Goal: Task Accomplishment & Management: Complete application form

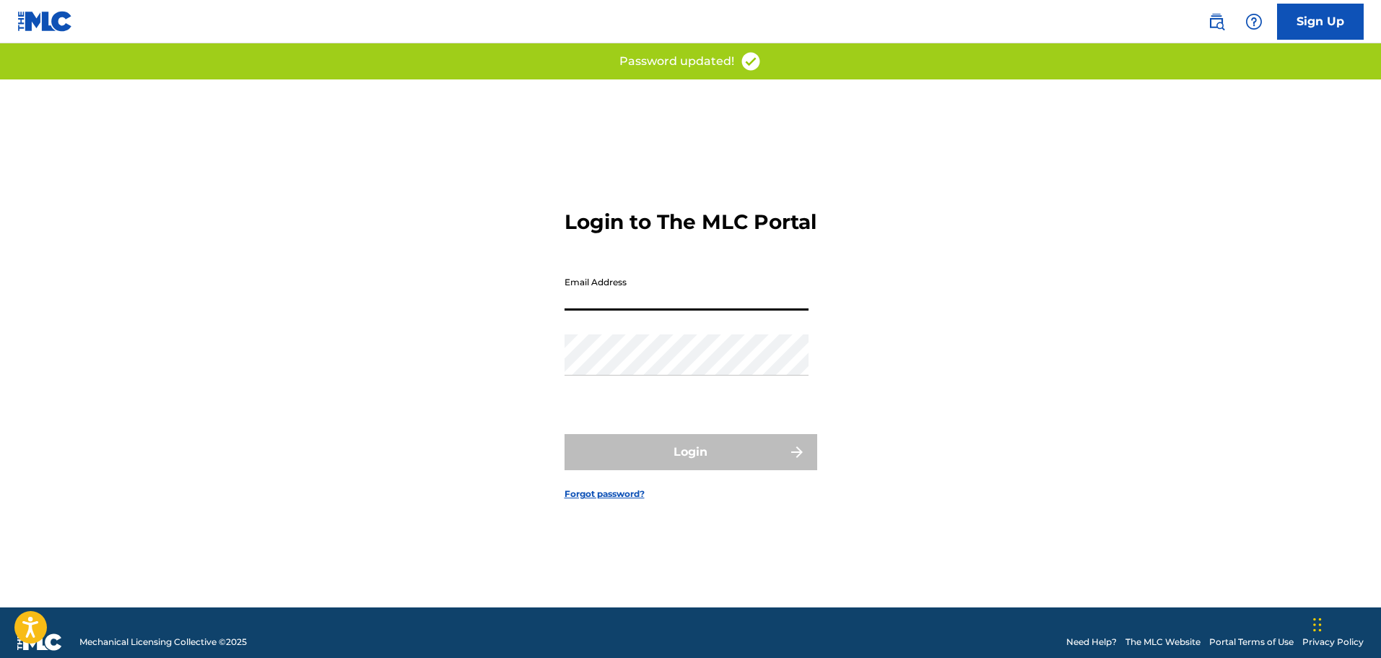
click at [650, 300] on input "Email Address" at bounding box center [686, 289] width 244 height 41
type input "[EMAIL_ADDRESS][DOMAIN_NAME]"
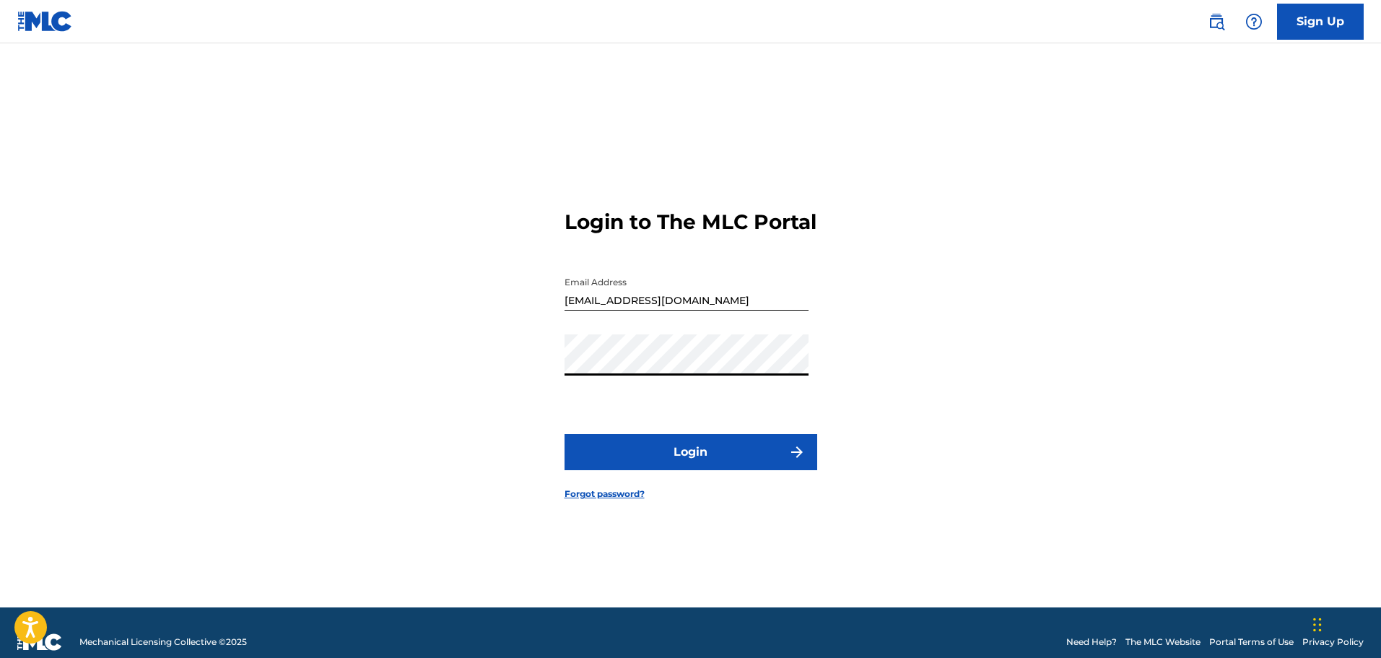
click at [564, 434] on button "Login" at bounding box center [690, 452] width 253 height 36
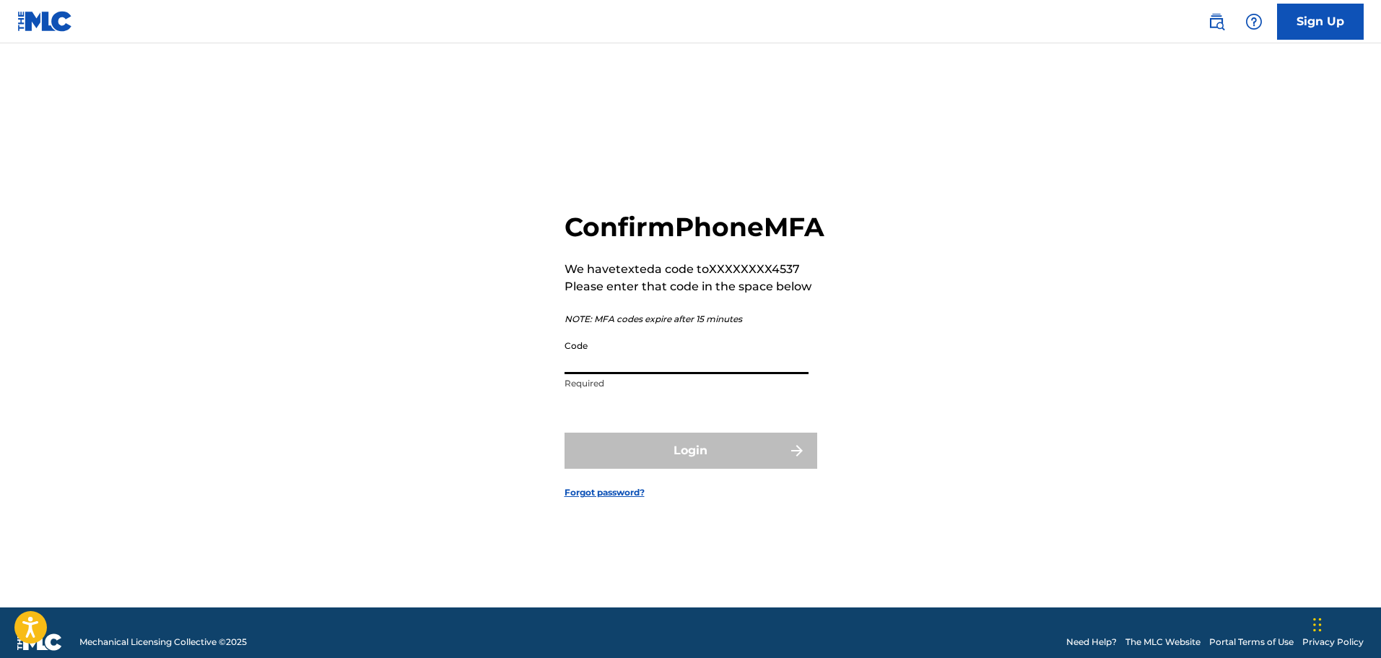
click at [606, 372] on input "Code" at bounding box center [686, 353] width 244 height 41
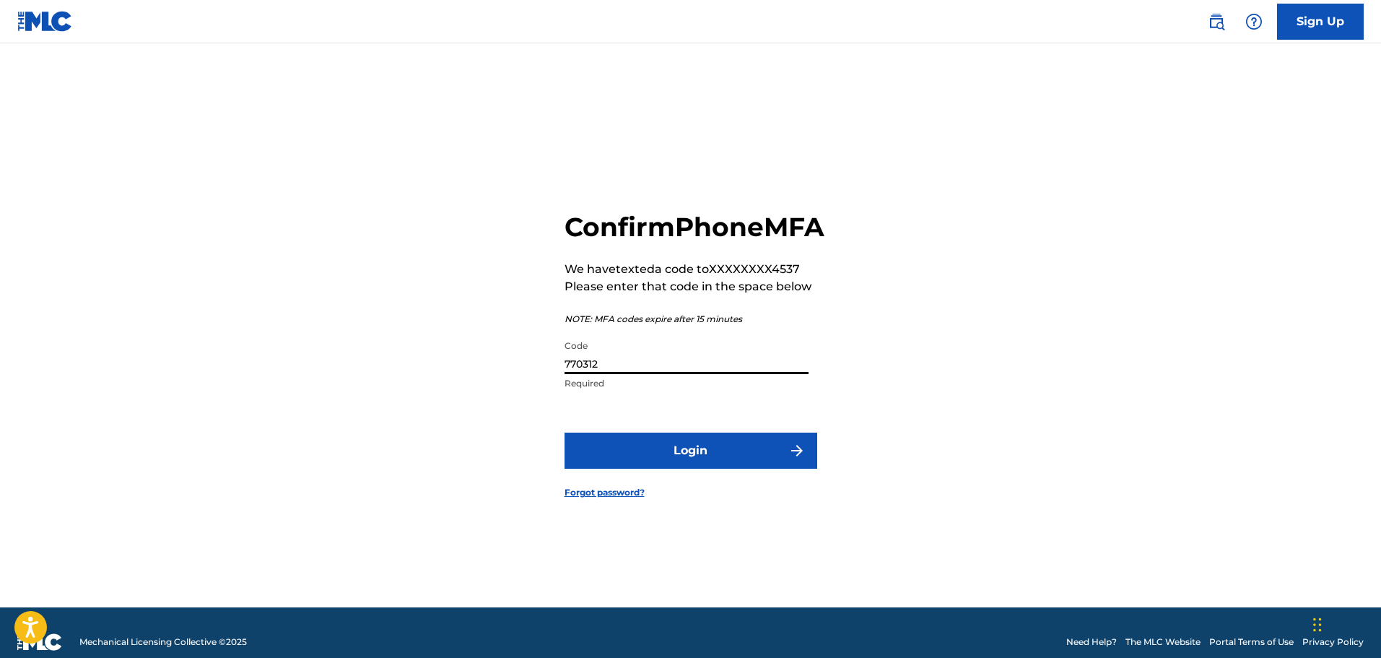
type input "770312"
click at [733, 468] on button "Login" at bounding box center [690, 450] width 253 height 36
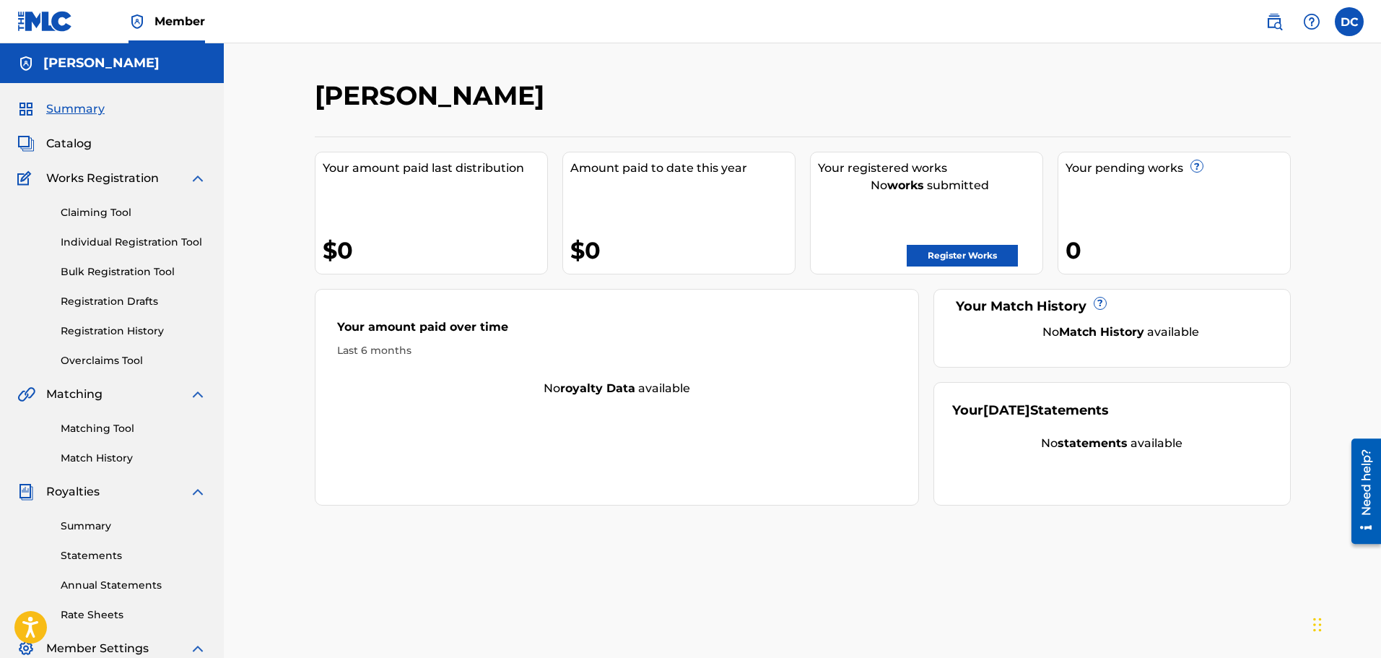
click at [963, 258] on link "Register Works" at bounding box center [962, 256] width 111 height 22
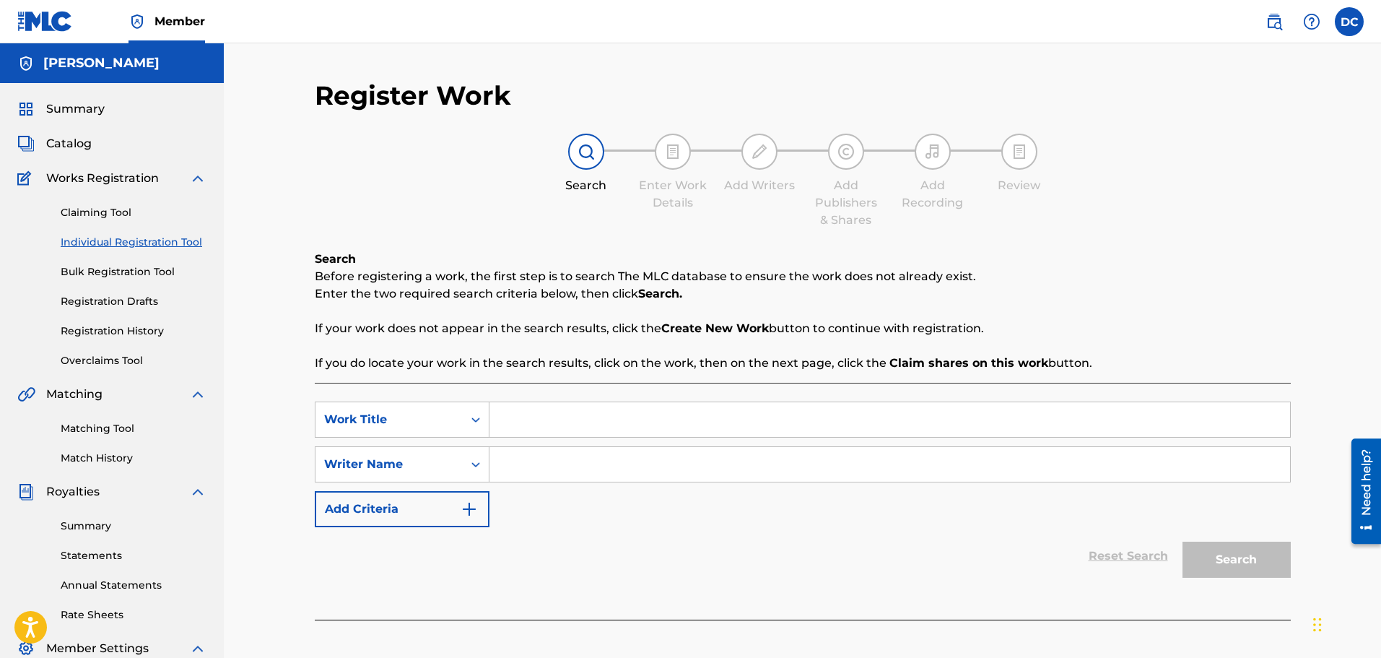
click at [100, 209] on link "Claiming Tool" at bounding box center [134, 212] width 146 height 15
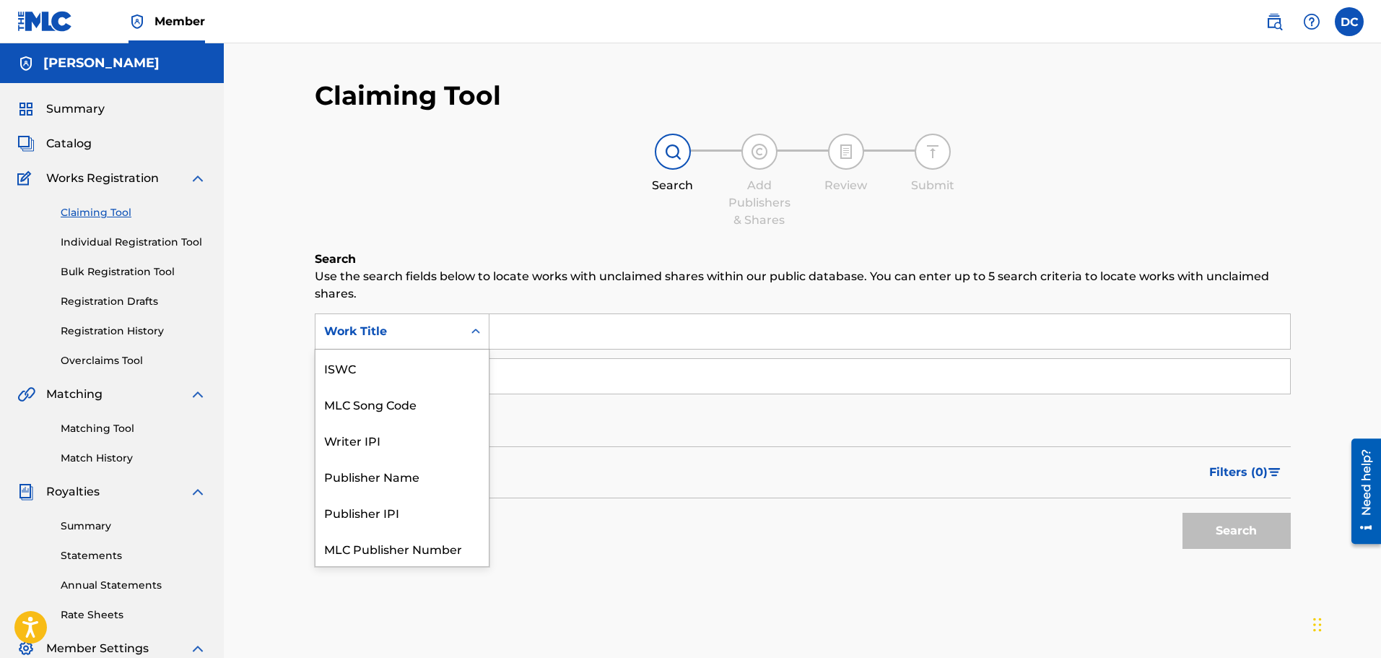
click at [476, 326] on icon "Search Form" at bounding box center [475, 331] width 14 height 14
click at [416, 406] on div "Writer IPI" at bounding box center [401, 403] width 173 height 36
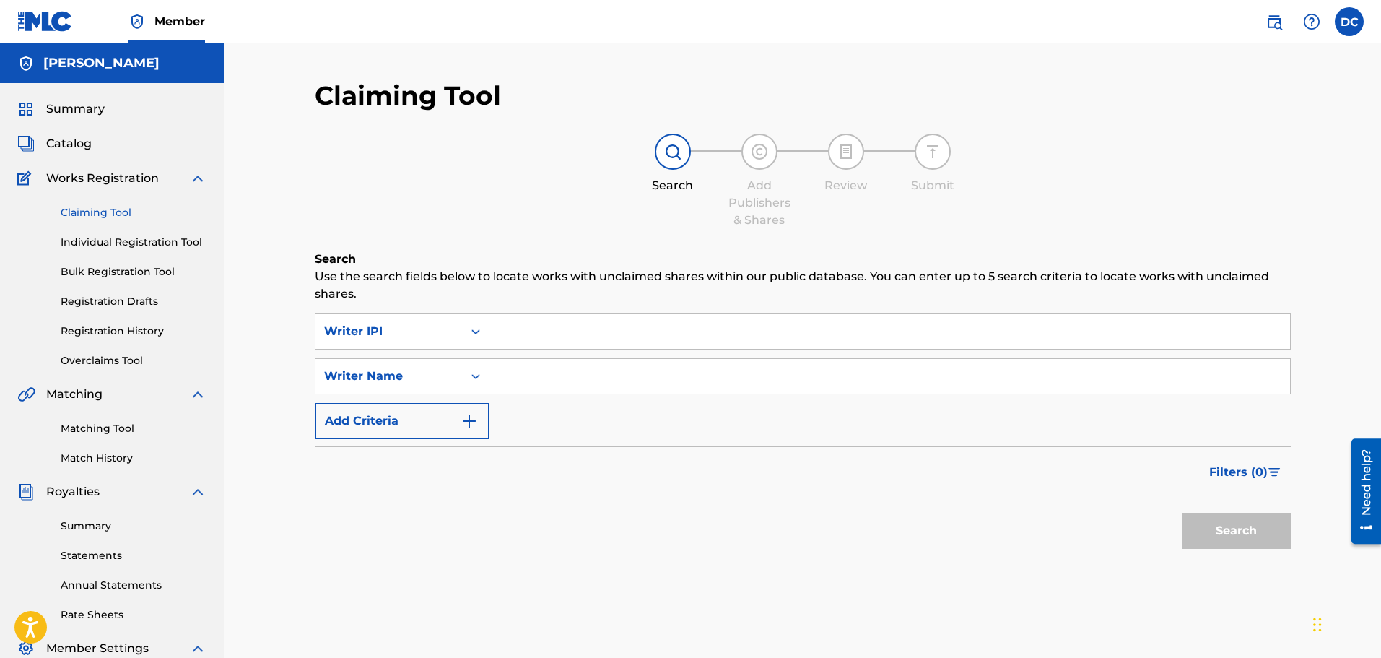
click at [518, 333] on input "Search Form" at bounding box center [889, 331] width 800 height 35
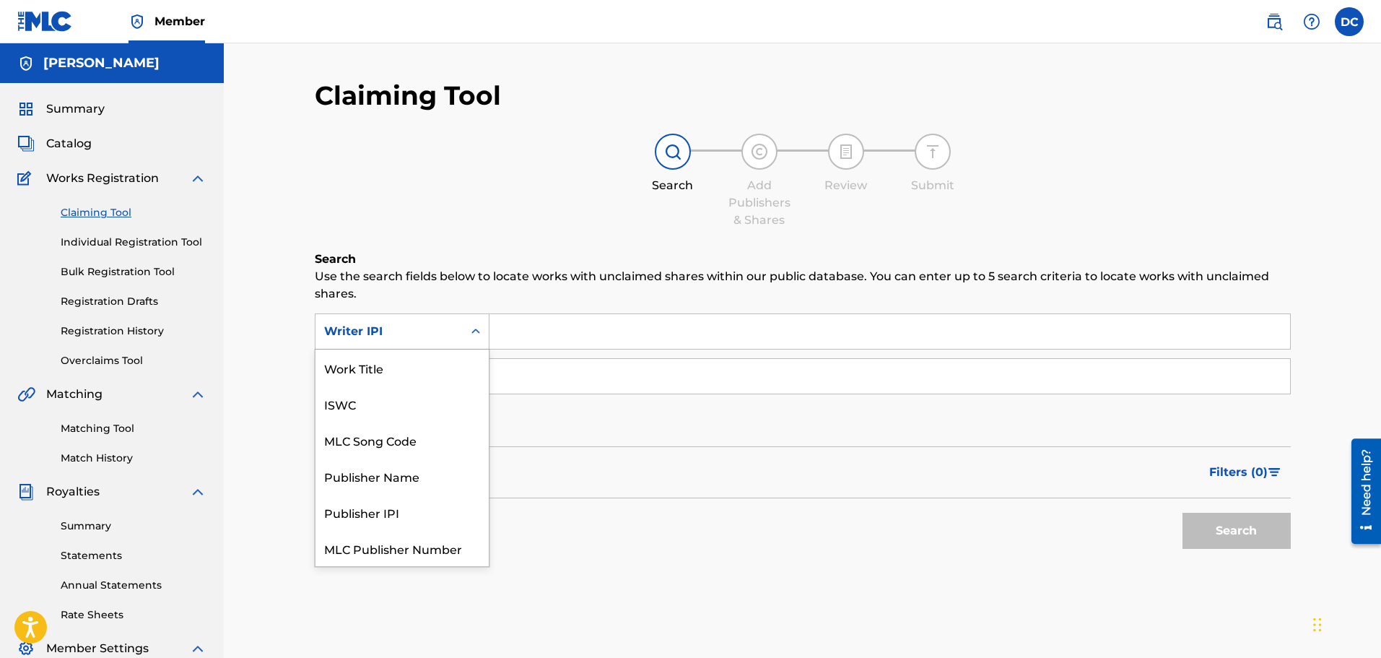
click at [479, 328] on icon "Search Form" at bounding box center [475, 331] width 14 height 14
click at [392, 474] on div "Publisher Name" at bounding box center [401, 476] width 173 height 36
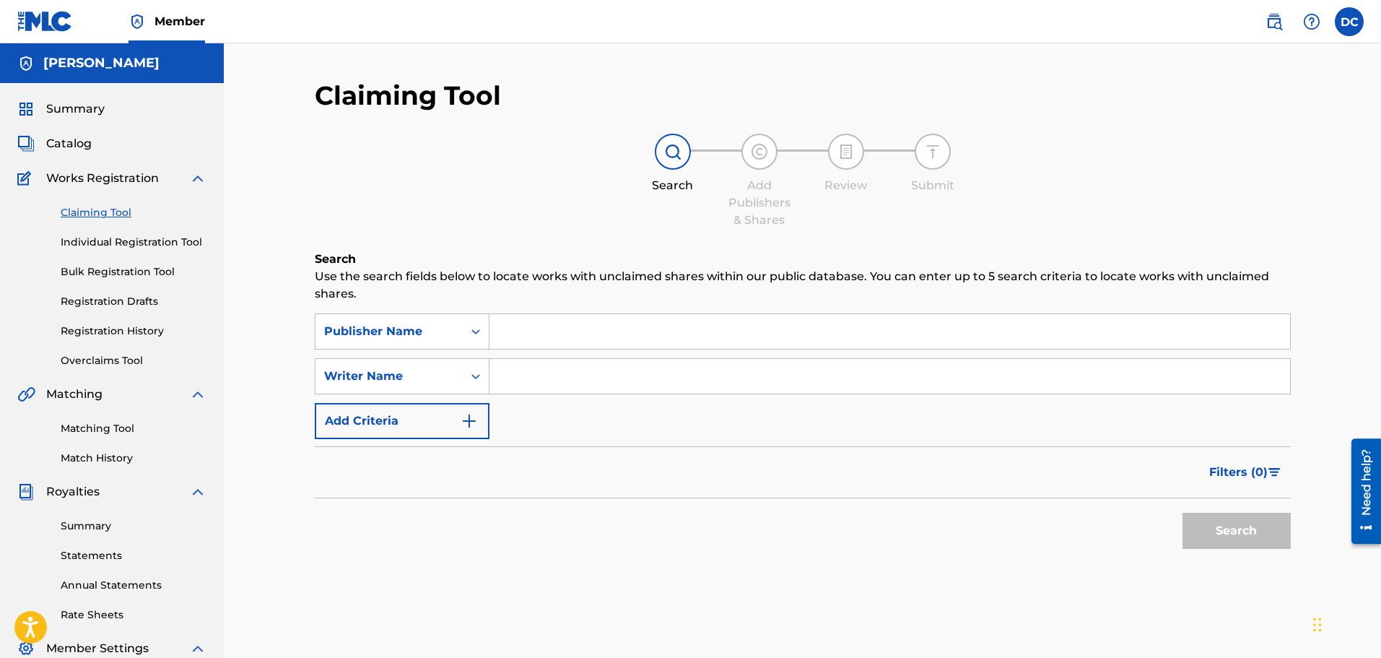
click at [514, 336] on input "Search Form" at bounding box center [889, 331] width 800 height 35
type input "Dan Allen Crawley Music"
click at [521, 380] on input "Search Form" at bounding box center [889, 376] width 800 height 35
type input "Dan Crawley"
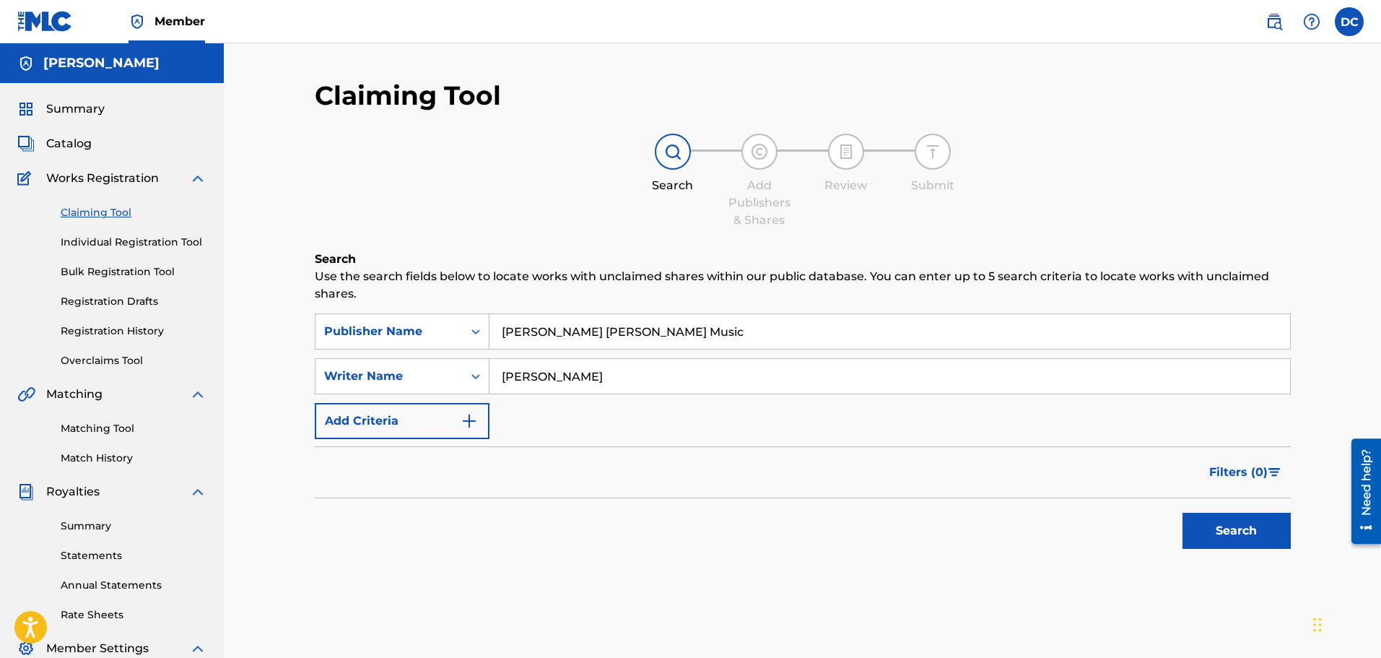
click at [1223, 537] on button "Search" at bounding box center [1236, 530] width 108 height 36
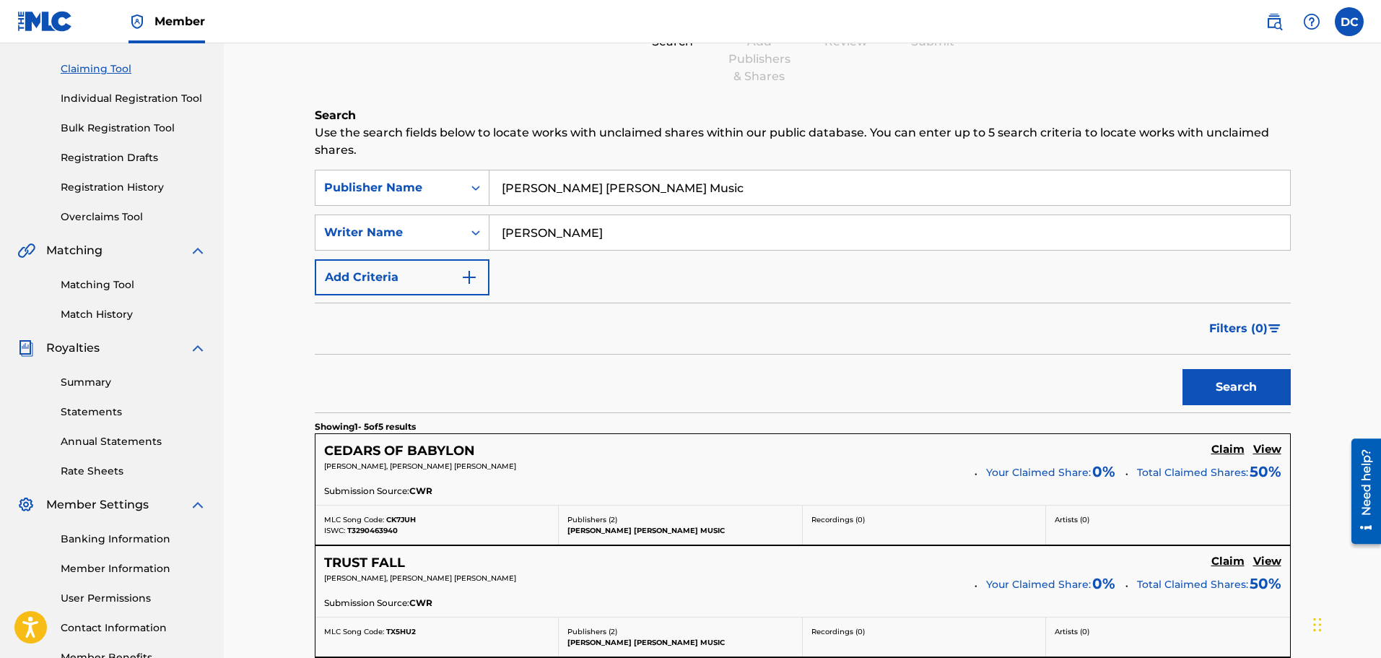
scroll to position [144, 0]
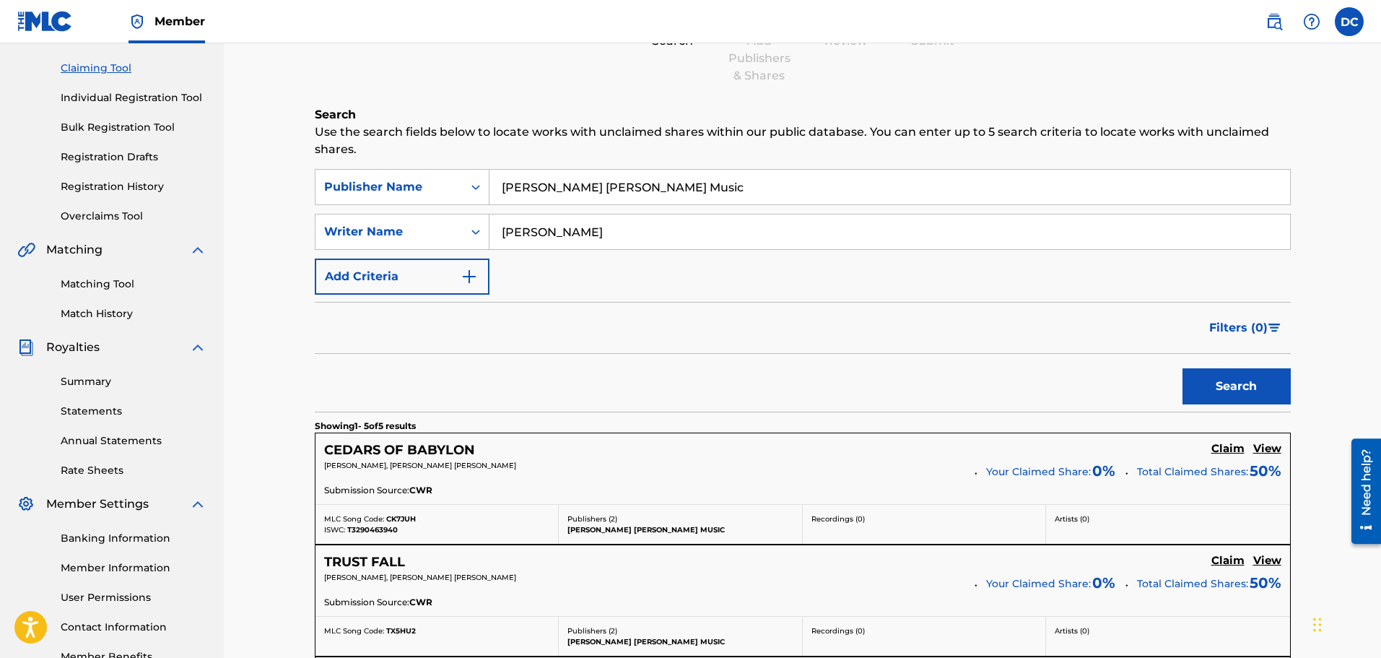
click at [1229, 448] on h5 "Claim" at bounding box center [1227, 449] width 33 height 14
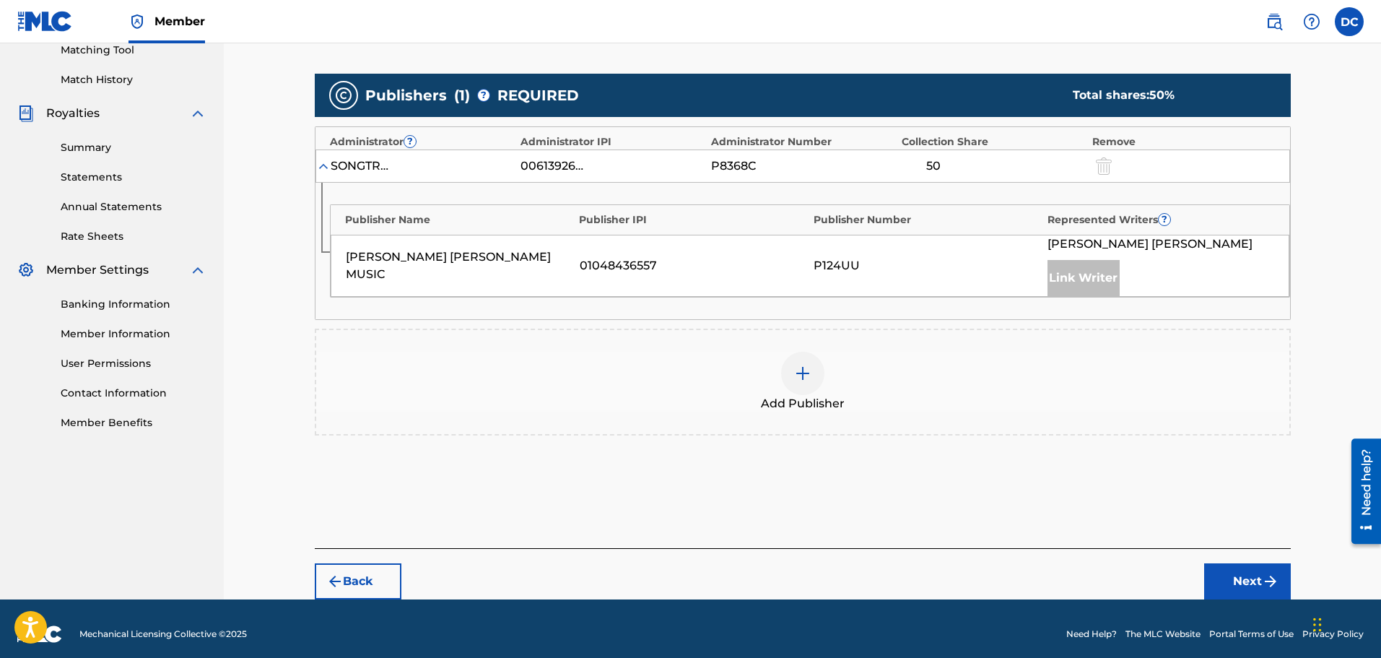
scroll to position [389, 0]
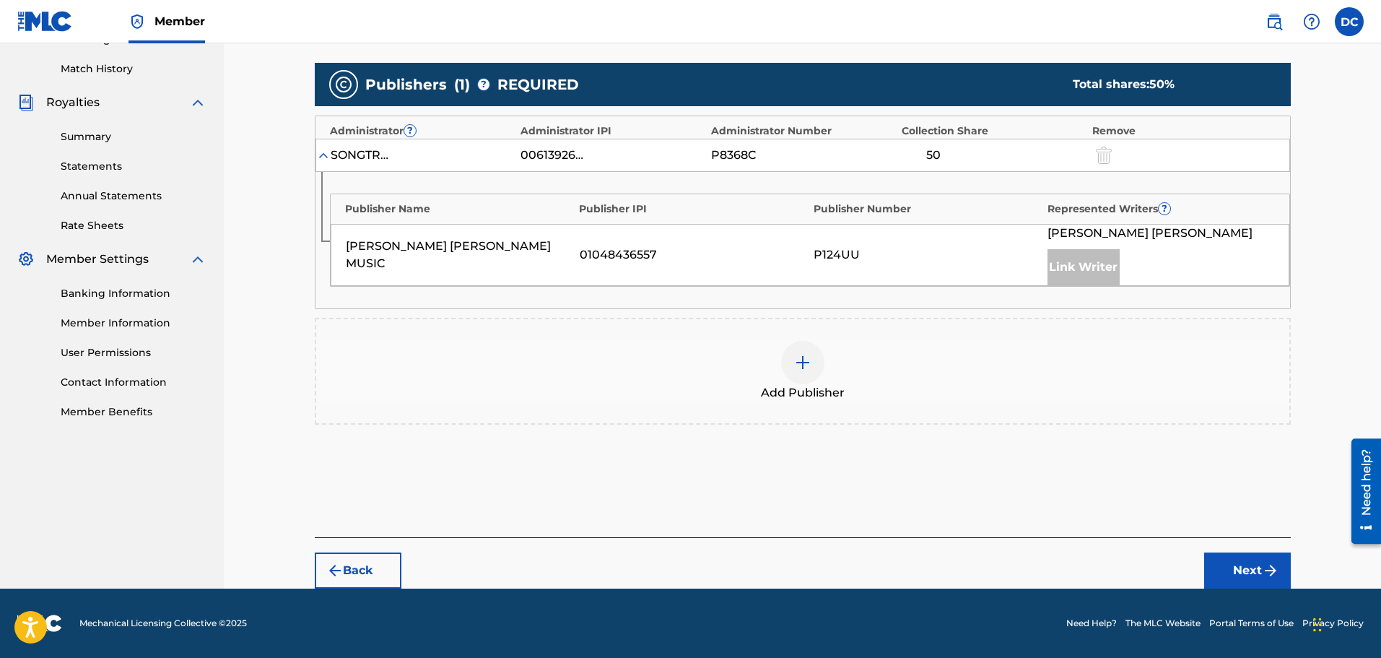
click at [1250, 572] on button "Next" at bounding box center [1247, 570] width 87 height 36
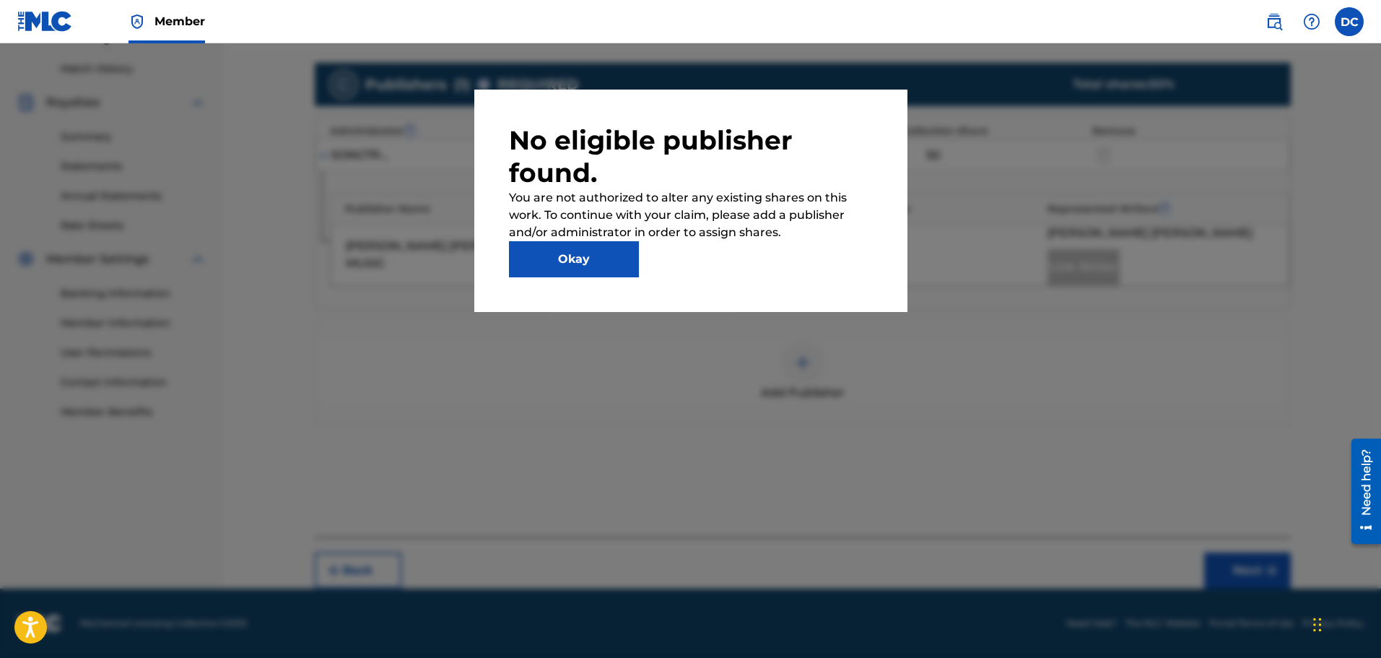
click at [593, 257] on button "Okay" at bounding box center [574, 259] width 130 height 36
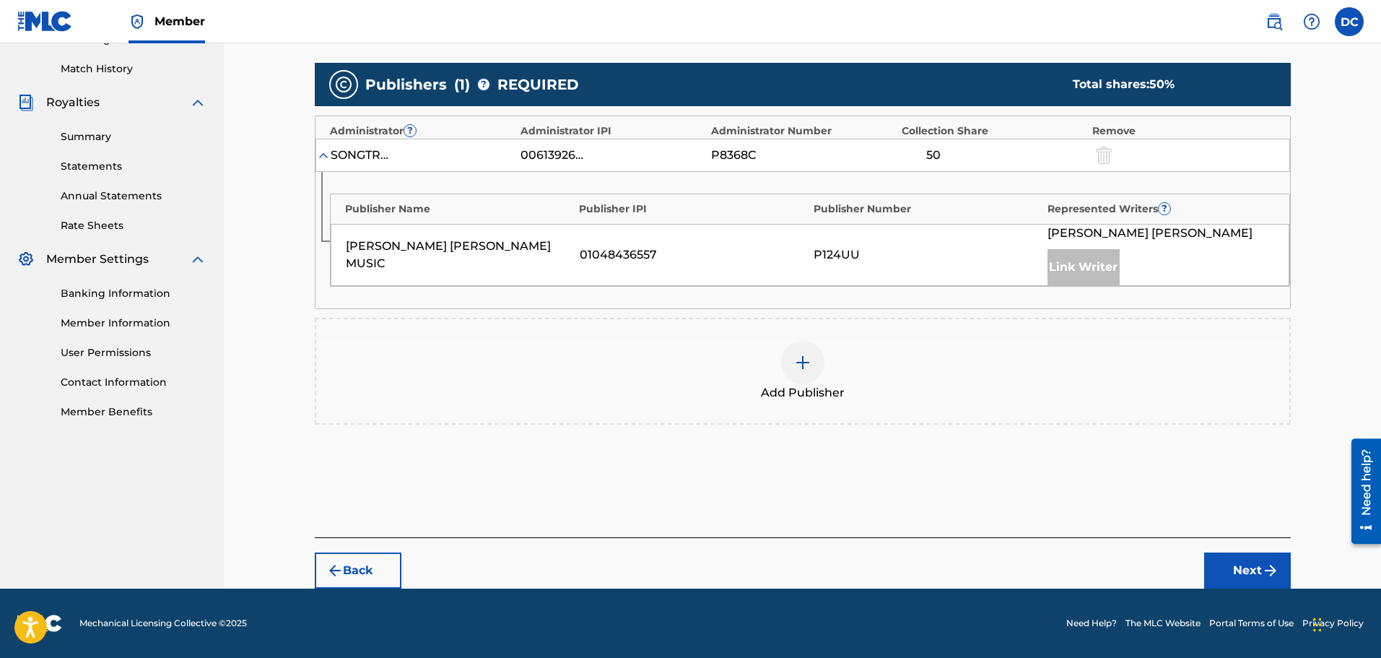
click at [800, 358] on img at bounding box center [802, 362] width 17 height 17
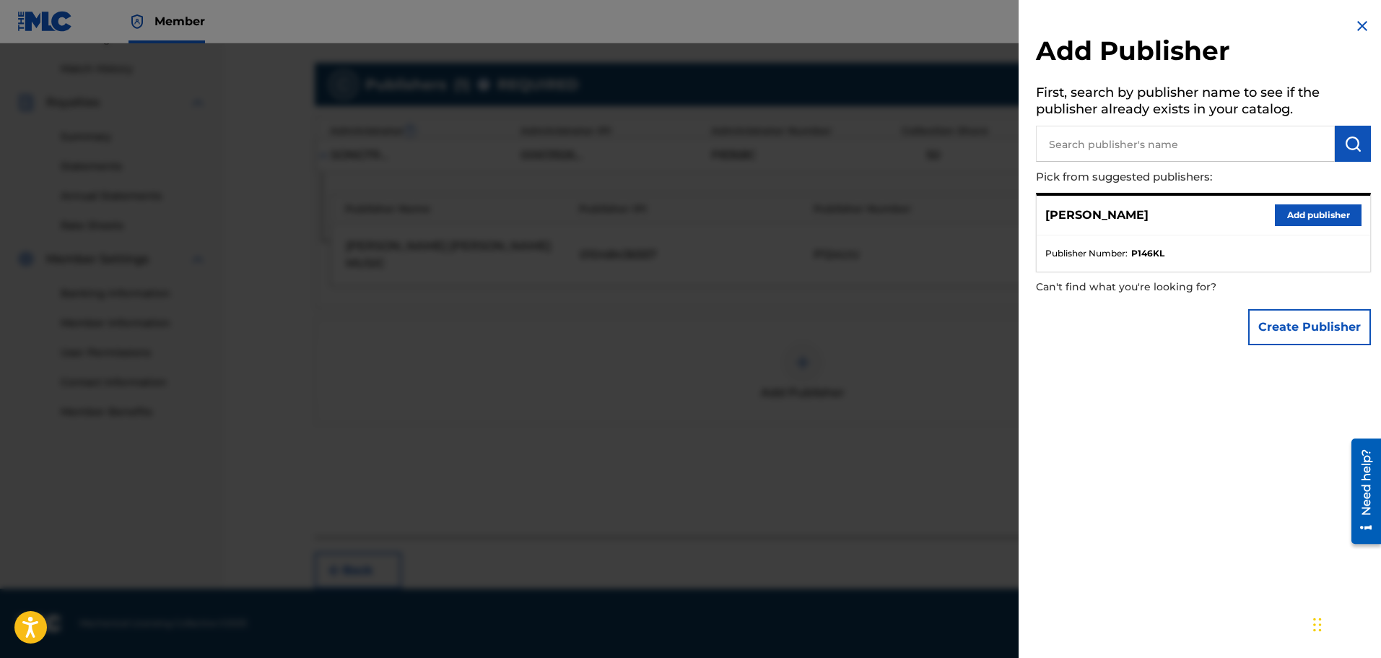
click at [1319, 217] on button "Add publisher" at bounding box center [1318, 215] width 87 height 22
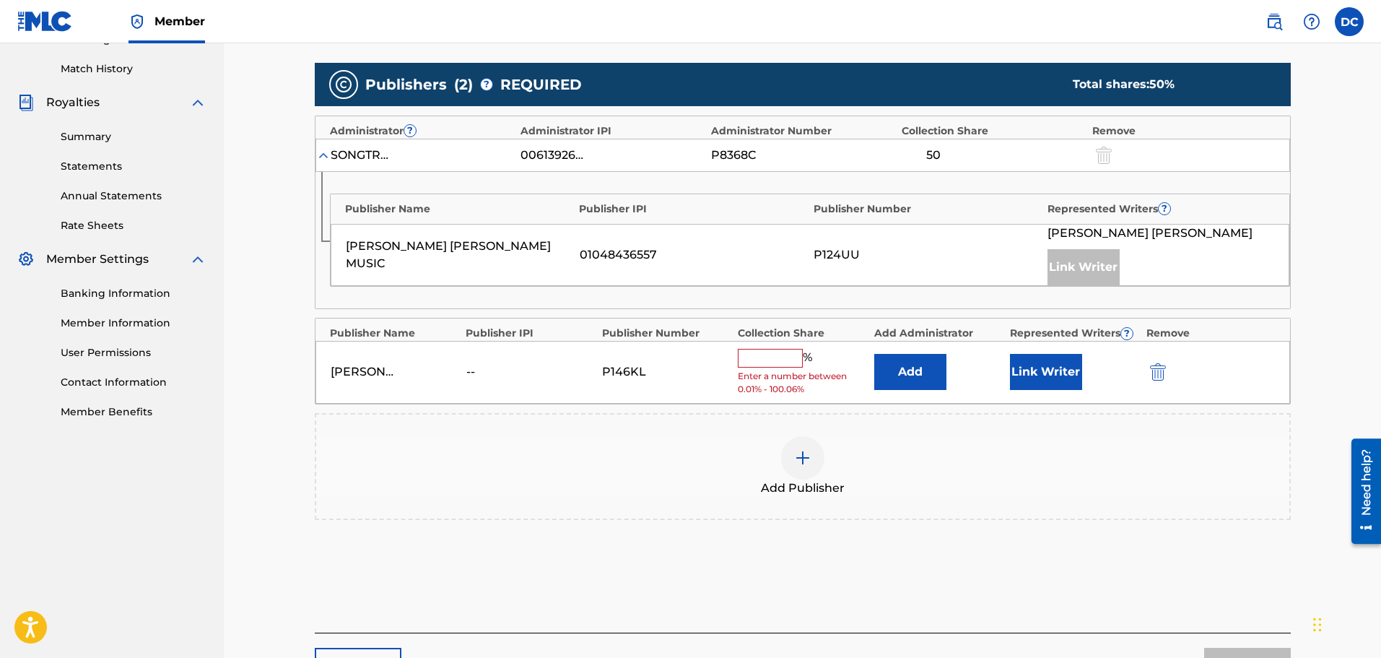
click at [749, 358] on input "text" at bounding box center [770, 358] width 65 height 19
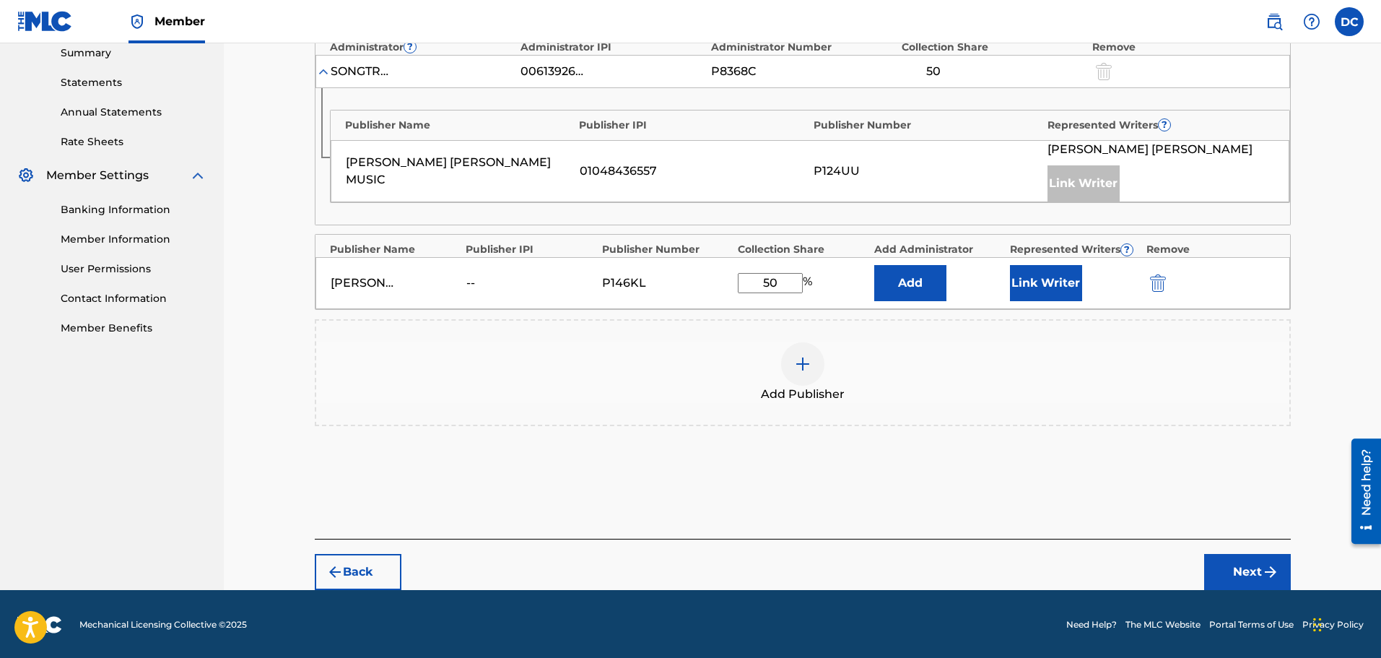
scroll to position [474, 0]
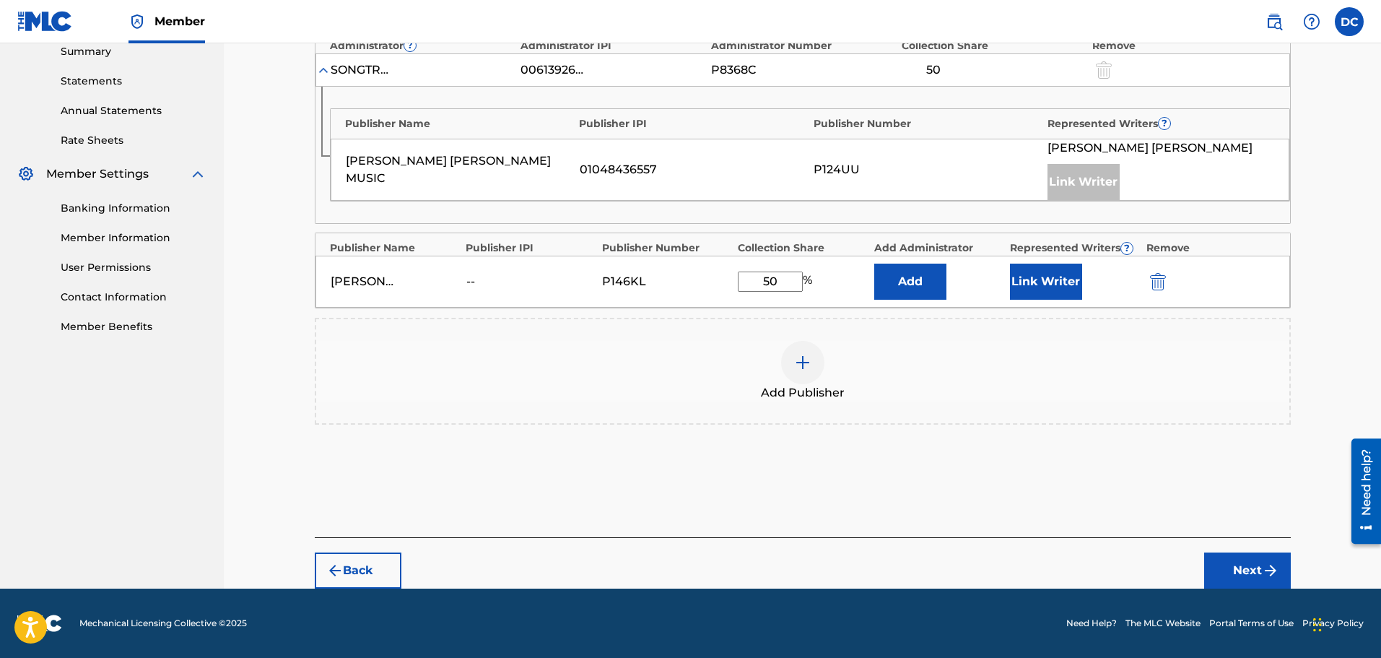
type input "50"
click at [1245, 575] on button "Next" at bounding box center [1247, 570] width 87 height 36
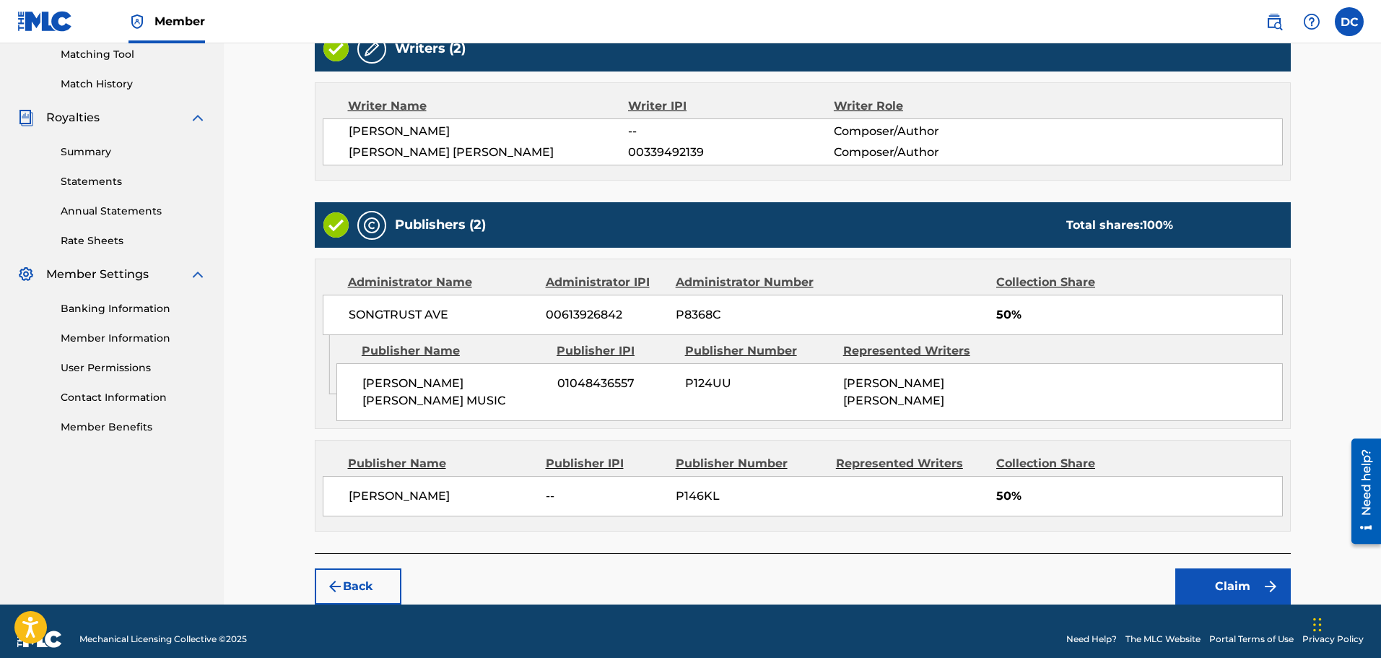
scroll to position [376, 0]
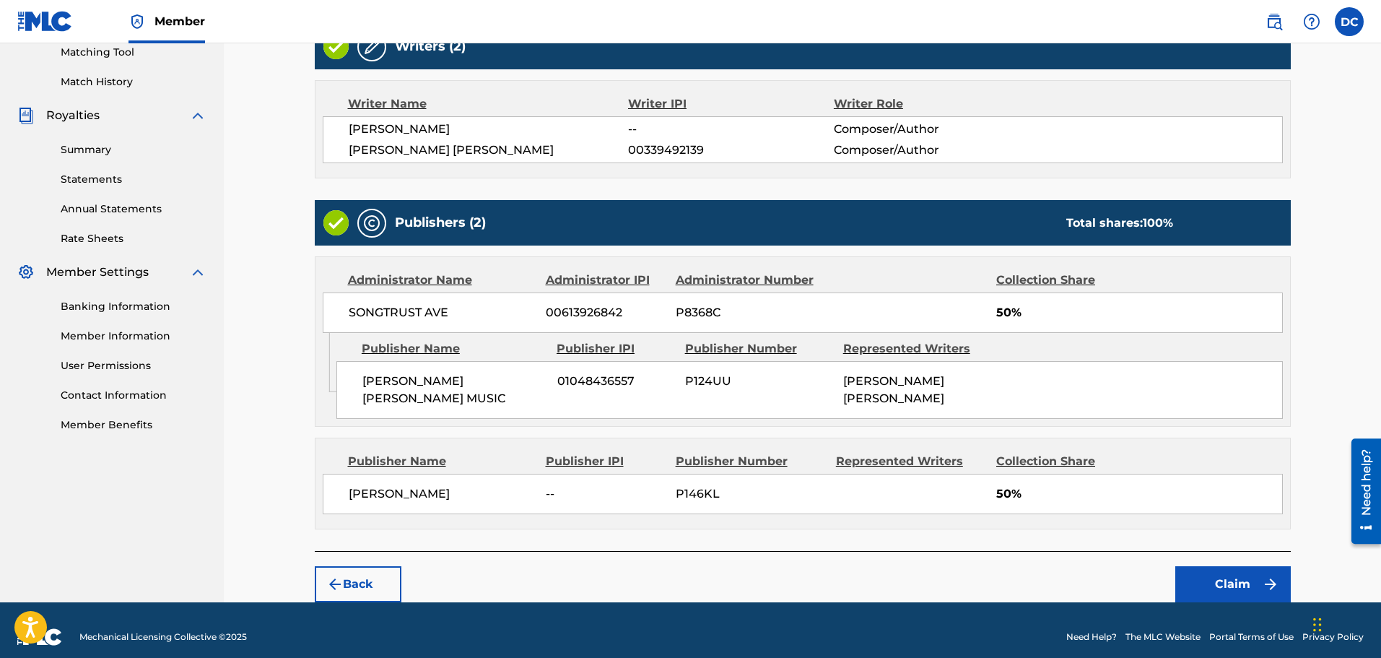
click at [1220, 571] on button "Claim" at bounding box center [1232, 584] width 115 height 36
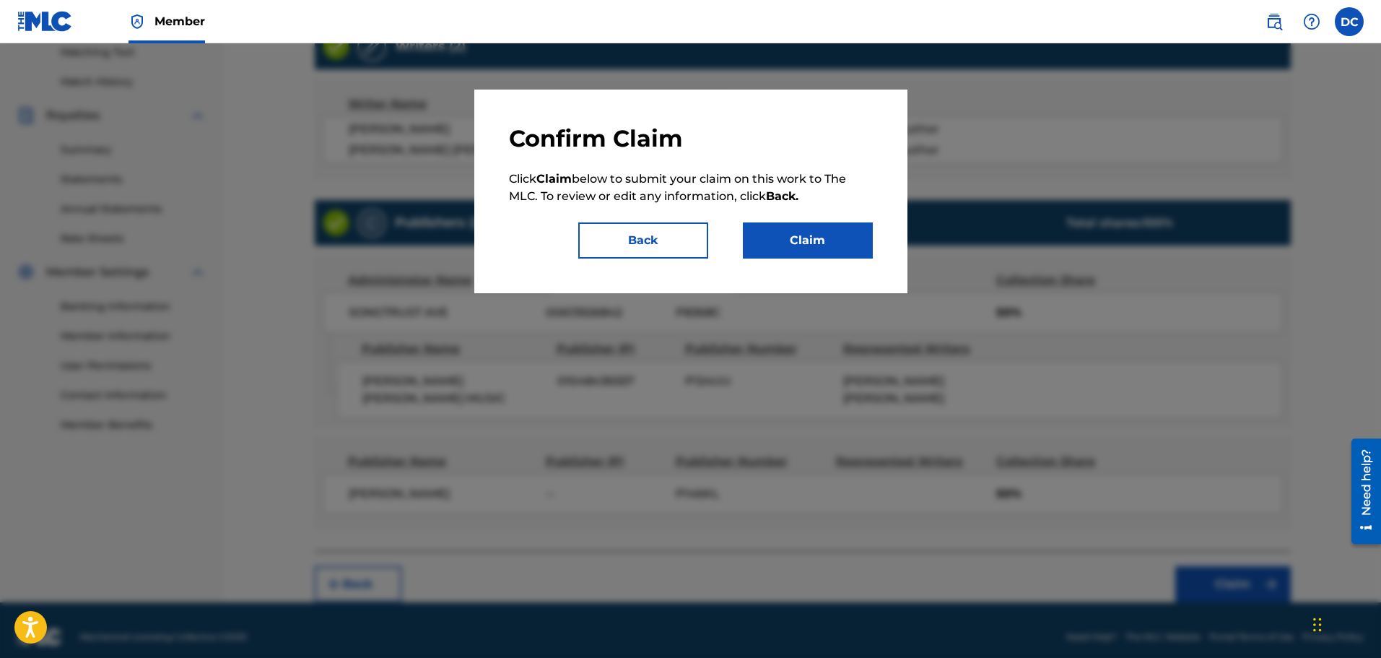
click at [798, 243] on button "Claim" at bounding box center [808, 240] width 130 height 36
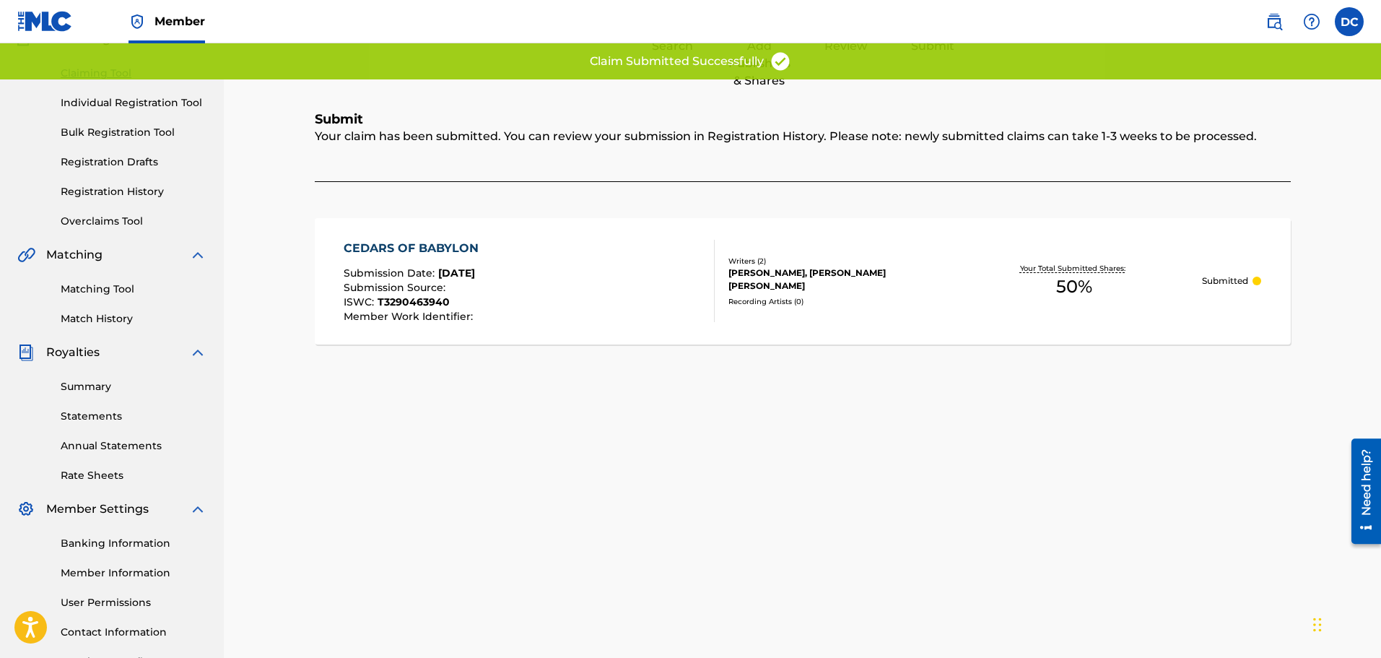
scroll to position [0, 0]
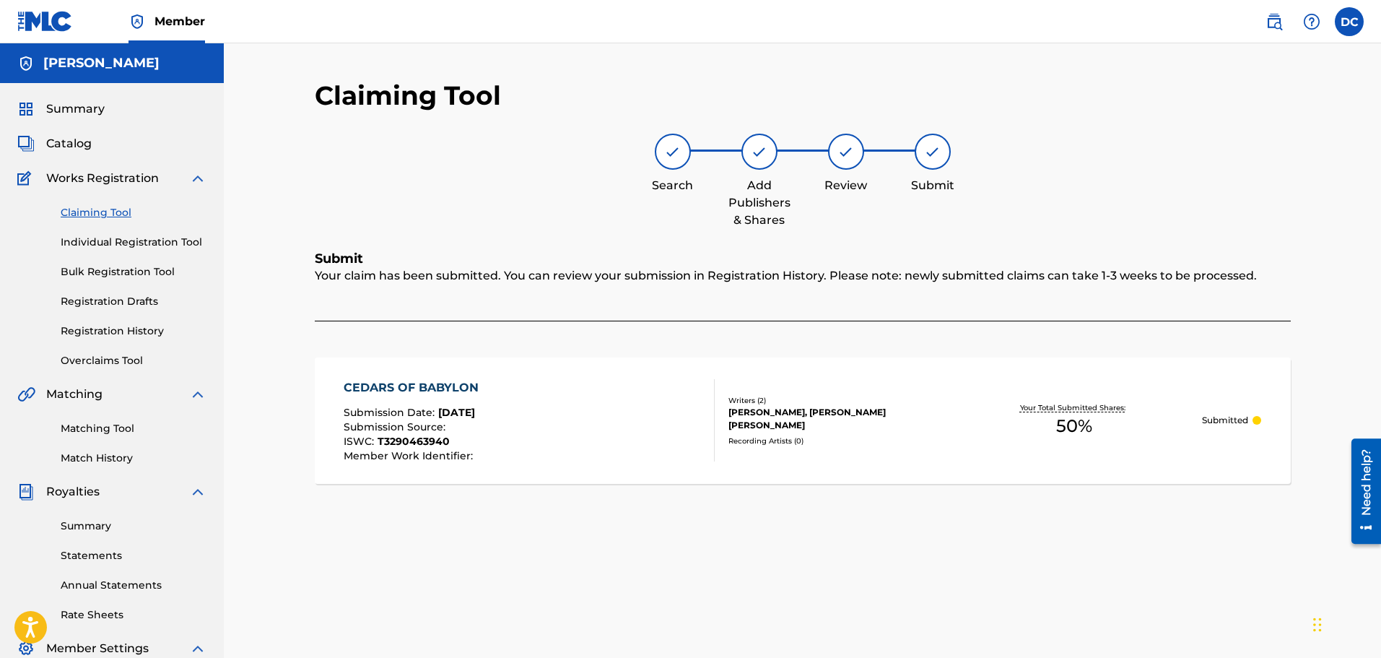
click at [101, 209] on link "Claiming Tool" at bounding box center [134, 212] width 146 height 15
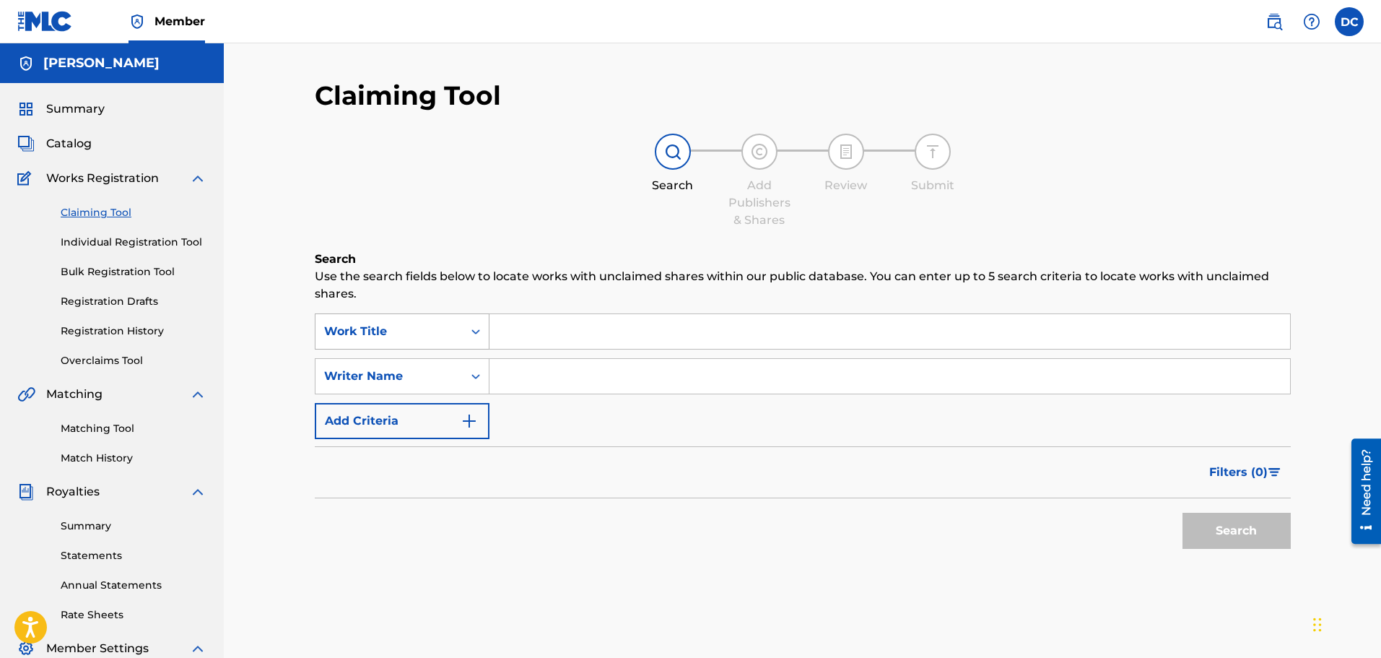
click at [476, 328] on icon "Search Form" at bounding box center [475, 331] width 14 height 14
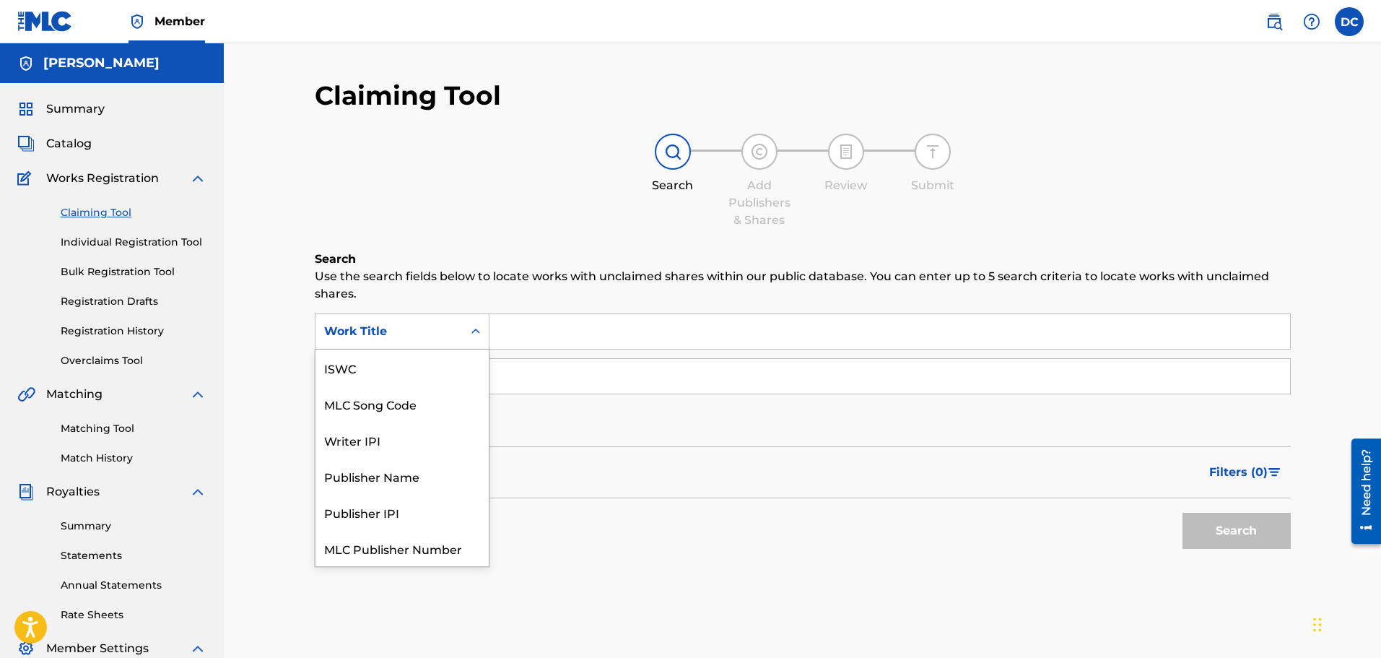
scroll to position [36, 0]
click at [407, 445] on div "Publisher Name" at bounding box center [401, 440] width 173 height 36
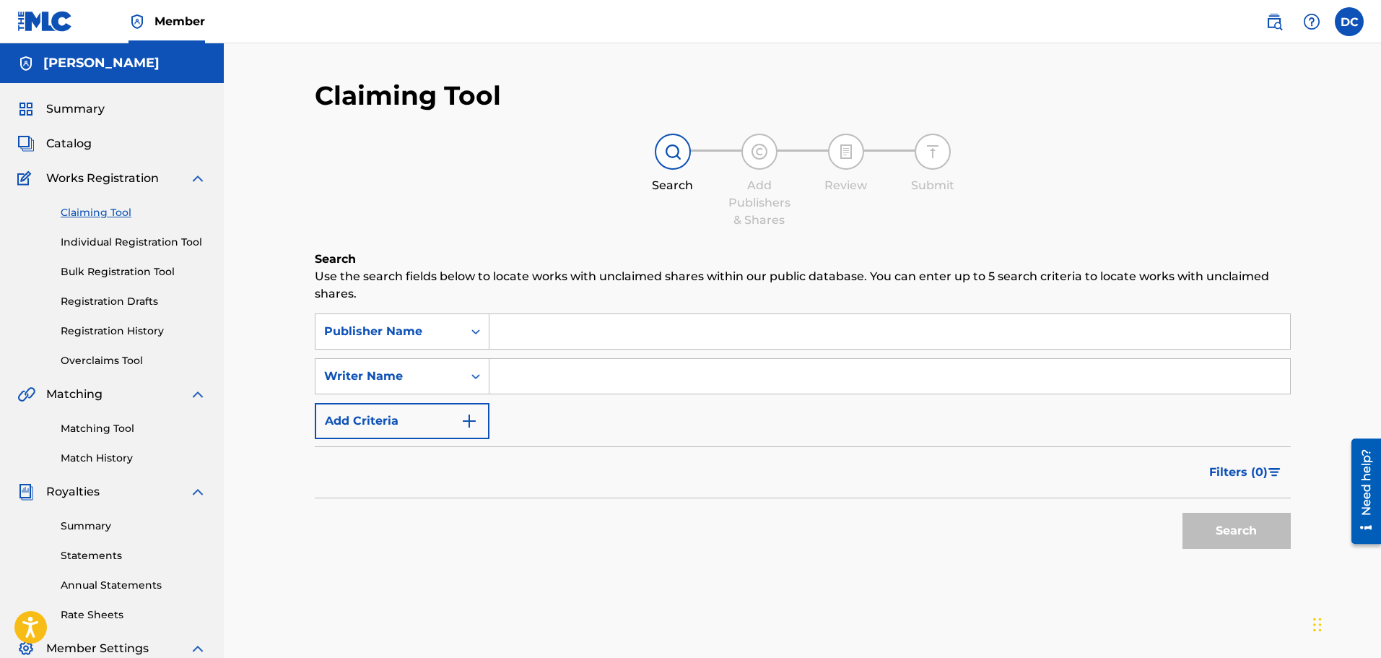
click at [516, 335] on input "Search Form" at bounding box center [889, 331] width 800 height 35
type input "Dan Allen Crawley Music"
click at [502, 383] on input "Search Form" at bounding box center [889, 376] width 800 height 35
type input "Dan Crawley"
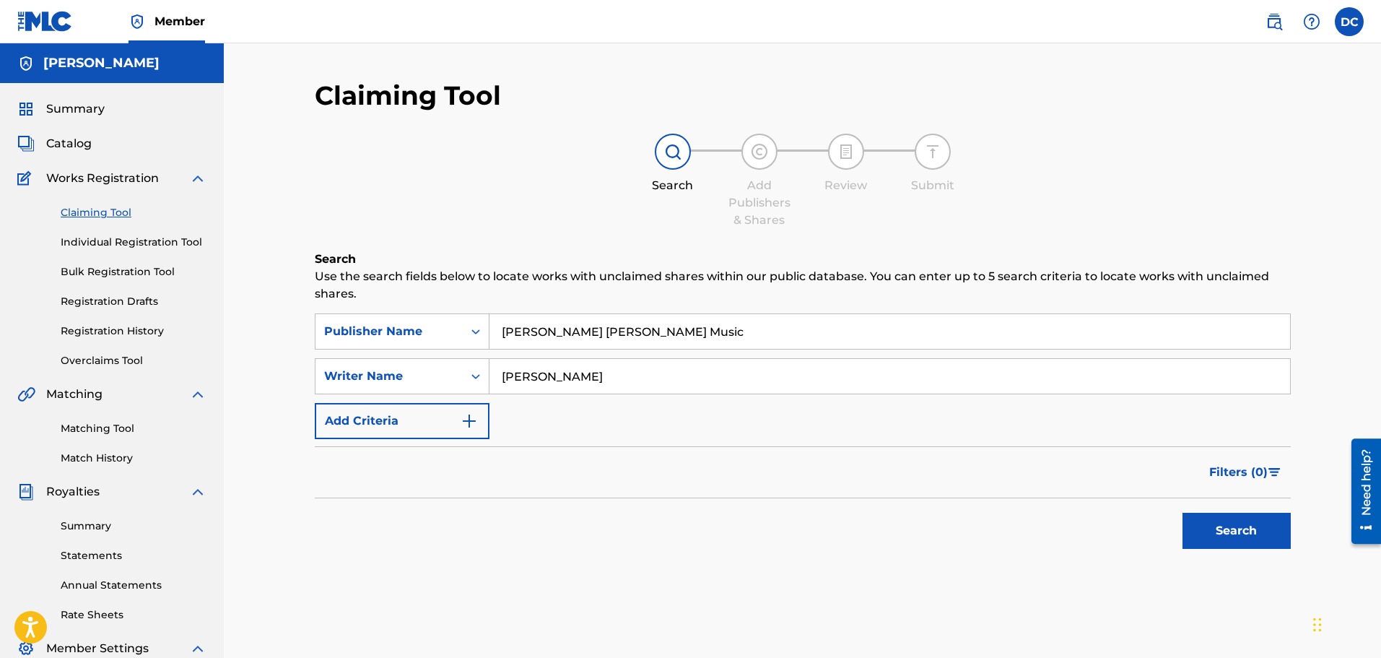
click at [1204, 535] on button "Search" at bounding box center [1236, 530] width 108 height 36
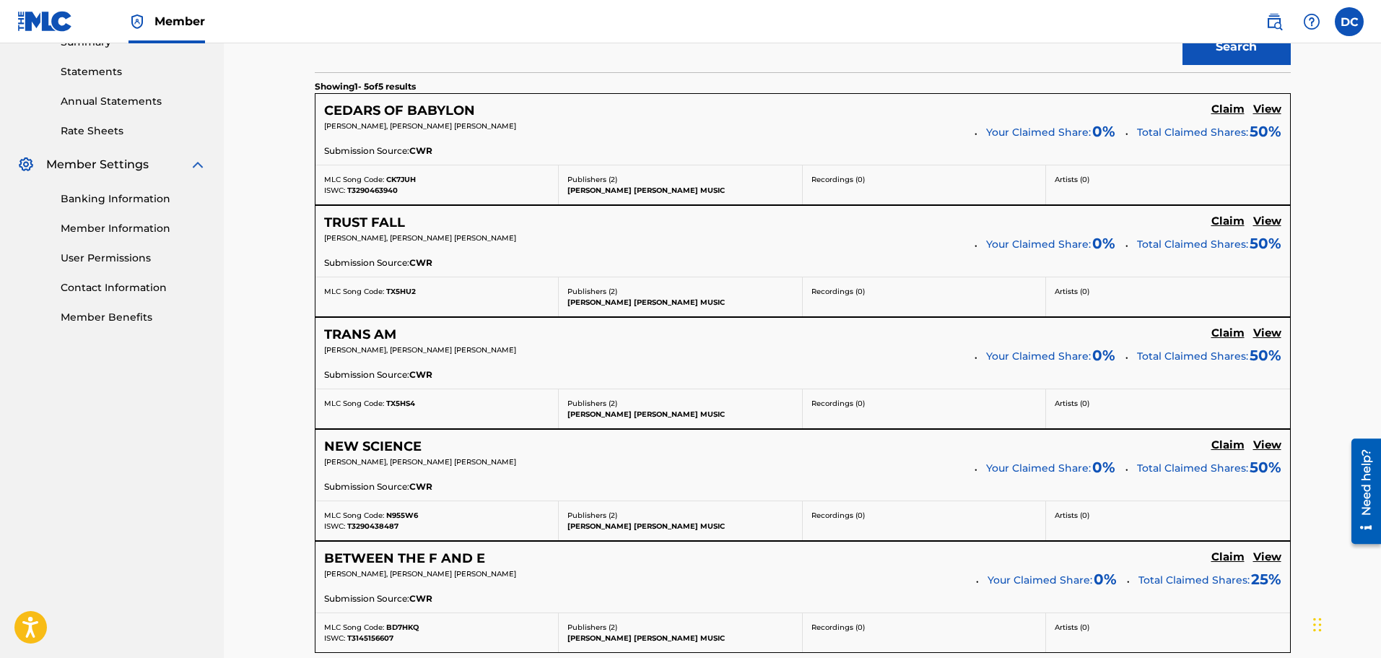
scroll to position [471, 0]
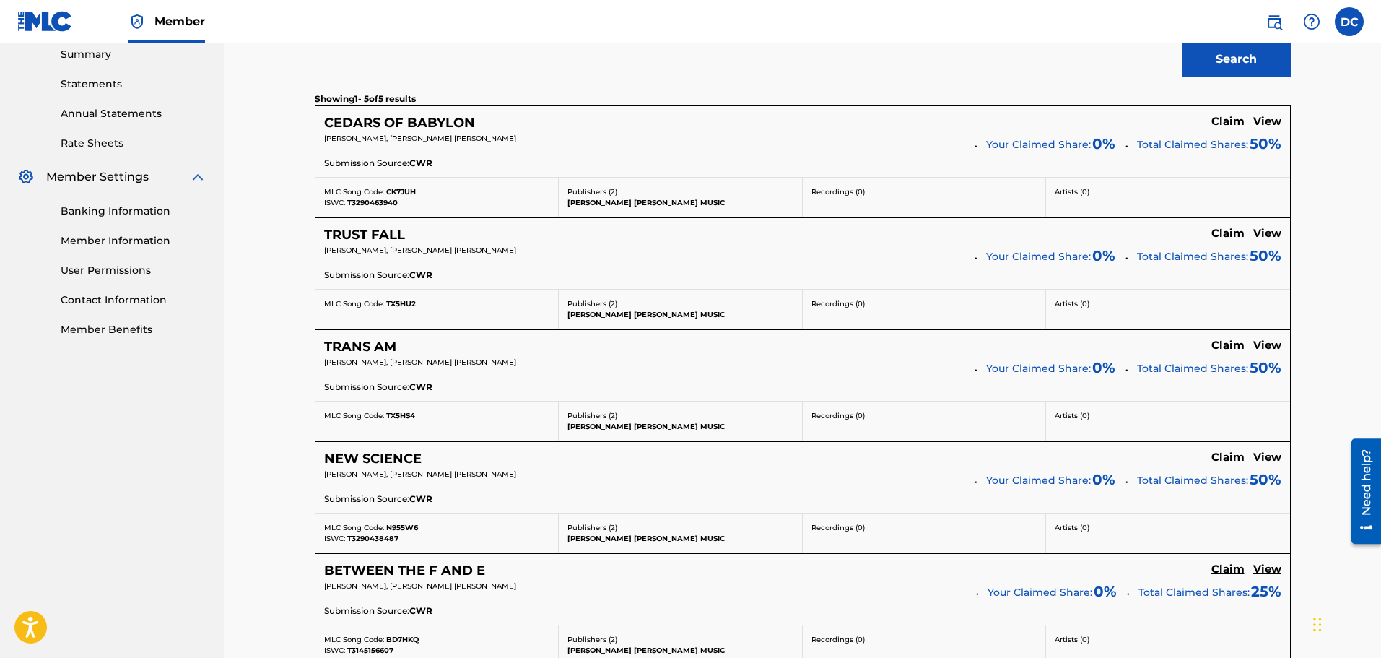
click at [1223, 128] on h5 "Claim" at bounding box center [1227, 122] width 33 height 14
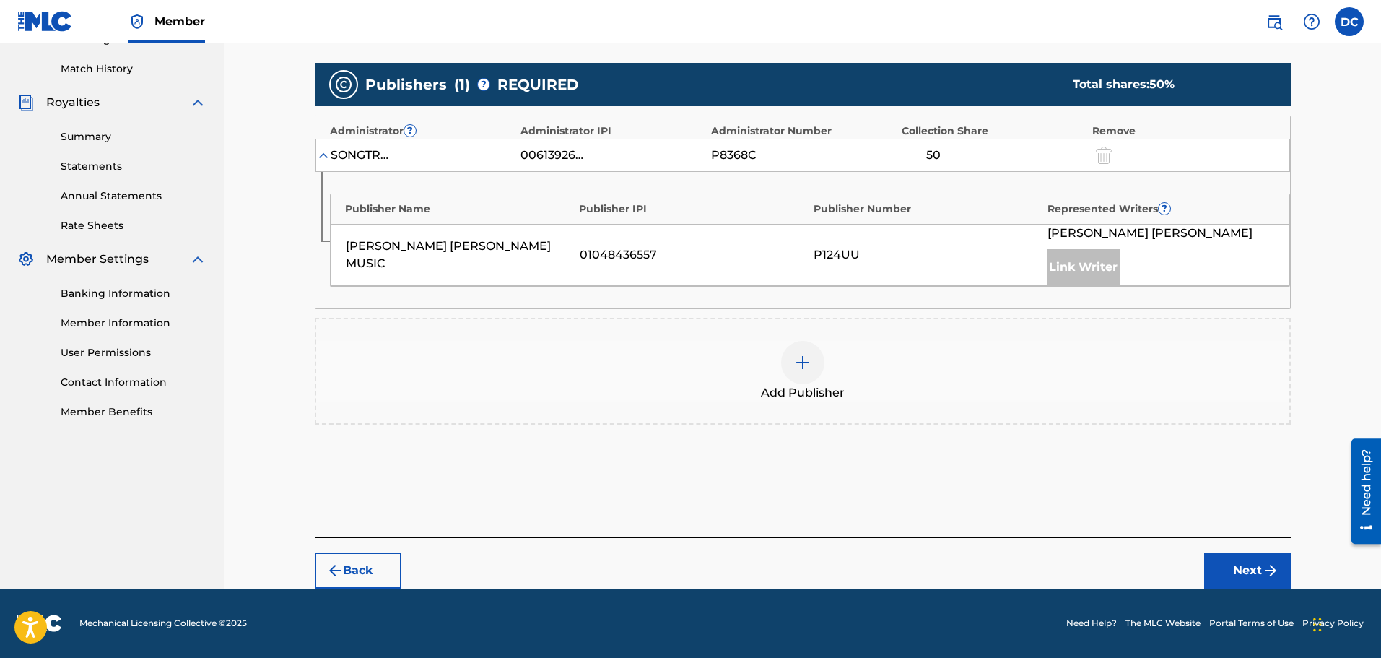
scroll to position [389, 0]
click at [805, 355] on img at bounding box center [802, 362] width 17 height 17
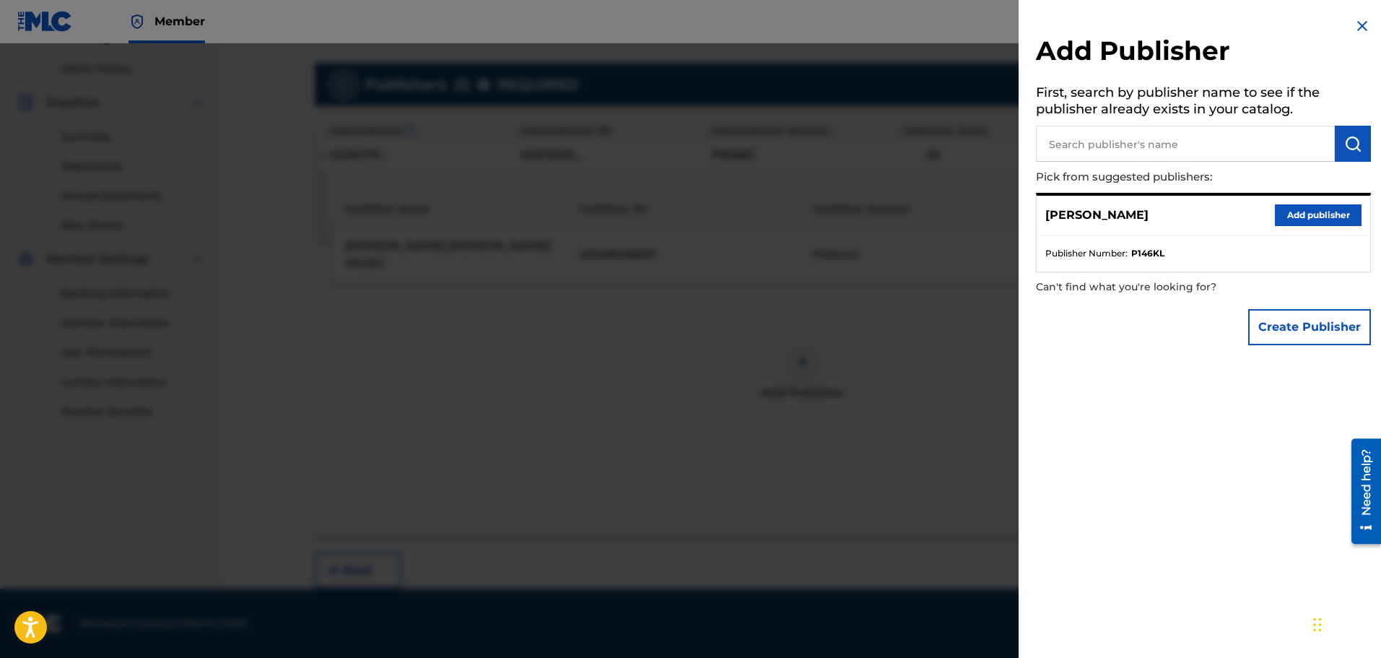
click at [1312, 212] on button "Add publisher" at bounding box center [1318, 215] width 87 height 22
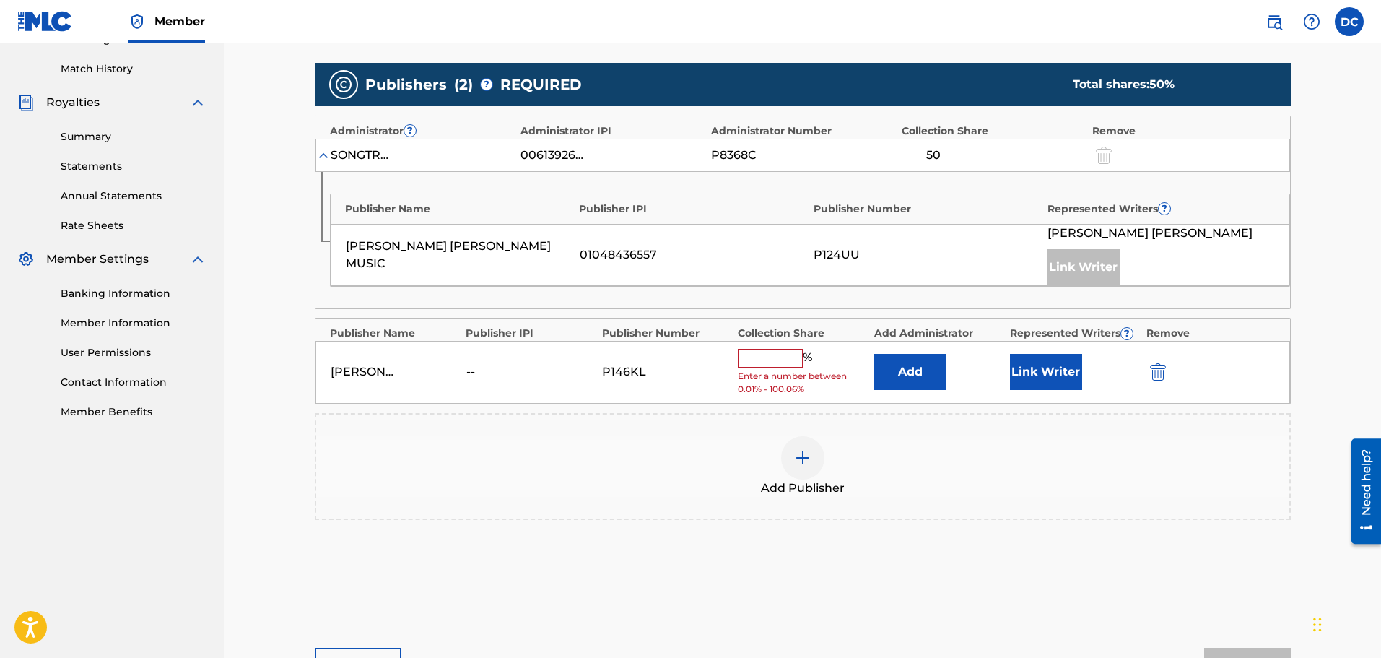
click at [777, 355] on input "text" at bounding box center [770, 358] width 65 height 19
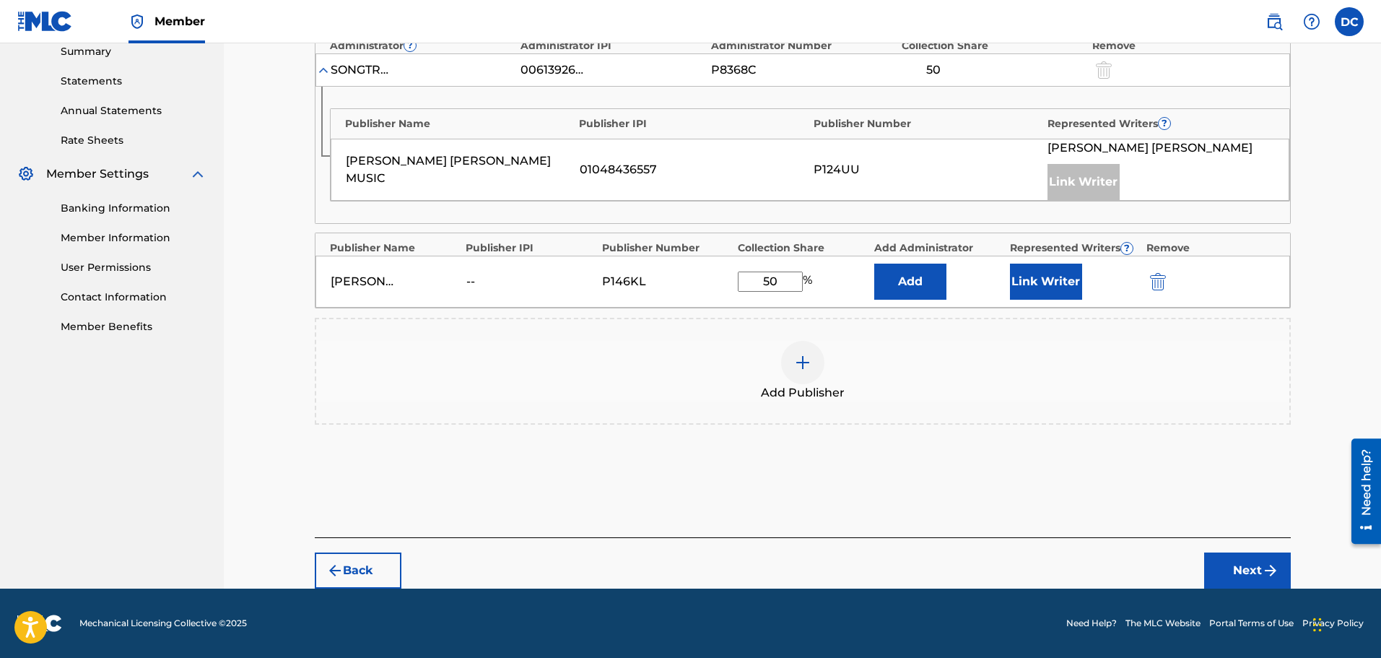
type input "50"
click at [1239, 563] on button "Next" at bounding box center [1247, 570] width 87 height 36
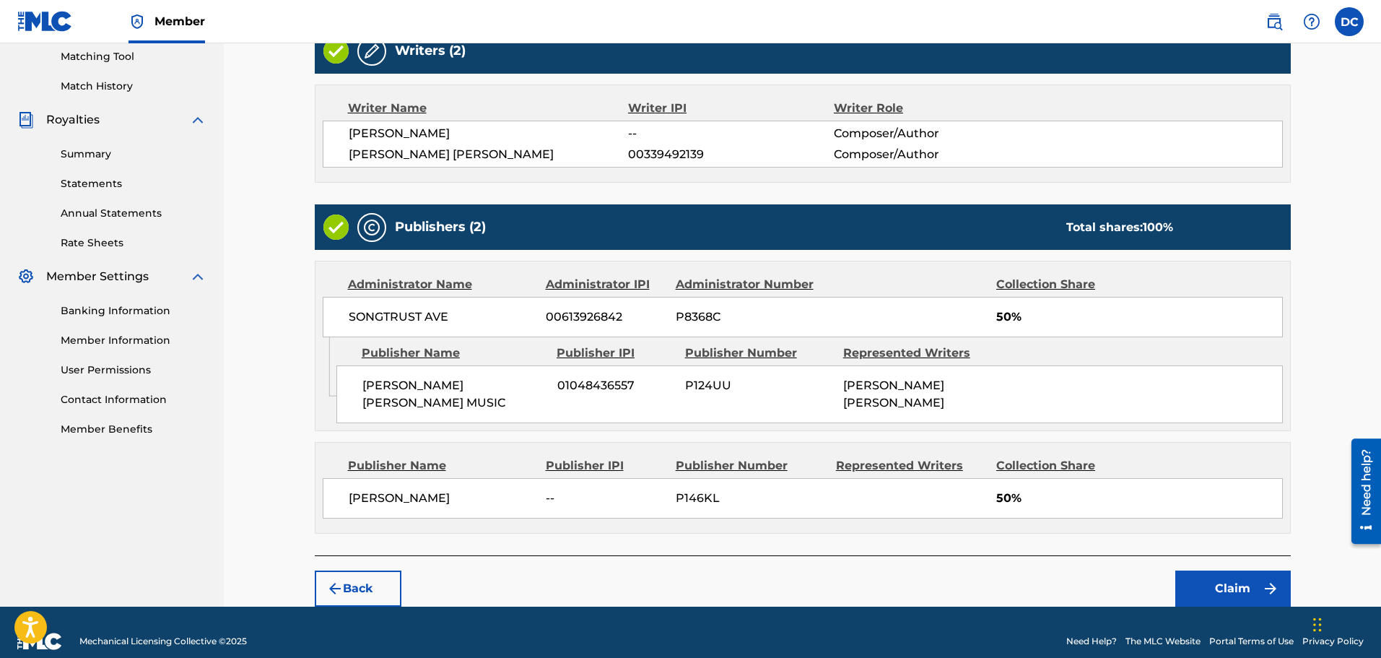
scroll to position [376, 0]
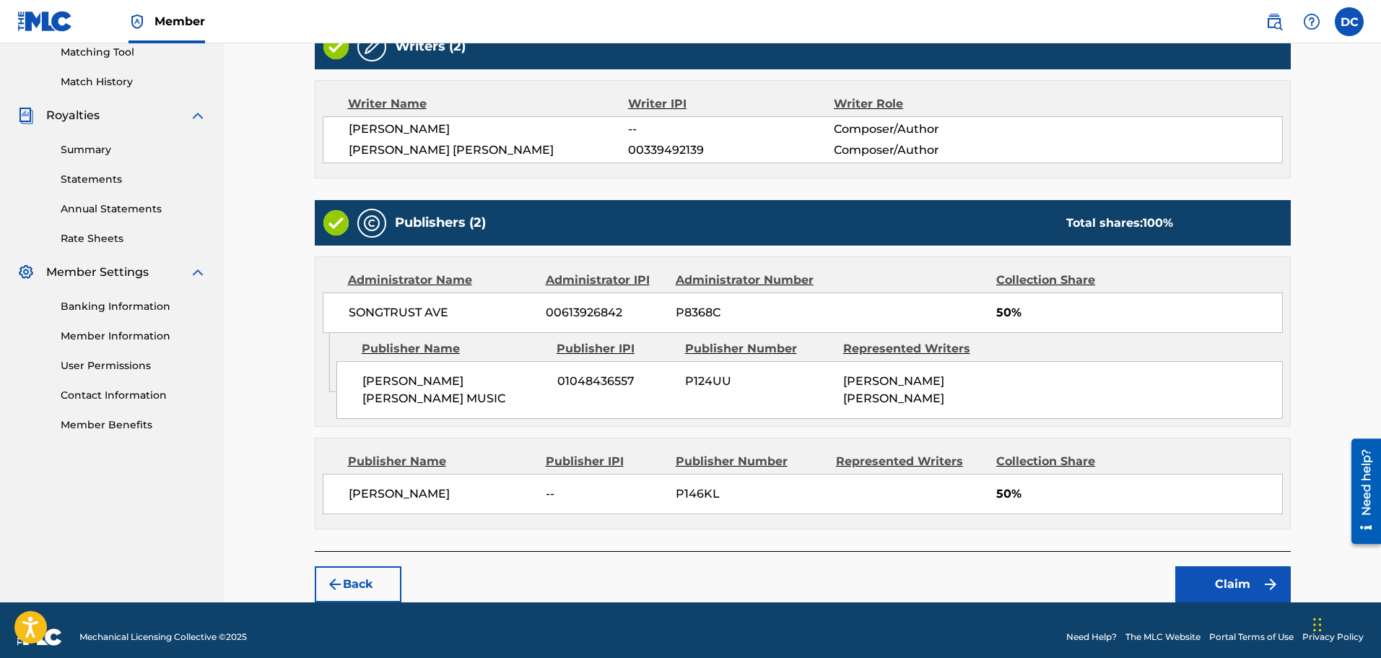
click at [1217, 566] on button "Claim" at bounding box center [1232, 584] width 115 height 36
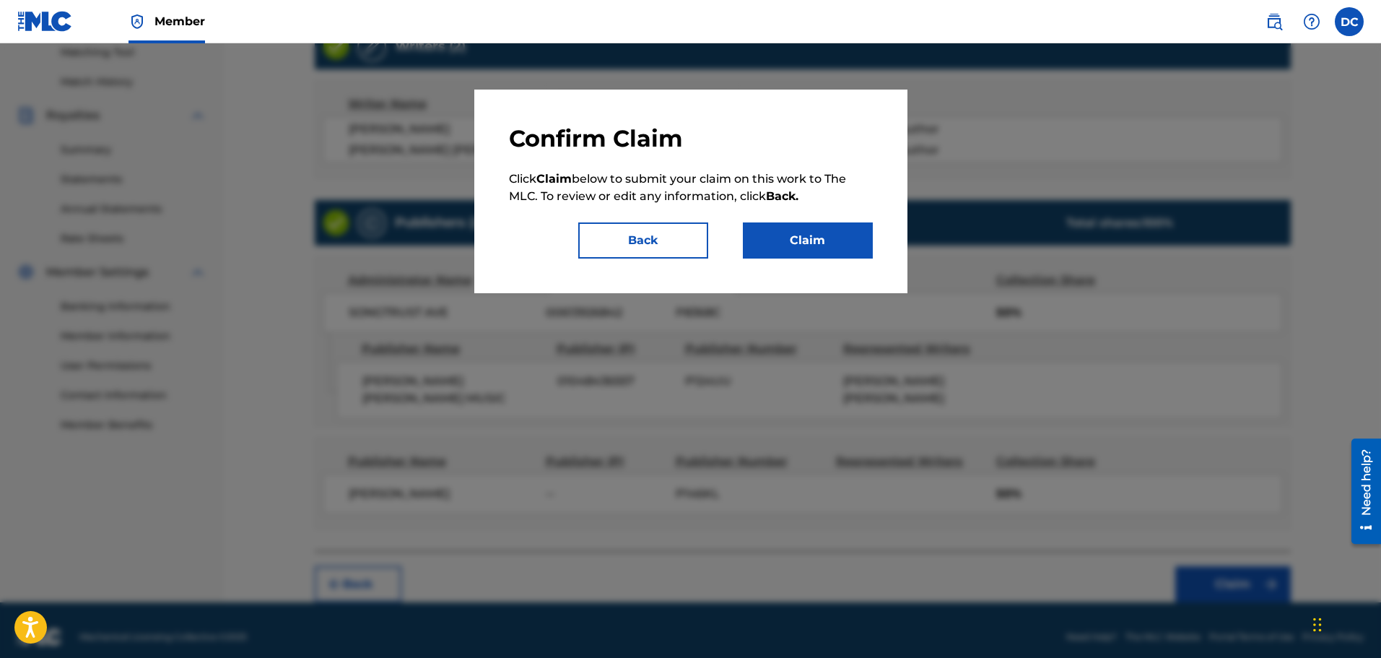
click at [823, 236] on button "Claim" at bounding box center [808, 240] width 130 height 36
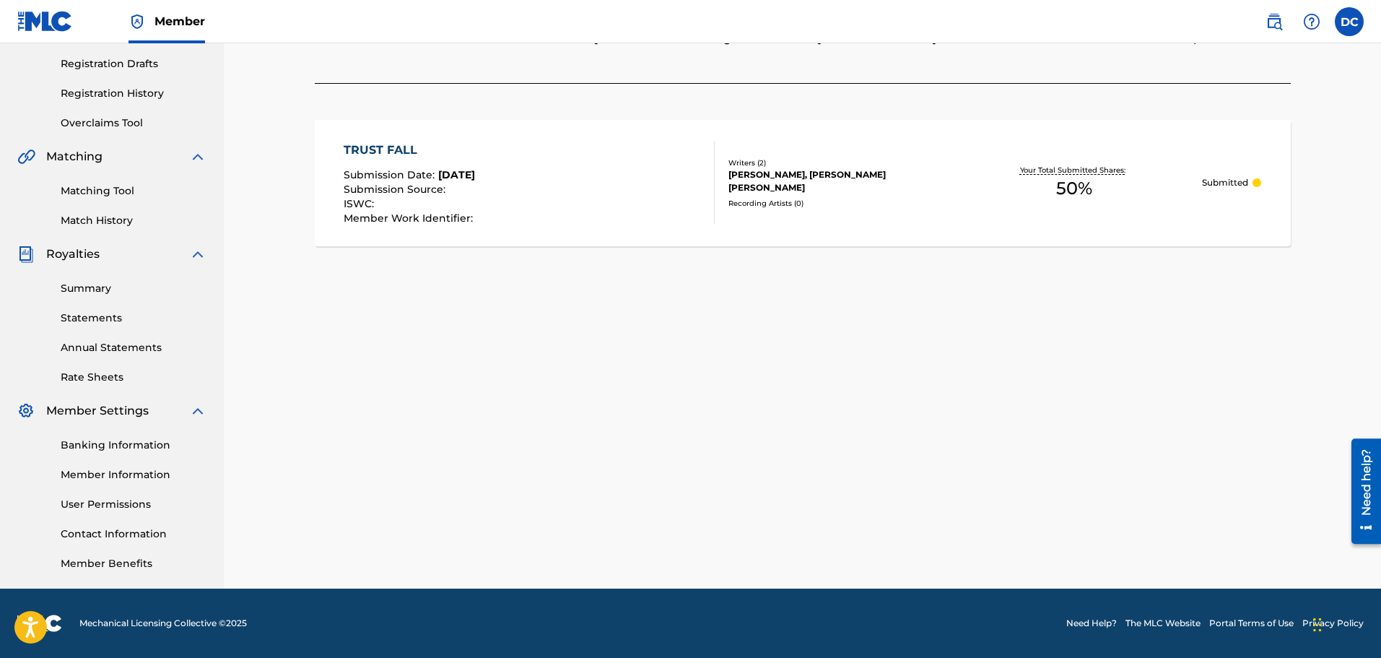
scroll to position [0, 0]
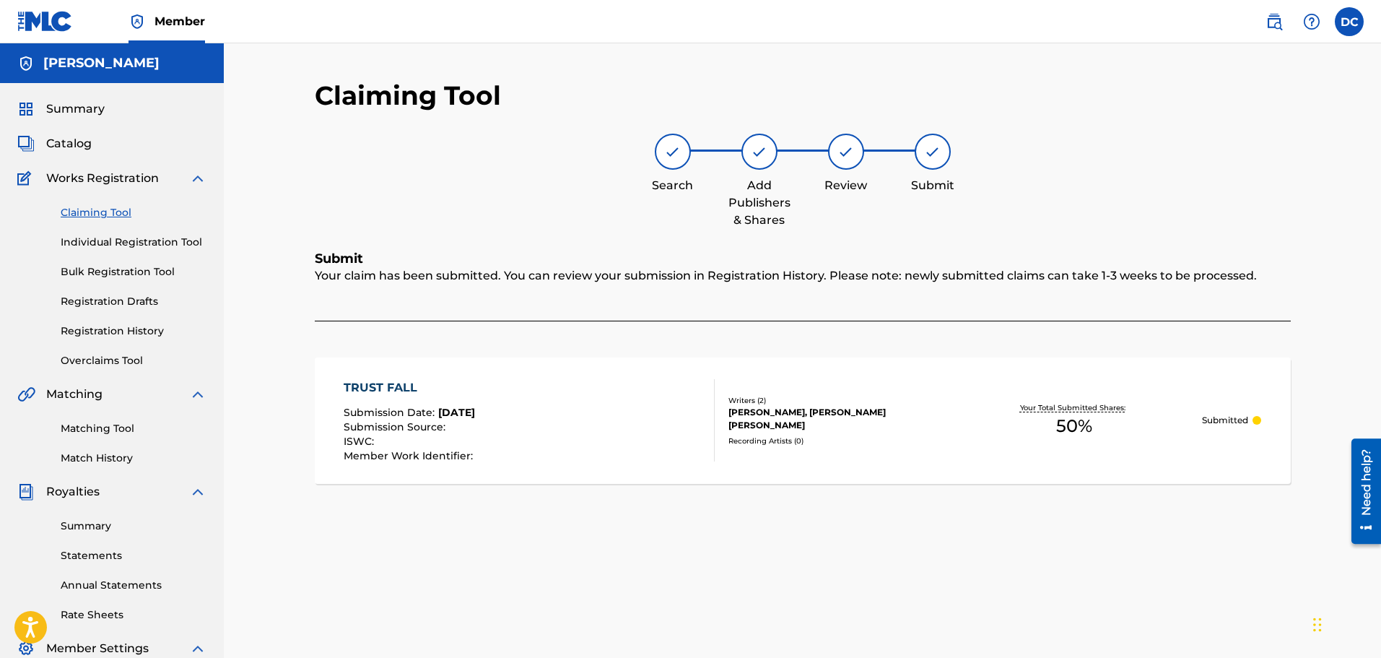
click at [1223, 419] on p "Submitted" at bounding box center [1225, 420] width 46 height 13
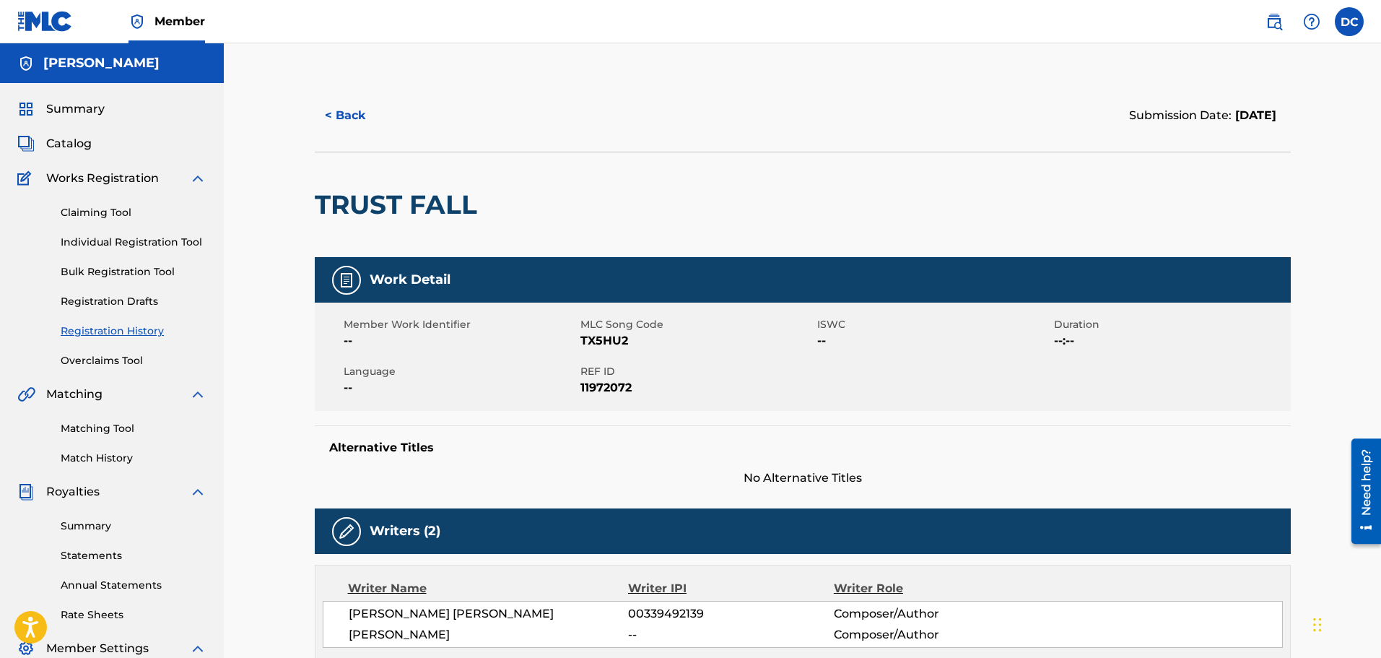
click at [97, 211] on link "Claiming Tool" at bounding box center [134, 212] width 146 height 15
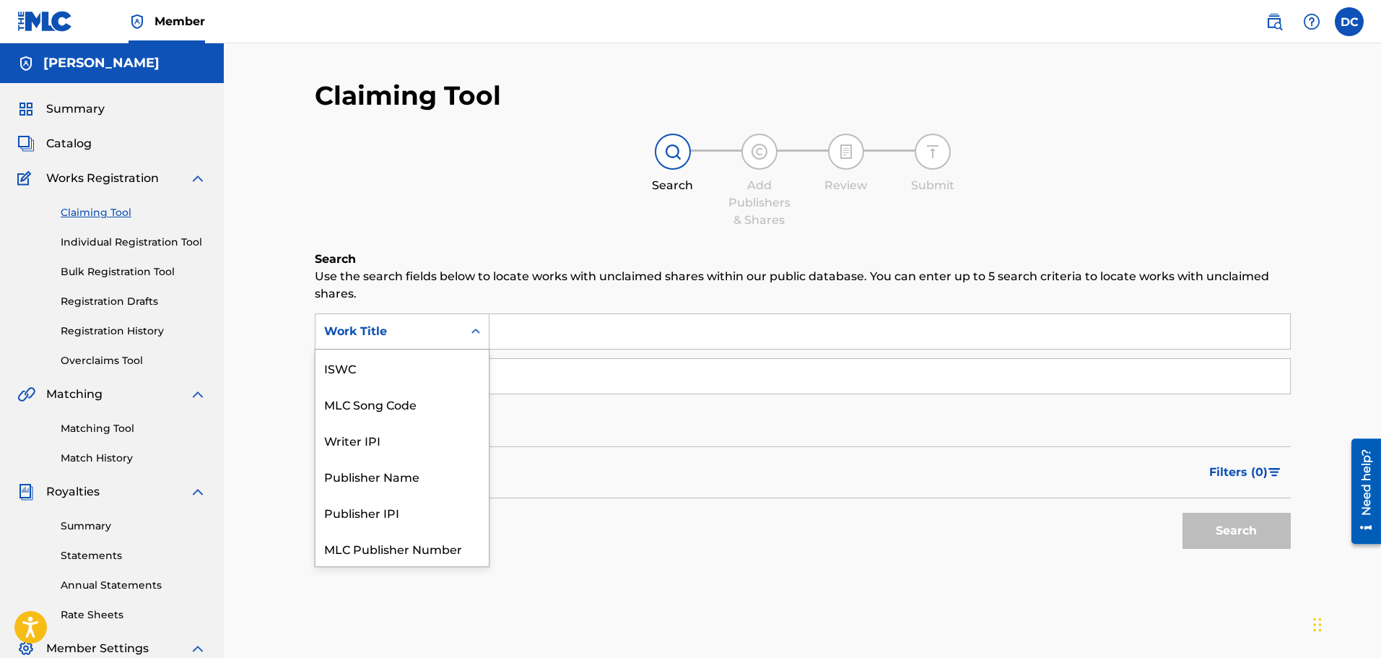
click at [472, 328] on icon "Search Form" at bounding box center [475, 331] width 14 height 14
click at [397, 477] on div "Publisher Name" at bounding box center [401, 476] width 173 height 36
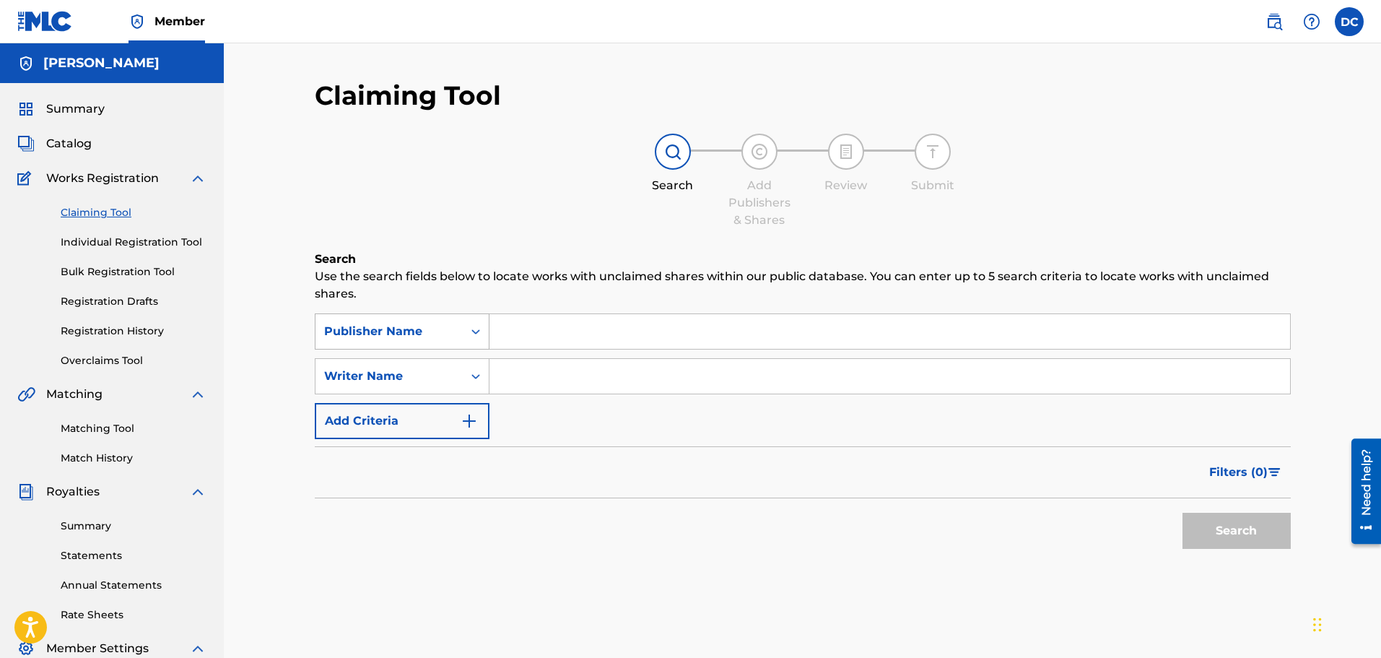
click at [480, 330] on icon "Search Form" at bounding box center [475, 331] width 14 height 14
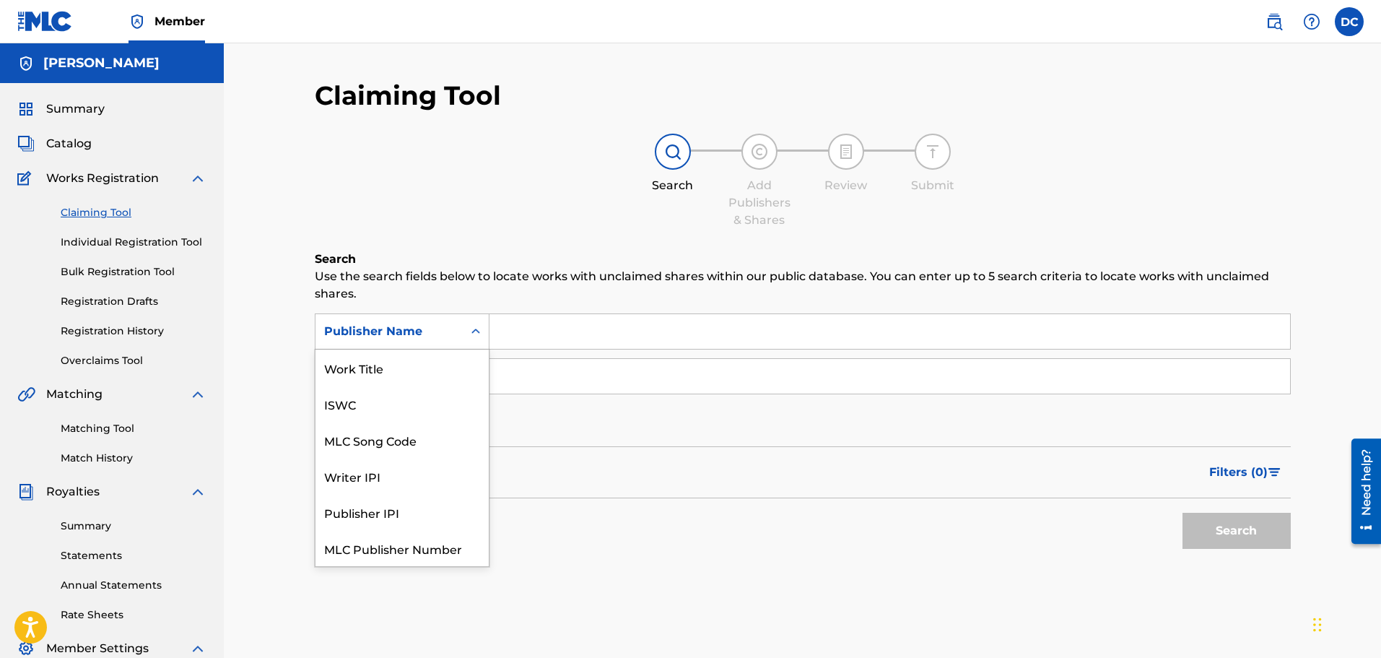
scroll to position [36, 0]
click at [375, 549] on div "Publisher Name" at bounding box center [401, 548] width 173 height 36
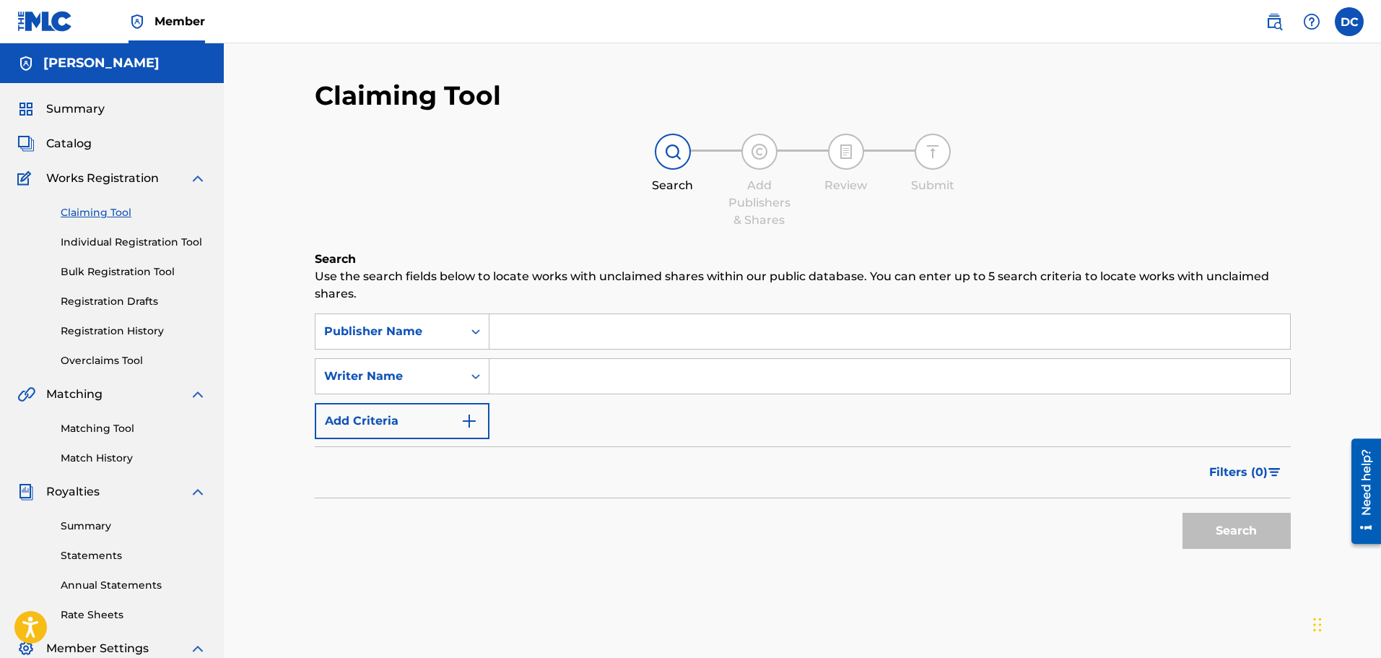
click at [511, 341] on input "Search Form" at bounding box center [889, 331] width 800 height 35
type input "Dan Allen Crawley Music"
click at [521, 383] on input "Search Form" at bounding box center [889, 376] width 800 height 35
type input "Dan Crawley"
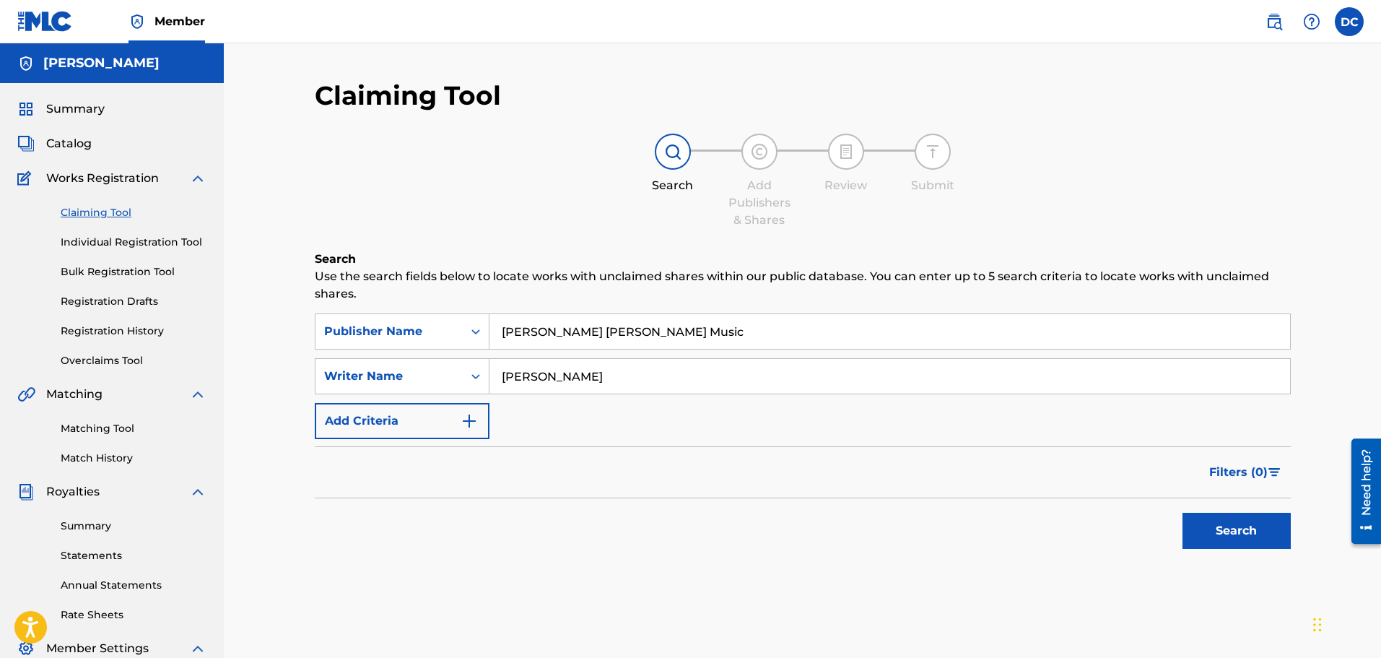
click at [1243, 525] on button "Search" at bounding box center [1236, 530] width 108 height 36
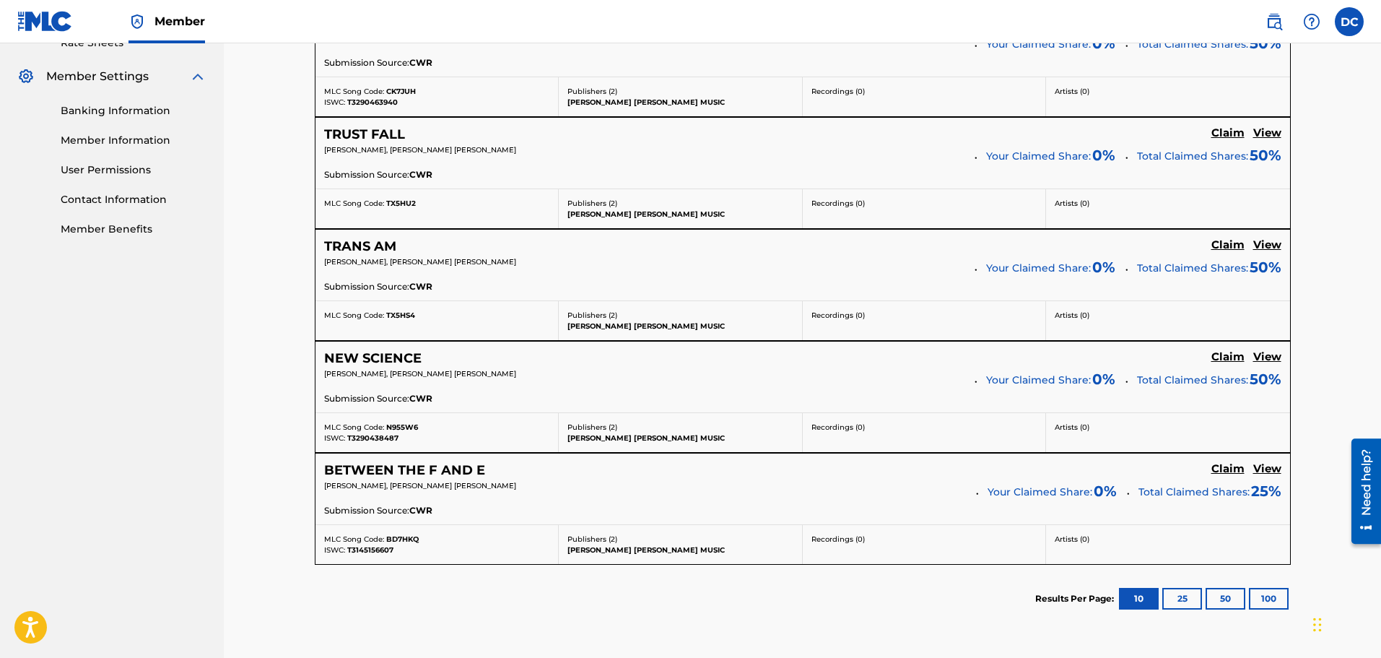
scroll to position [650, 0]
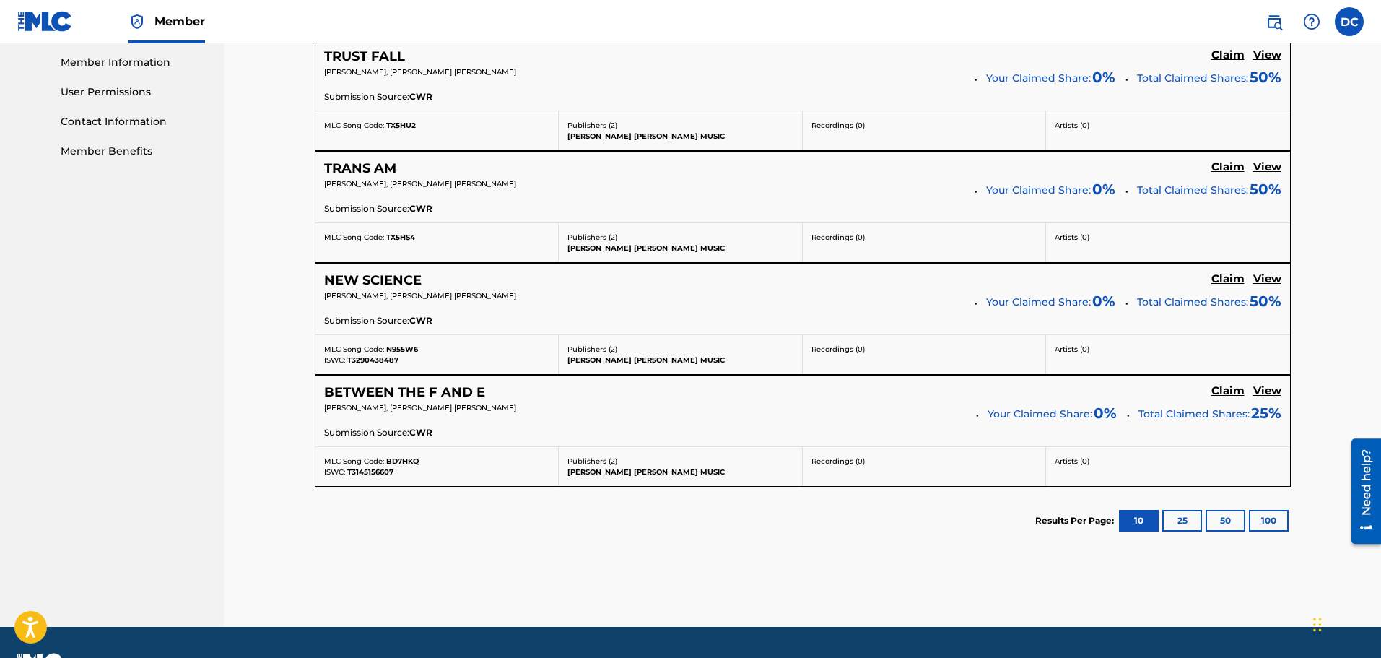
click at [711, 238] on p "Publishers ( 2 )" at bounding box center [680, 237] width 226 height 11
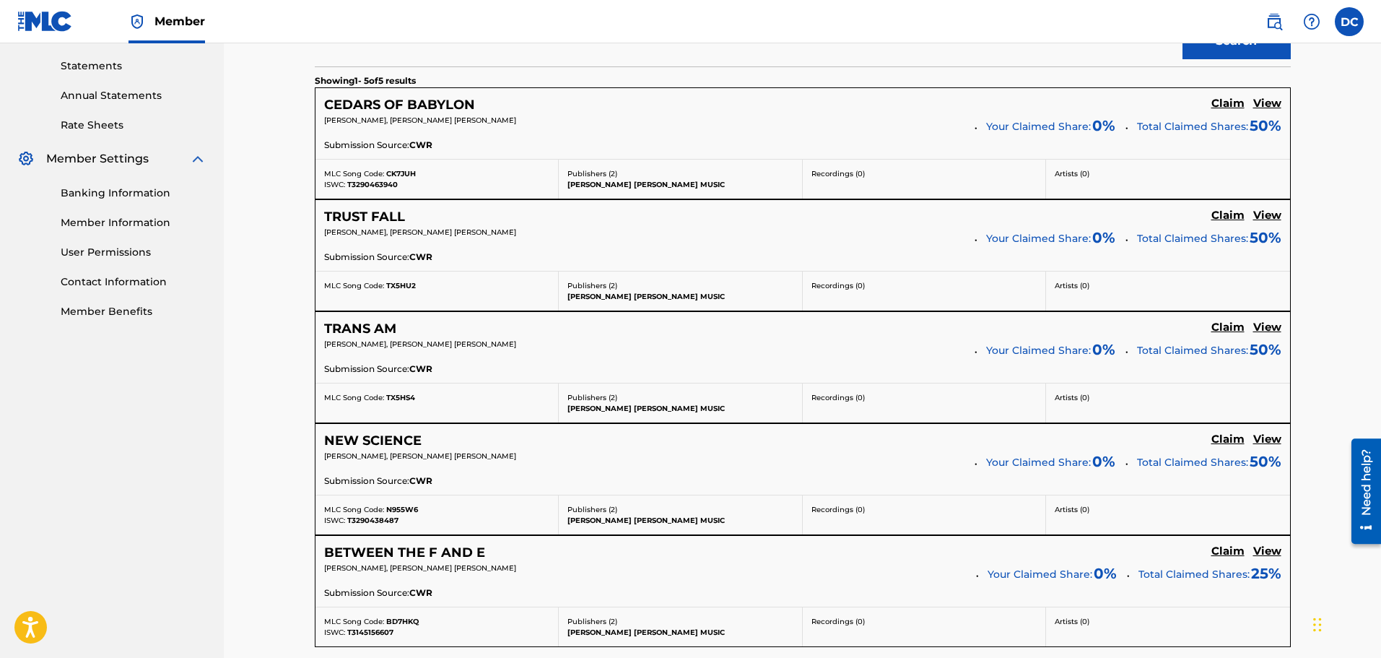
scroll to position [433, 0]
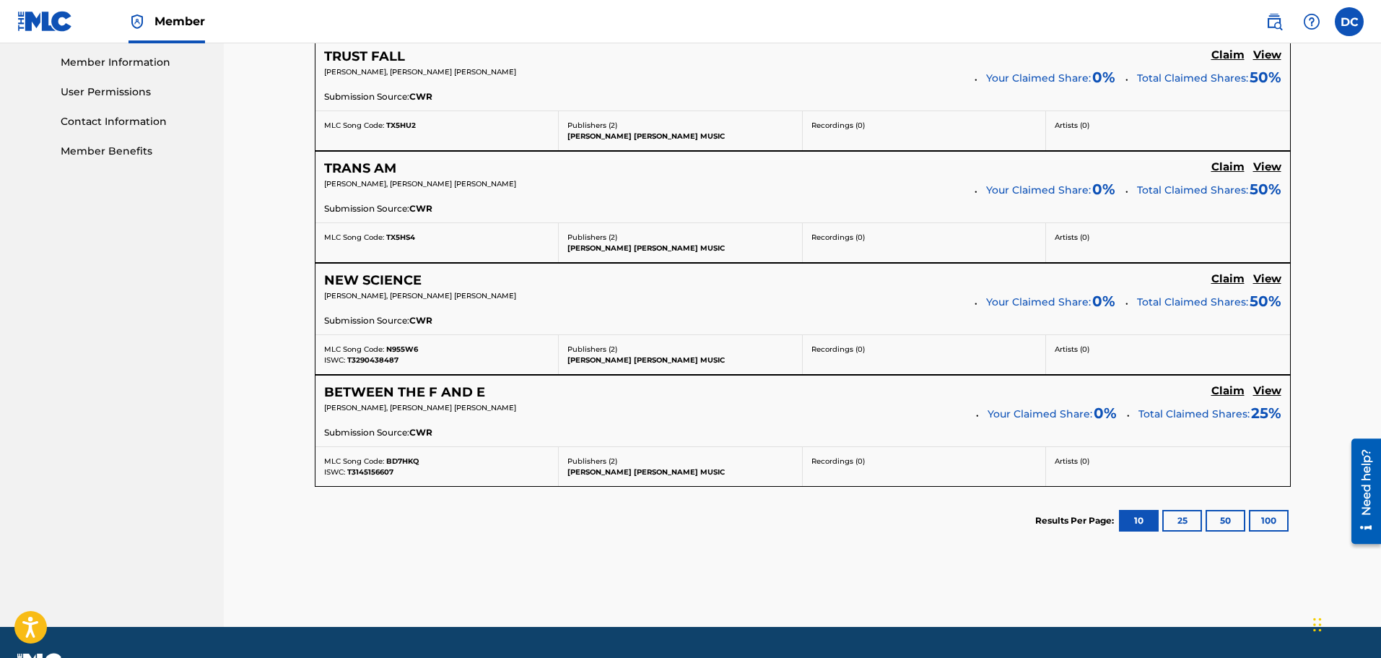
click at [1175, 523] on button "25" at bounding box center [1182, 521] width 40 height 22
click at [1222, 518] on button "50" at bounding box center [1225, 521] width 40 height 22
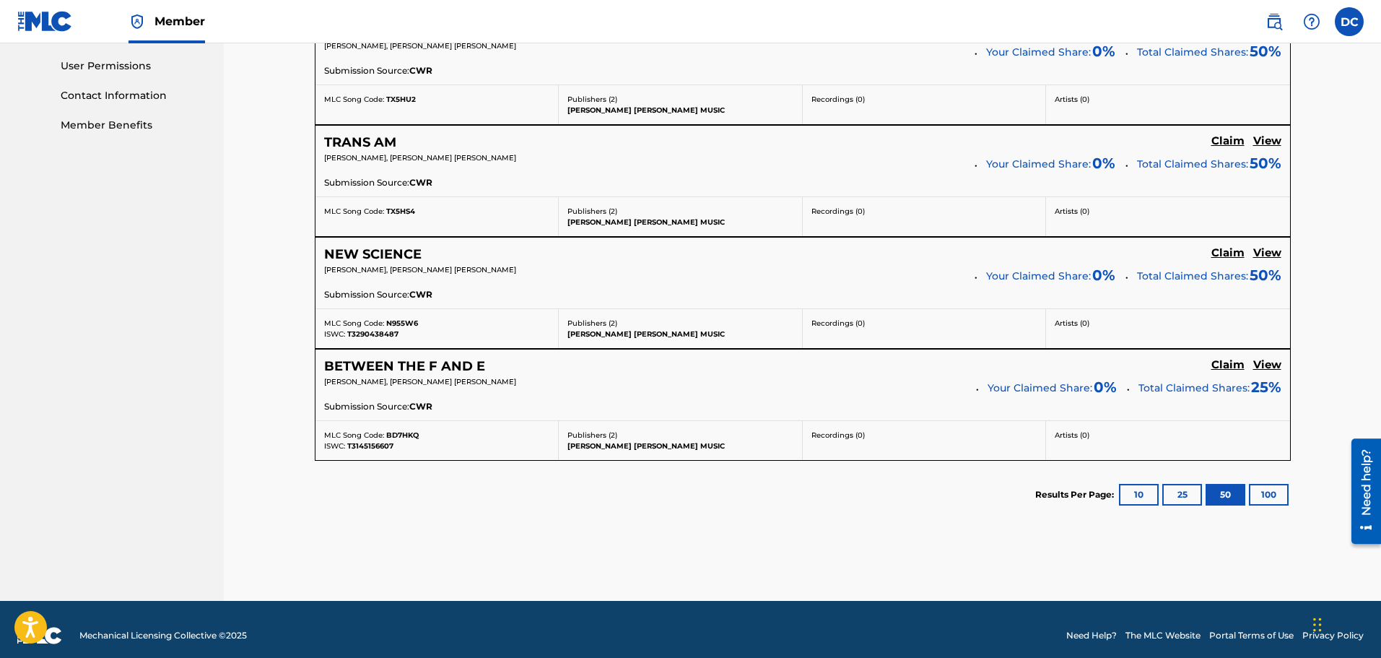
scroll to position [688, 0]
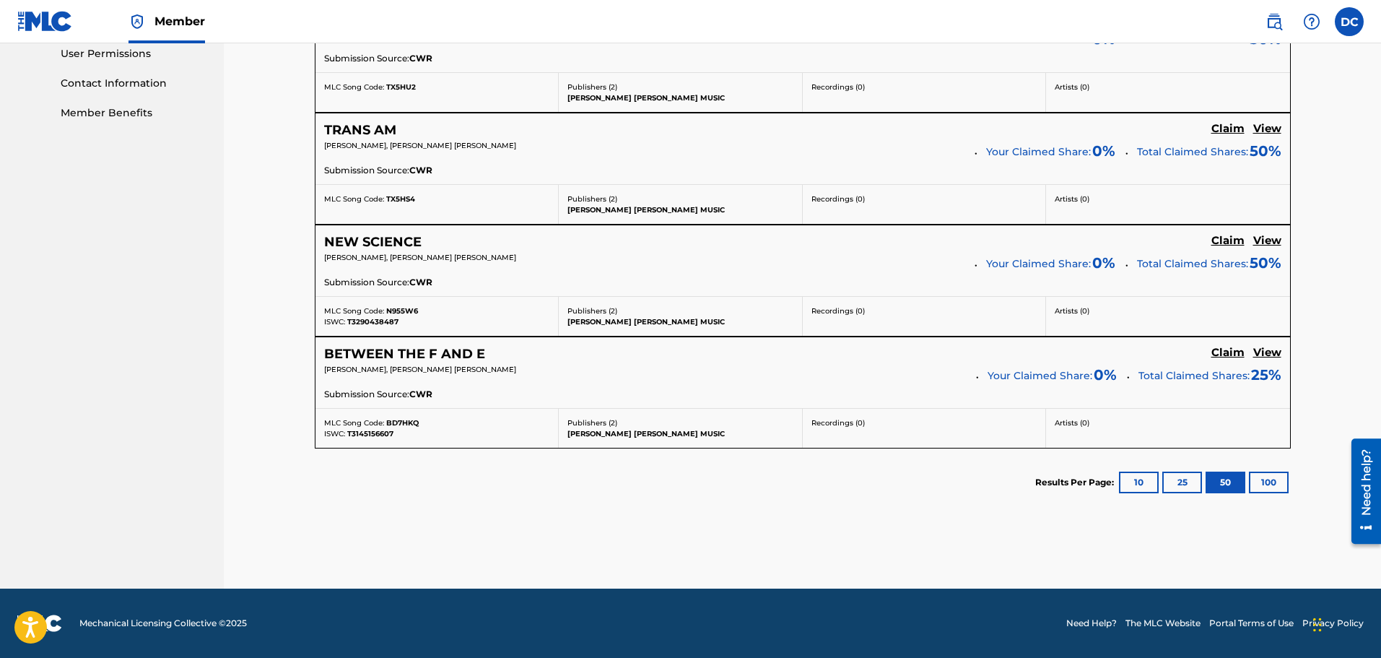
click at [1138, 486] on button "10" at bounding box center [1139, 482] width 40 height 22
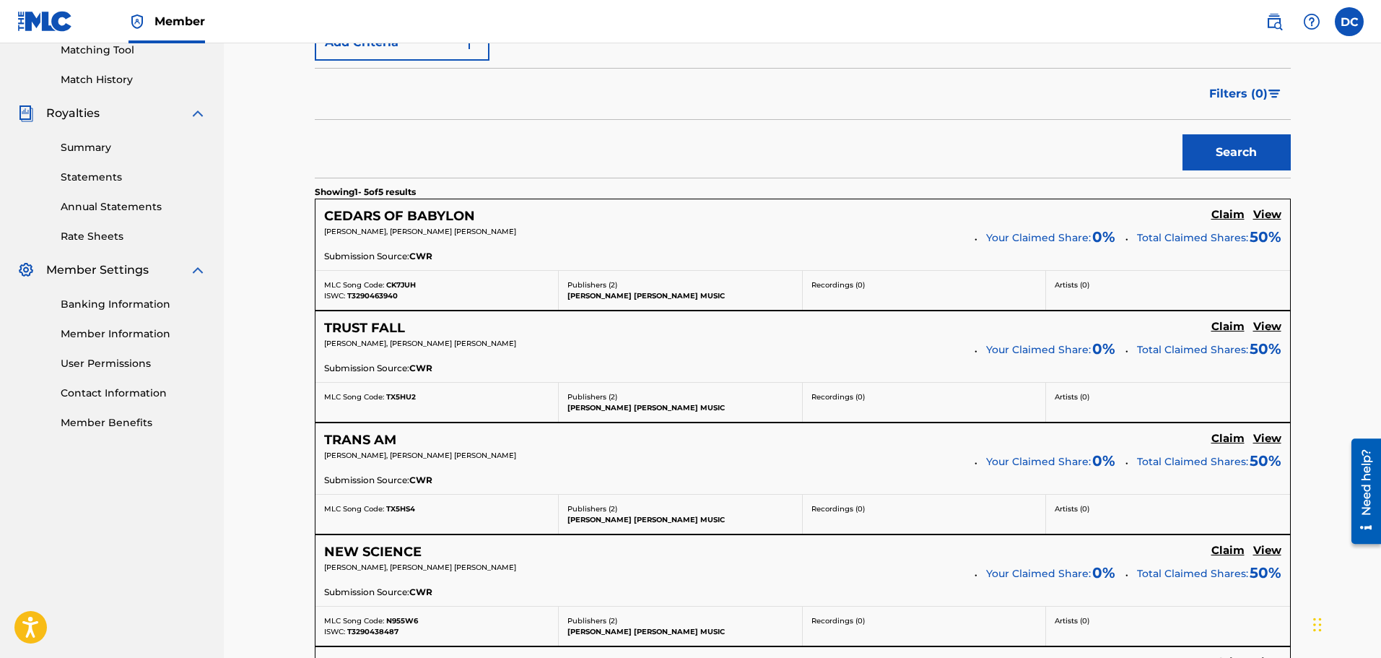
scroll to position [399, 0]
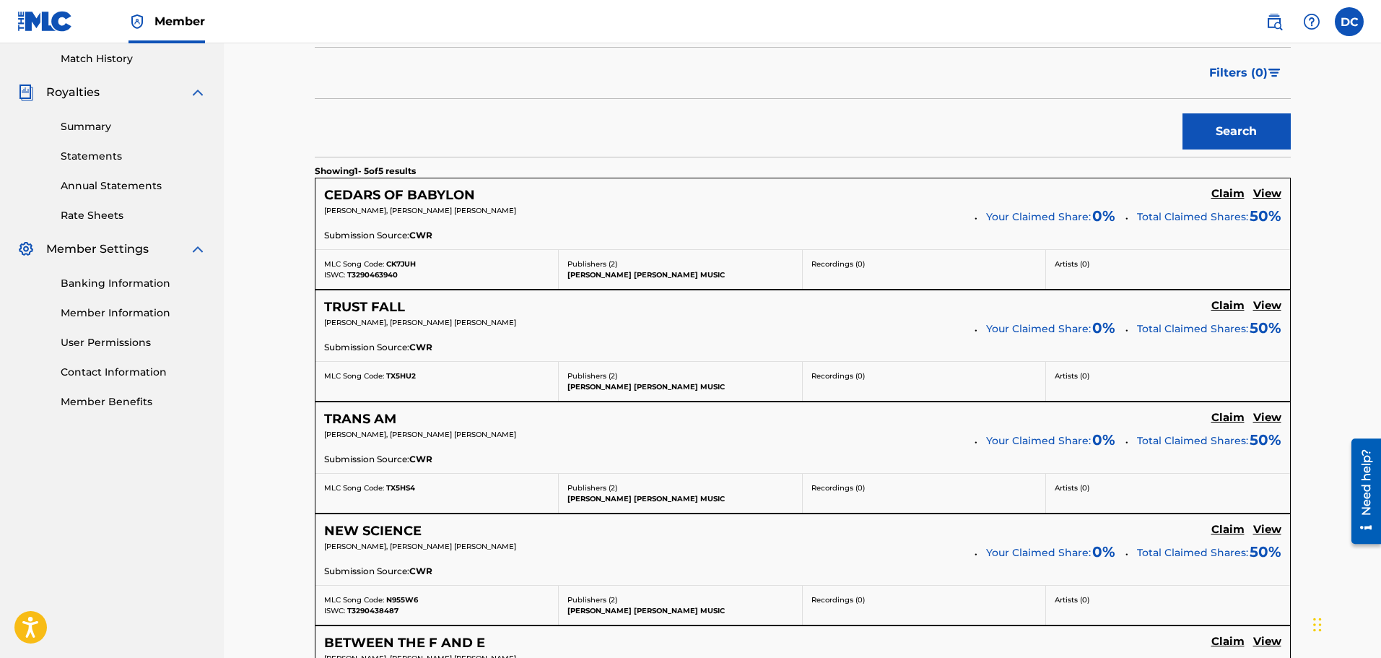
click at [1229, 201] on h5 "Claim" at bounding box center [1227, 194] width 33 height 14
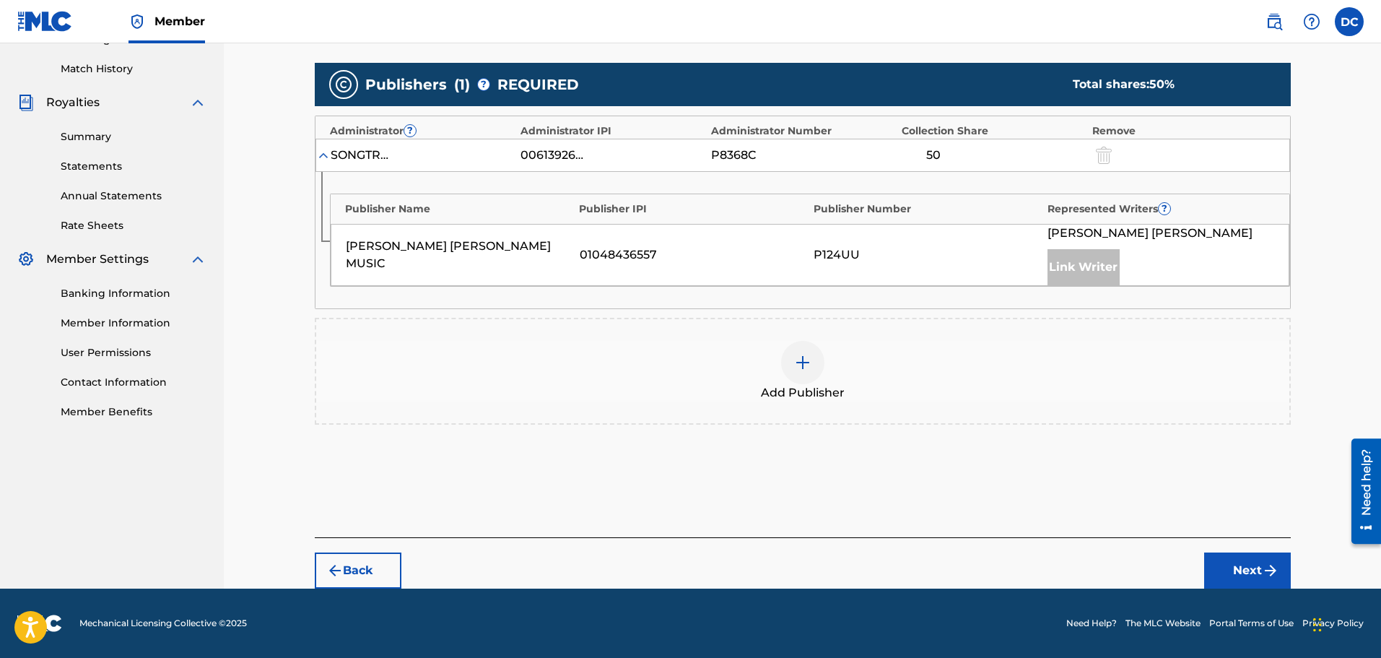
click at [803, 365] on img at bounding box center [802, 362] width 17 height 17
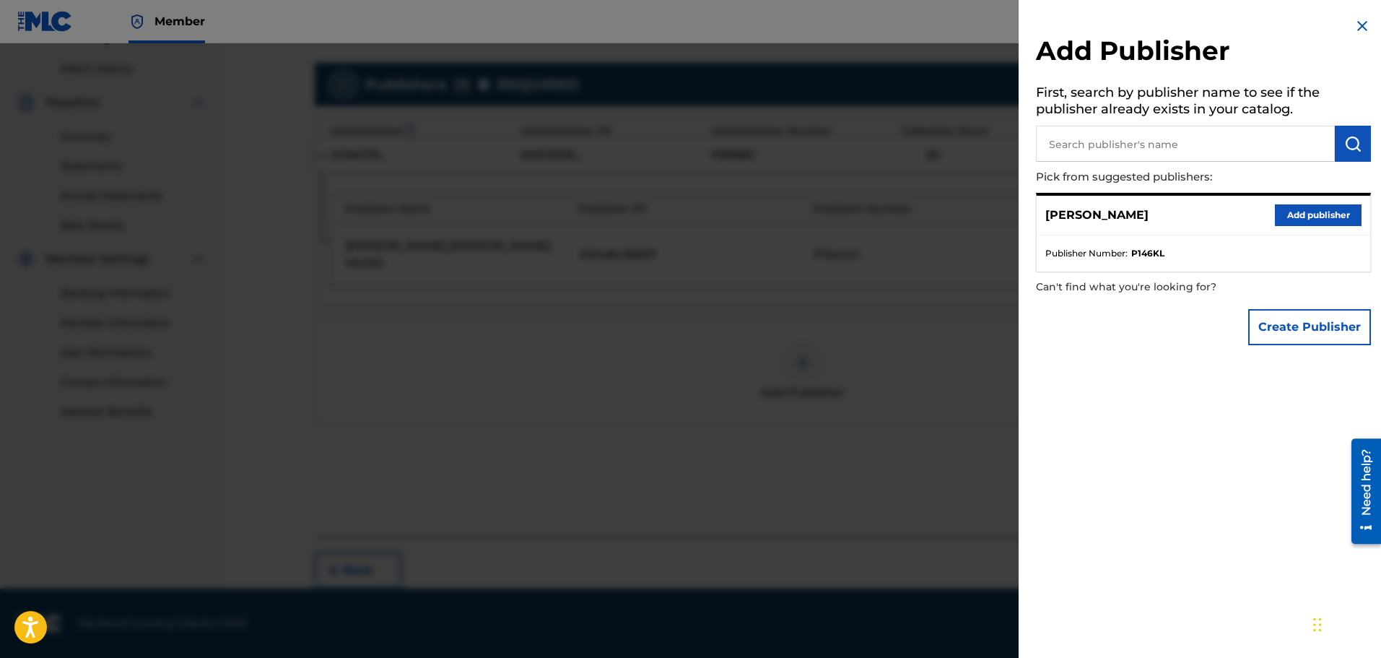
click at [1315, 219] on button "Add publisher" at bounding box center [1318, 215] width 87 height 22
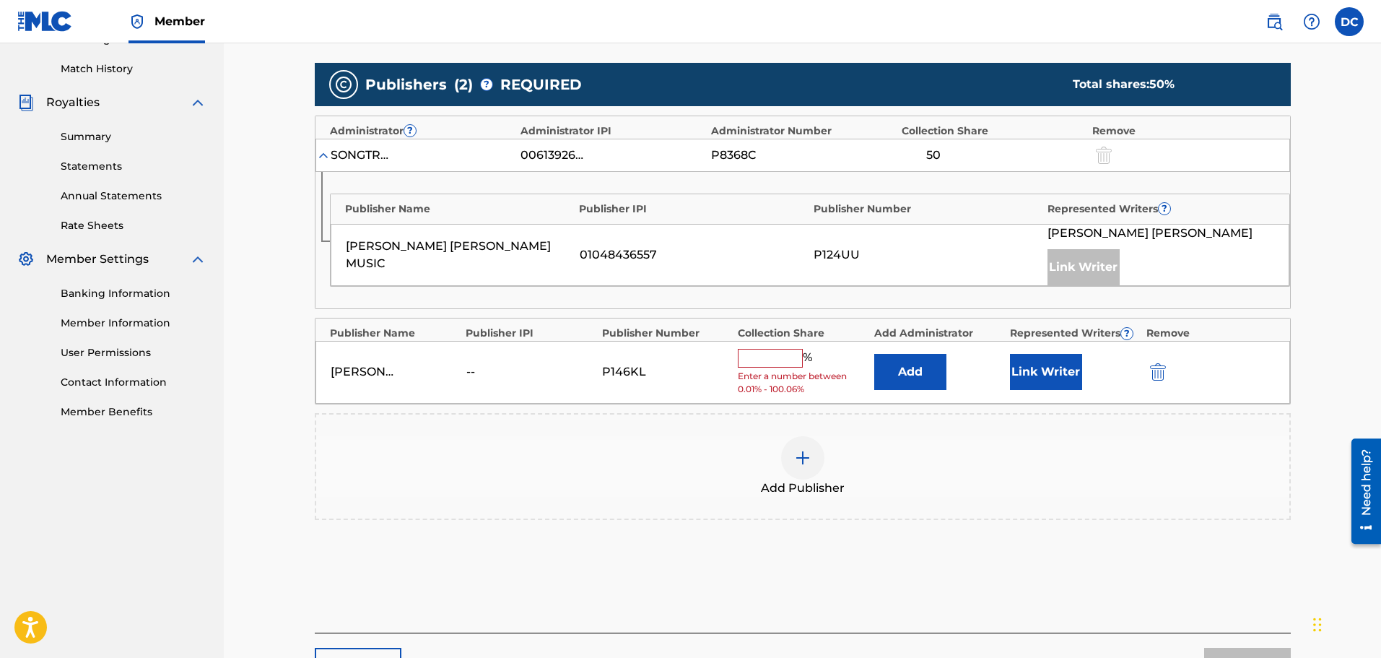
click at [762, 356] on input "text" at bounding box center [770, 358] width 65 height 19
type input "50"
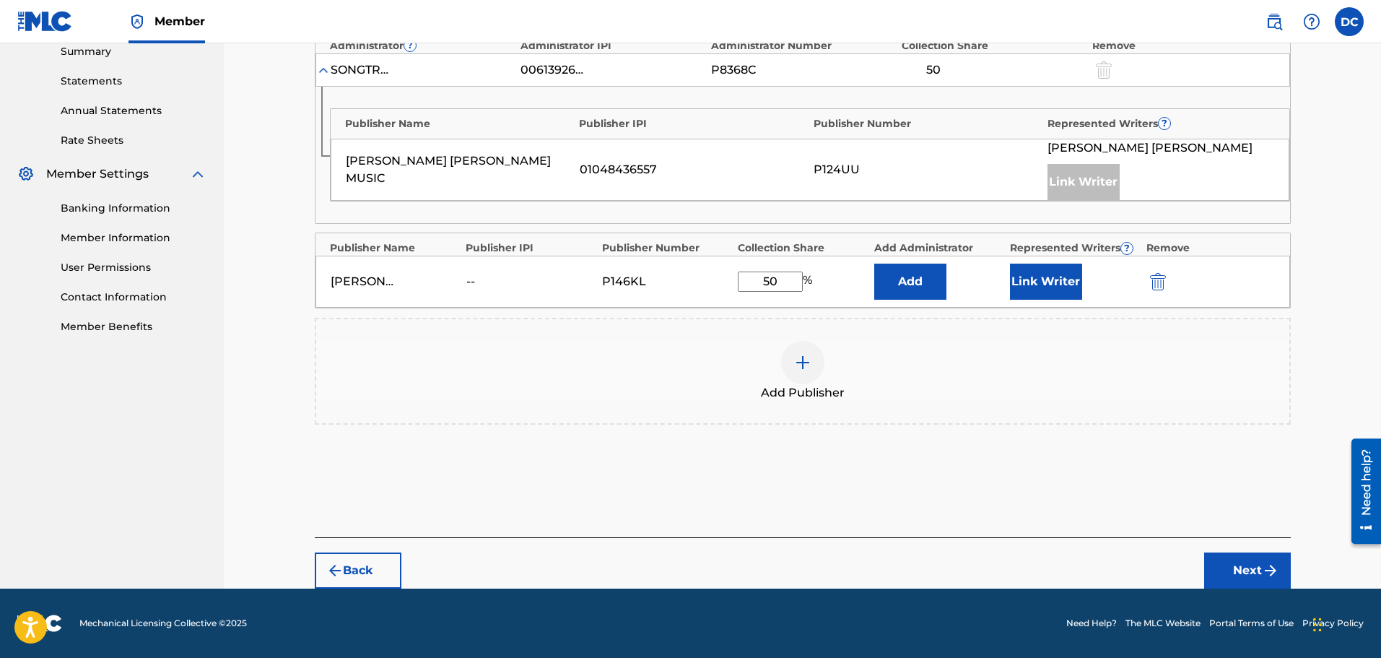
click at [1262, 564] on img "submit" at bounding box center [1270, 570] width 17 height 17
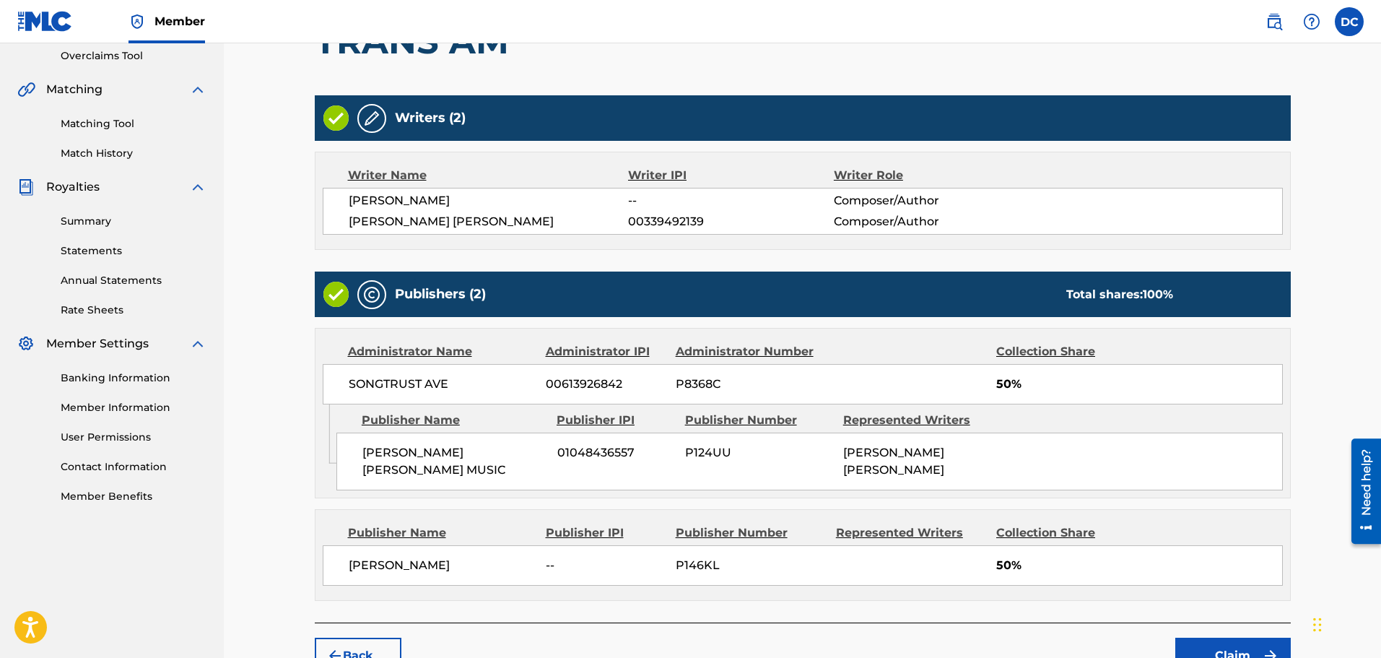
scroll to position [304, 0]
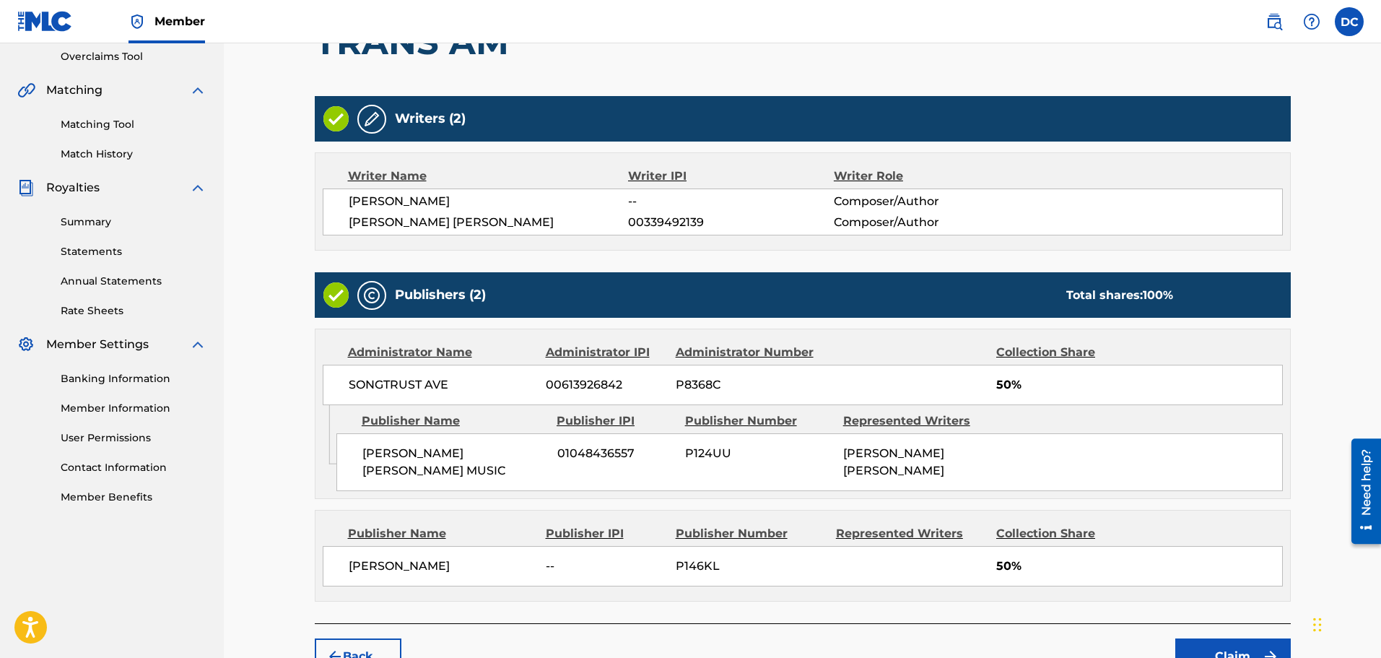
click at [1211, 638] on button "Claim" at bounding box center [1232, 656] width 115 height 36
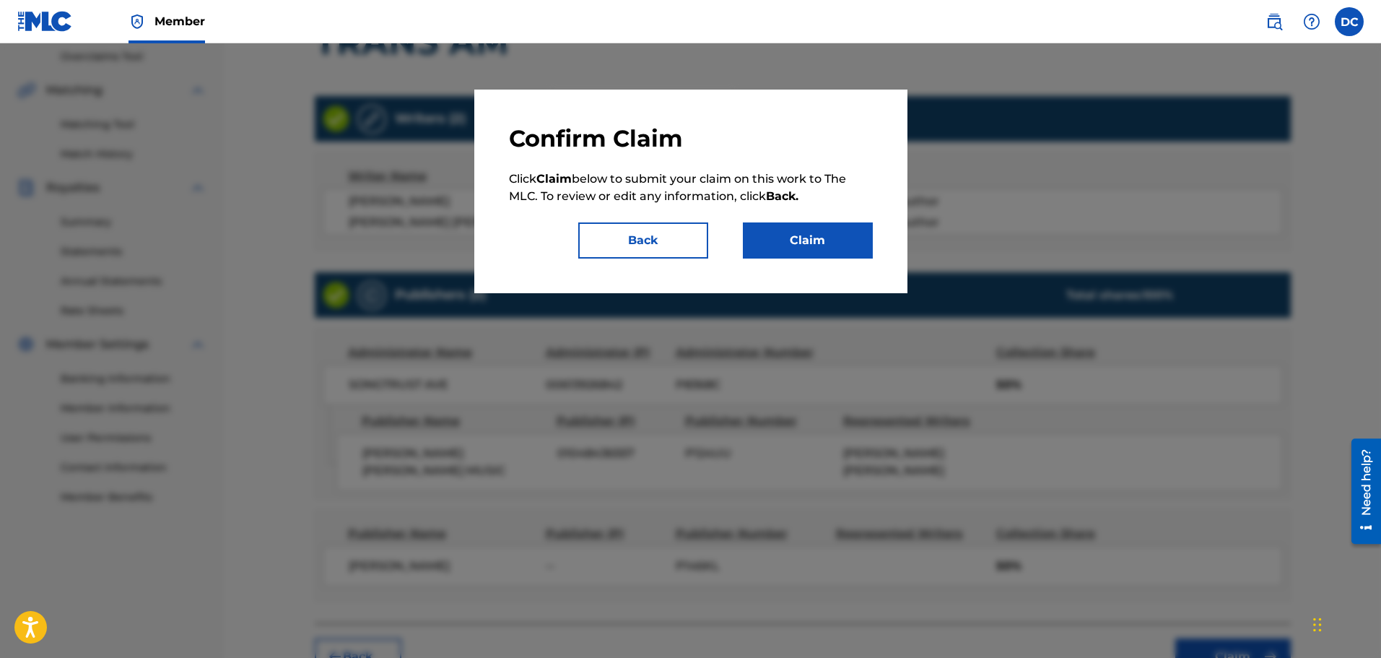
click at [809, 237] on button "Claim" at bounding box center [808, 240] width 130 height 36
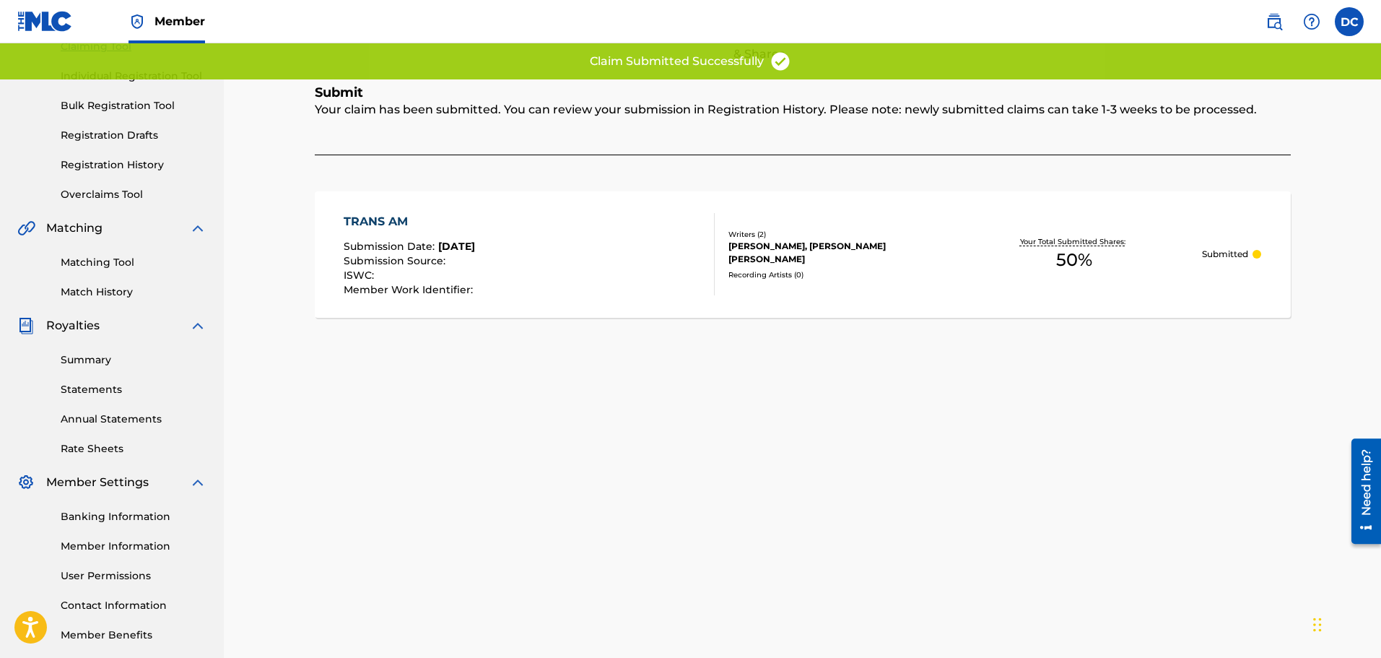
scroll to position [21, 0]
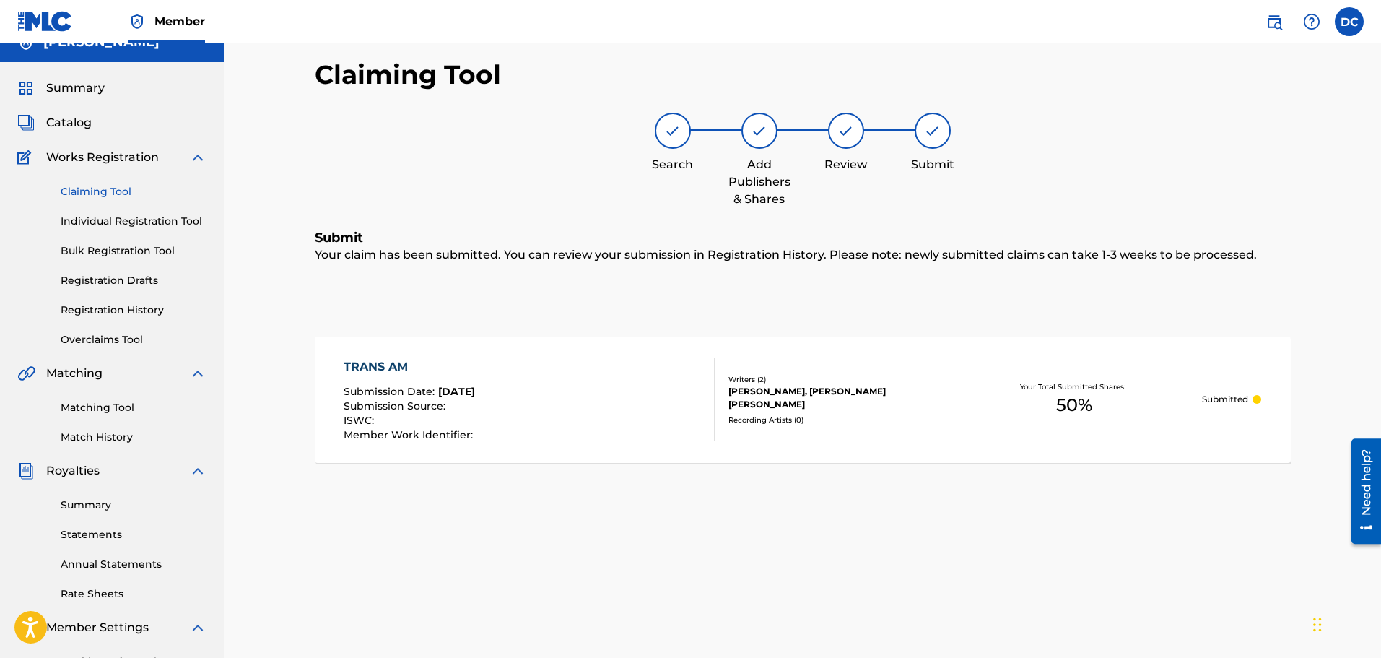
click at [110, 193] on link "Claiming Tool" at bounding box center [134, 191] width 146 height 15
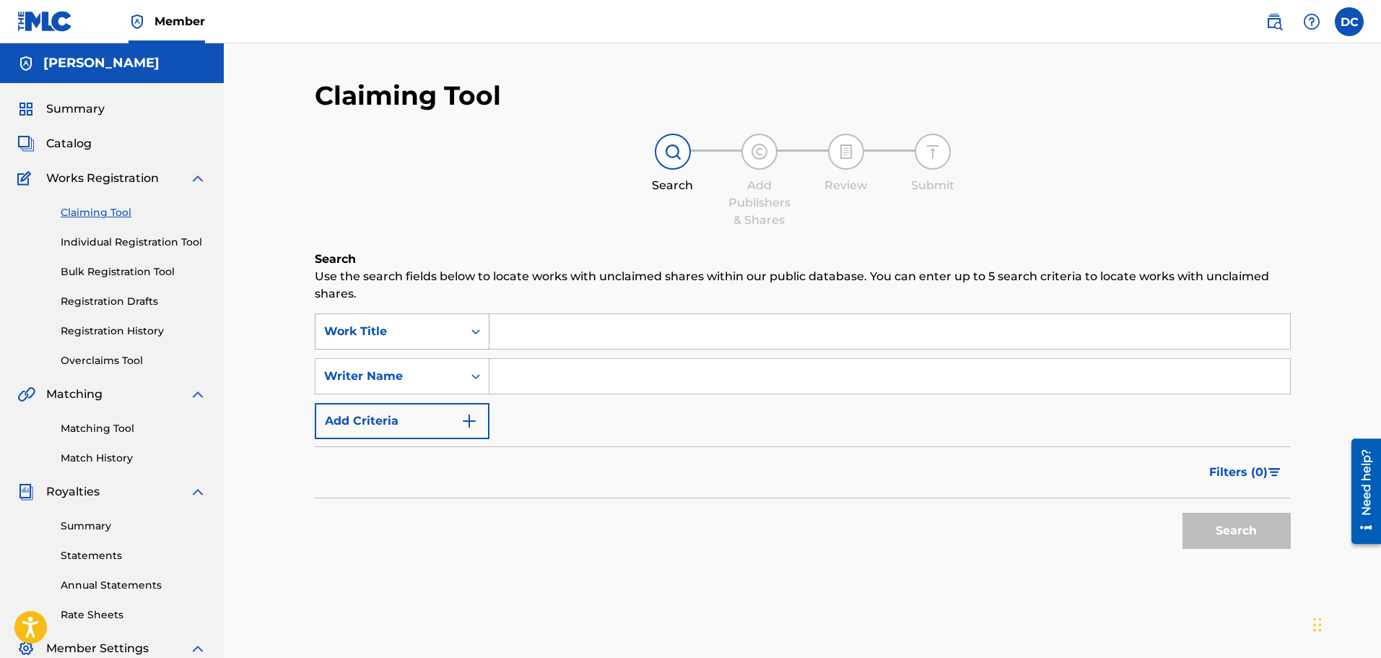
click at [472, 330] on icon "Search Form" at bounding box center [475, 331] width 14 height 14
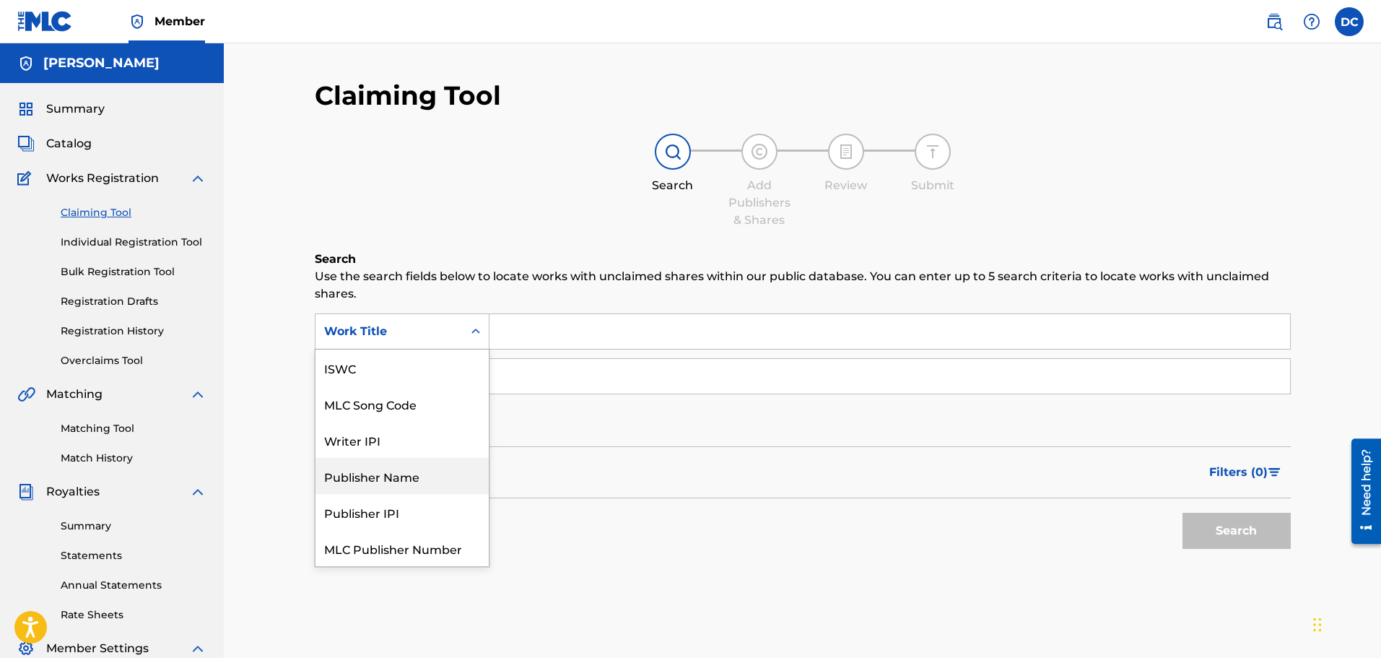
click at [393, 476] on div "Publisher Name" at bounding box center [401, 476] width 173 height 36
click at [478, 331] on icon "Search Form" at bounding box center [475, 330] width 9 height 5
click at [399, 548] on div "Publisher Name" at bounding box center [401, 548] width 173 height 36
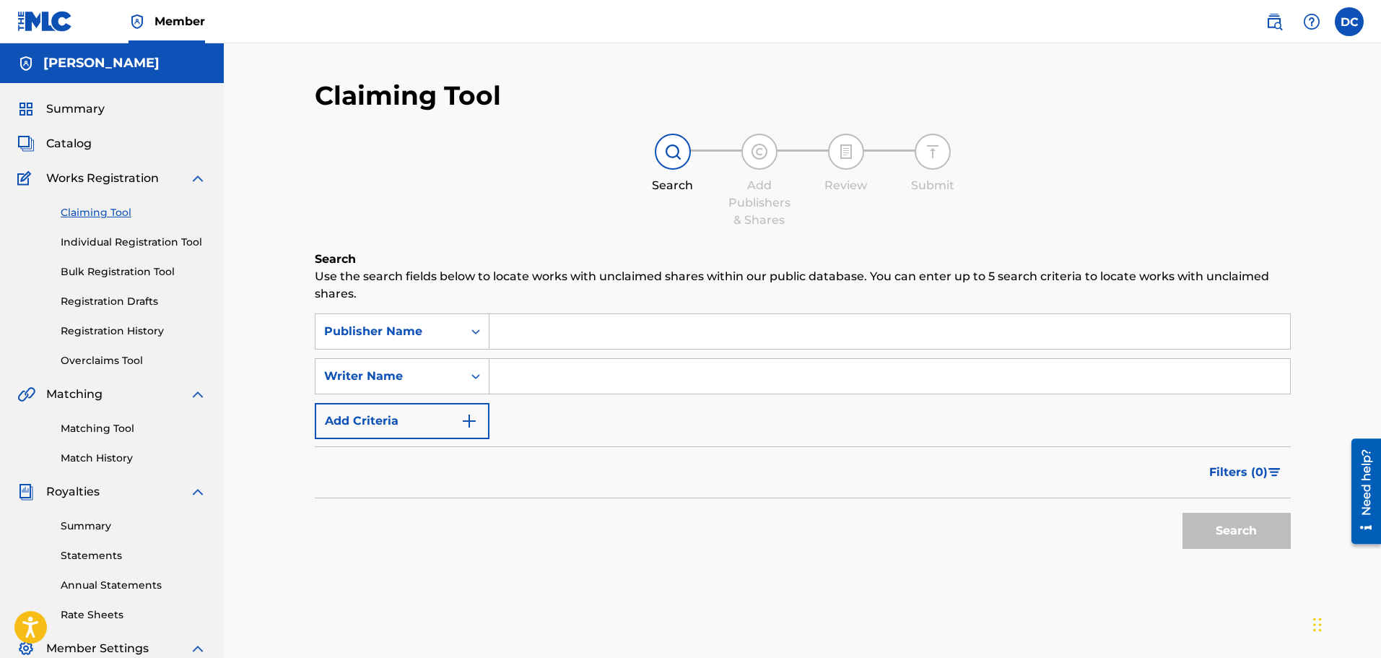
click at [548, 335] on input "Search Form" at bounding box center [889, 331] width 800 height 35
type input "Dan Allen Crawley Music"
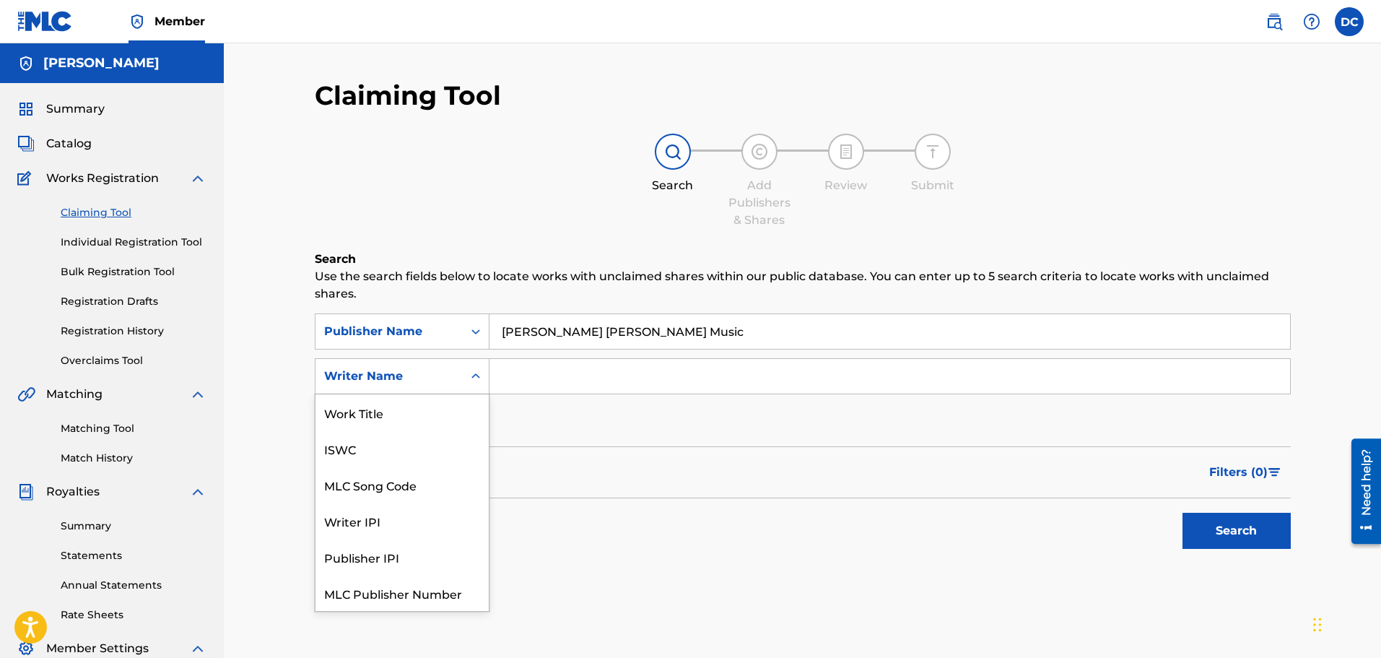
click at [477, 376] on icon "Search Form" at bounding box center [475, 375] width 9 height 5
click at [531, 385] on input "Search Form" at bounding box center [889, 376] width 800 height 35
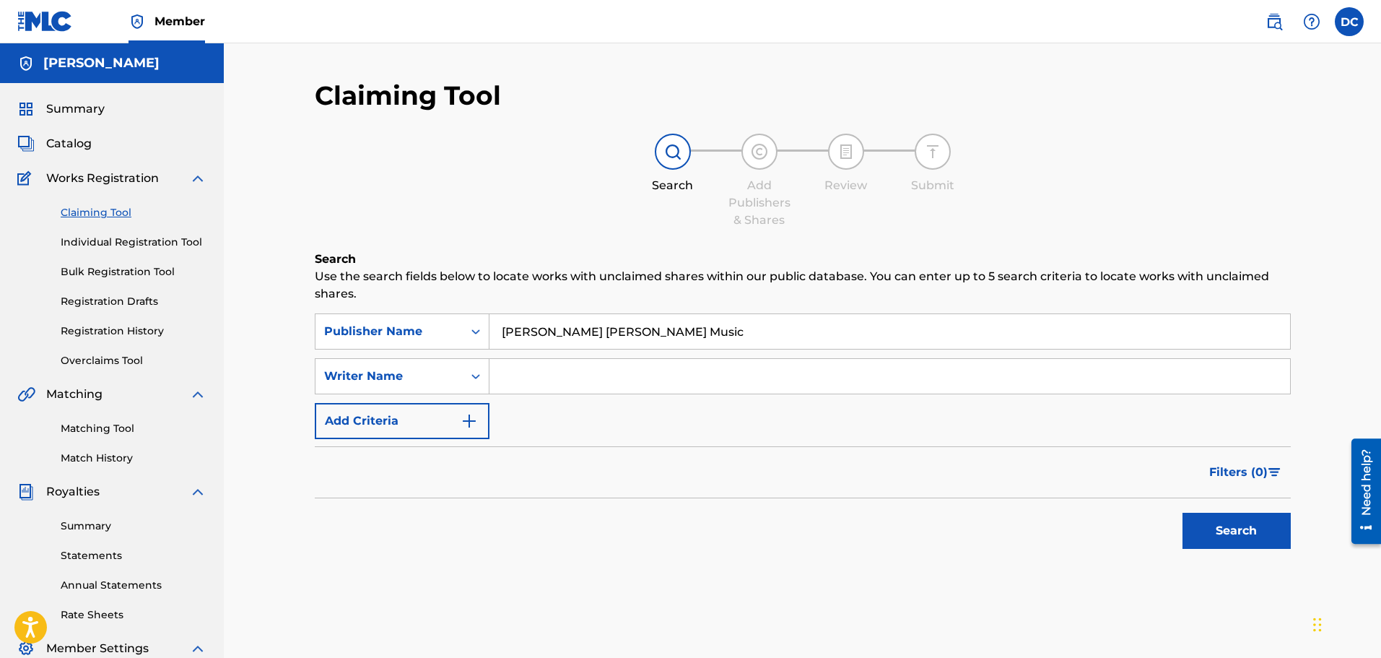
type input "Dan Crawley"
click at [1235, 536] on button "Search" at bounding box center [1236, 530] width 108 height 36
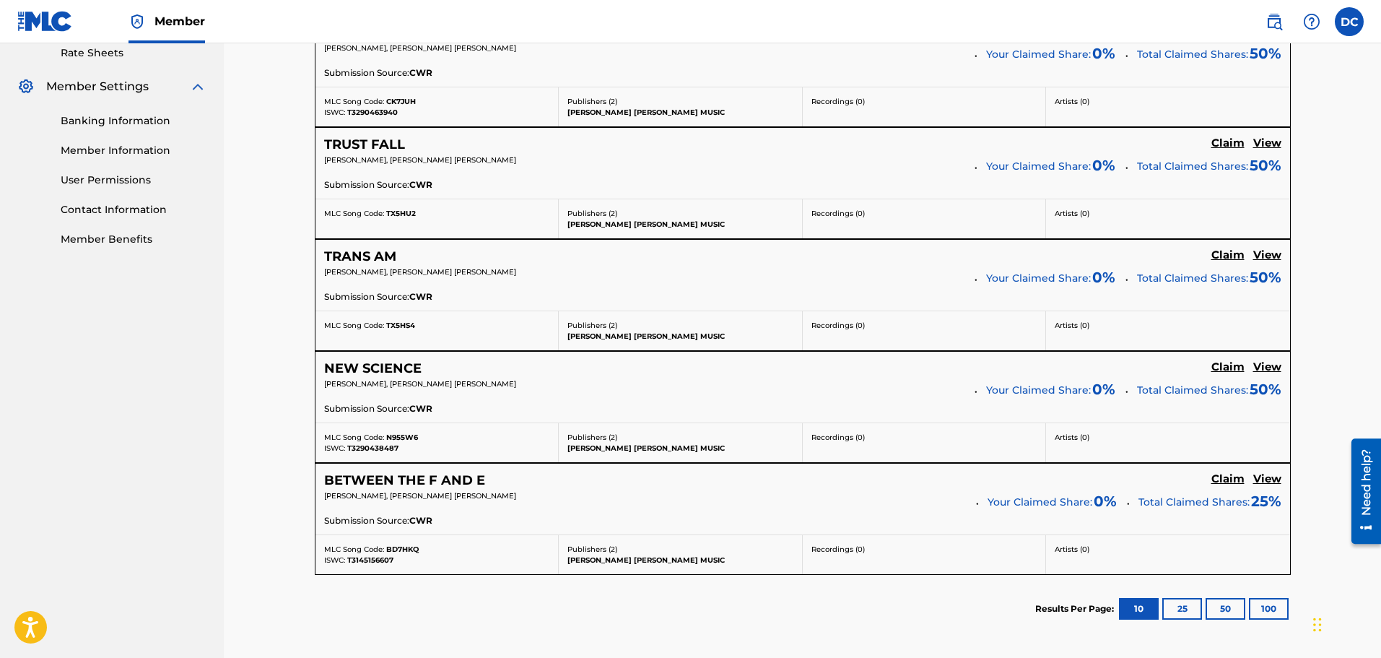
scroll to position [650, 0]
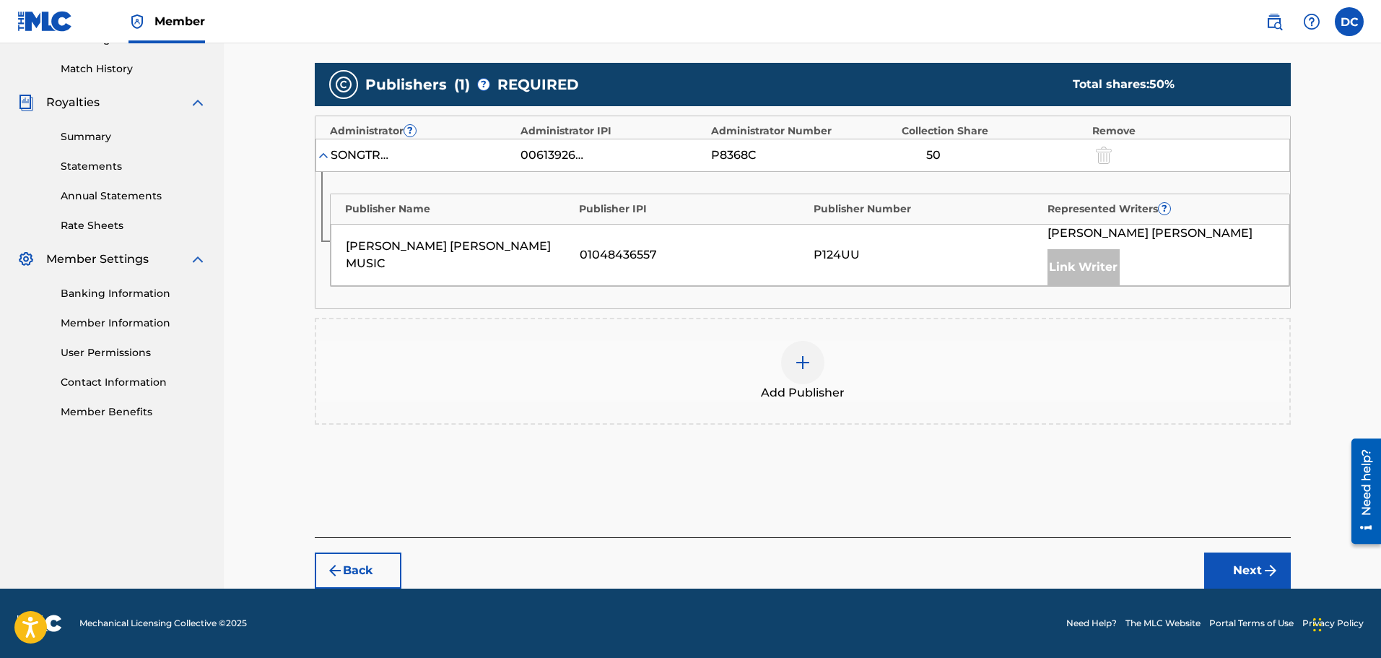
click at [1251, 569] on button "Next" at bounding box center [1247, 570] width 87 height 36
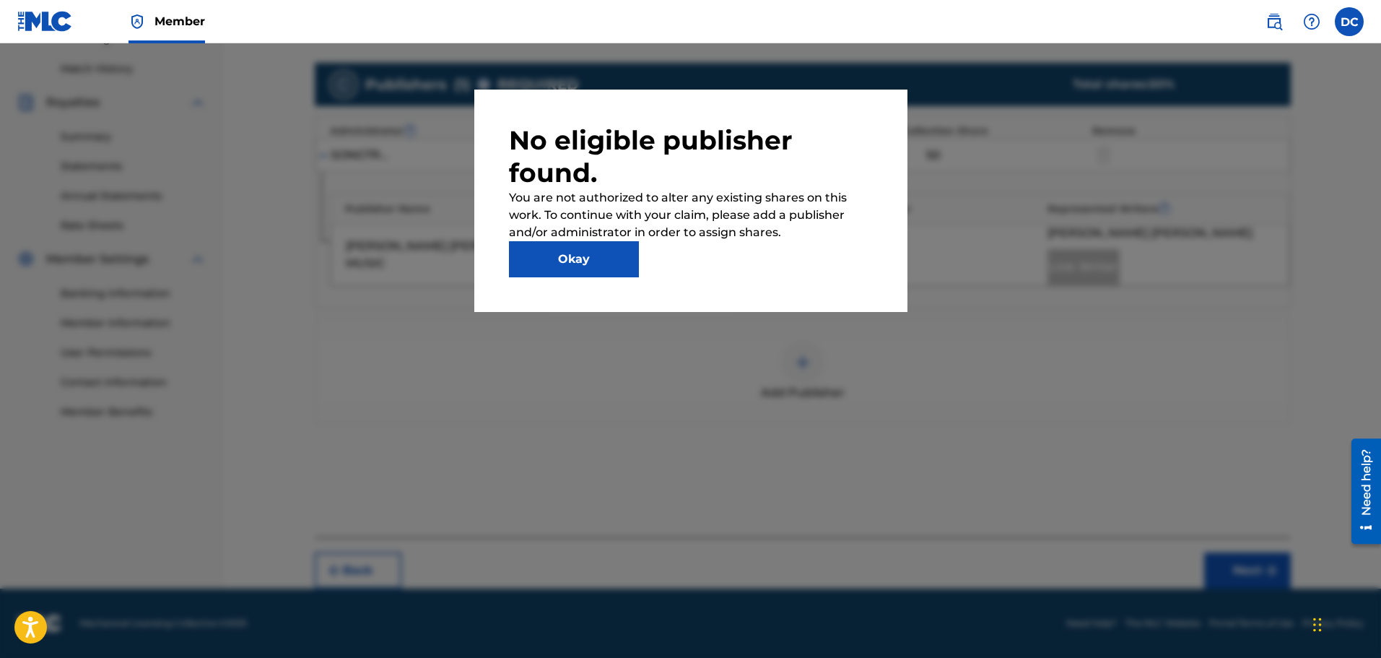
click at [572, 269] on button "Okay" at bounding box center [574, 259] width 130 height 36
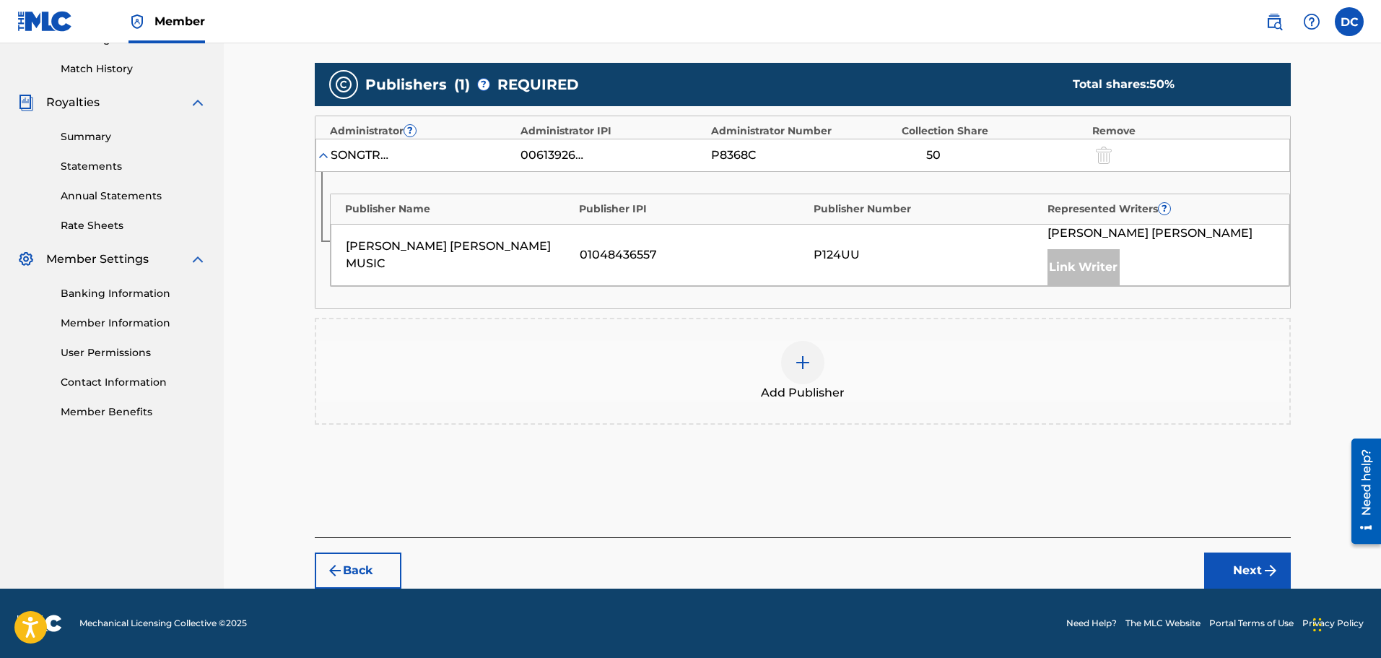
click at [795, 360] on img at bounding box center [802, 362] width 17 height 17
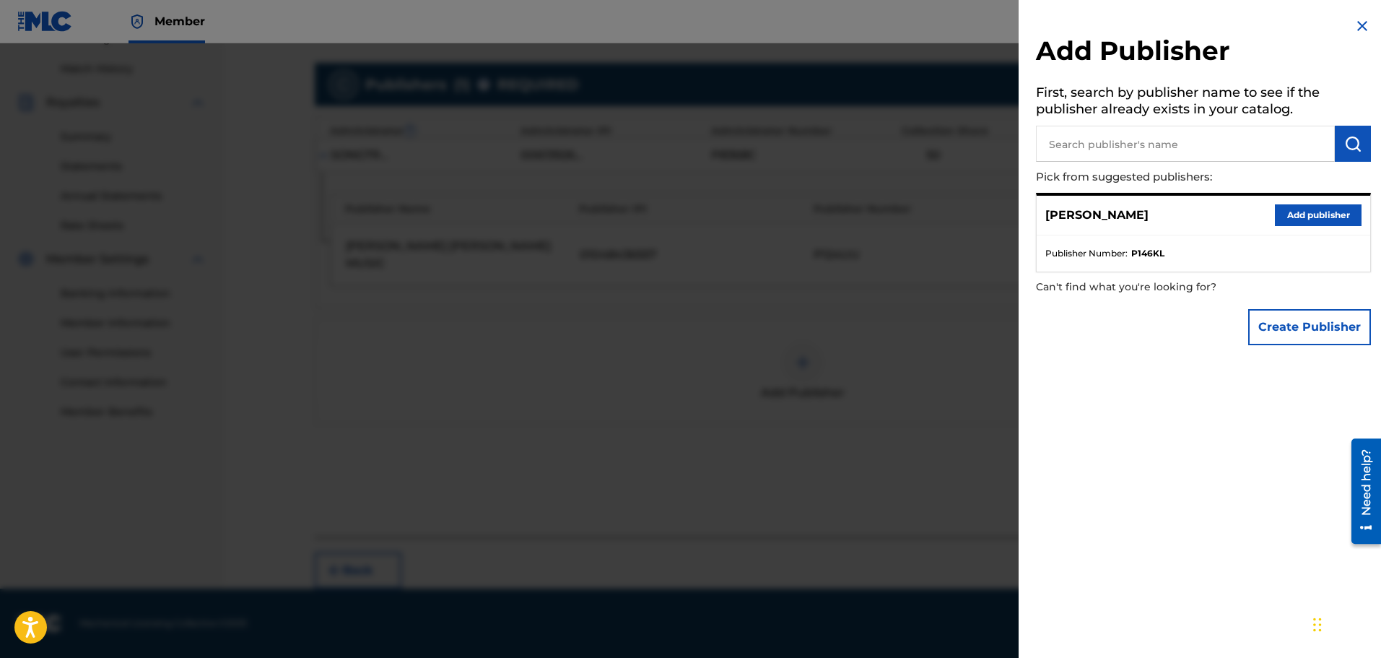
click at [1301, 212] on button "Add publisher" at bounding box center [1318, 215] width 87 height 22
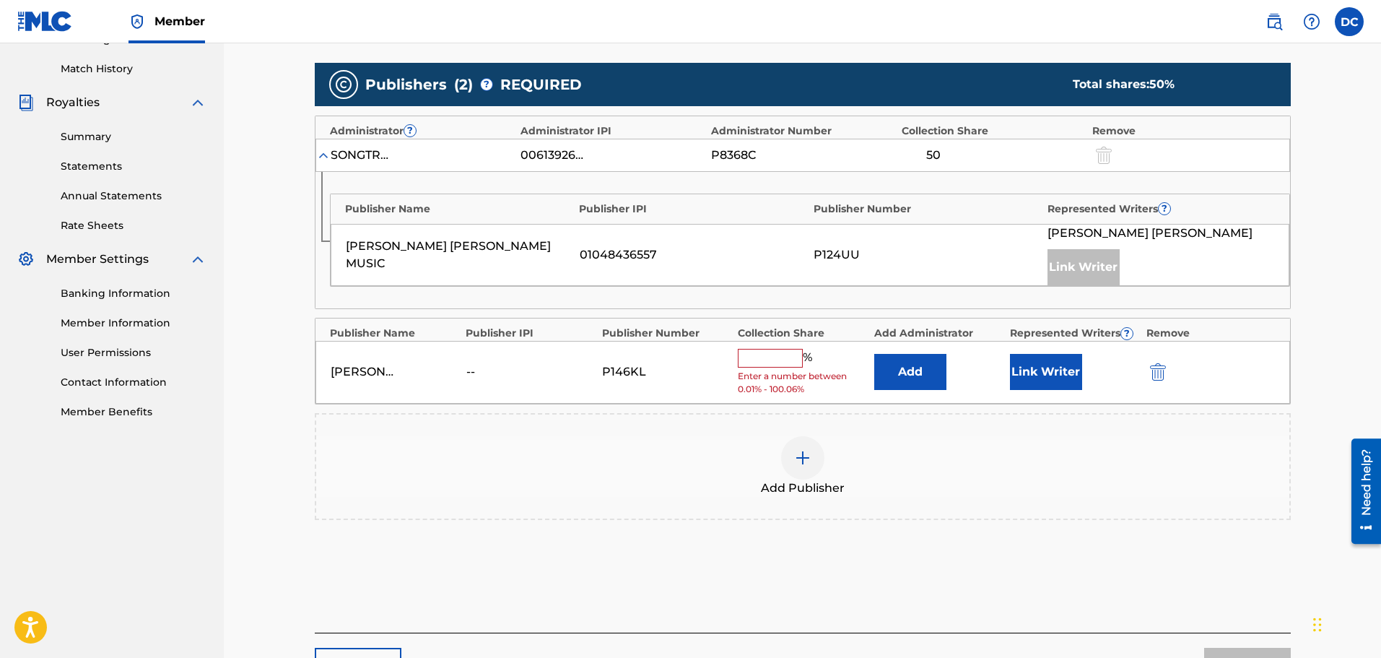
click at [775, 359] on input "text" at bounding box center [770, 358] width 65 height 19
type input "50"
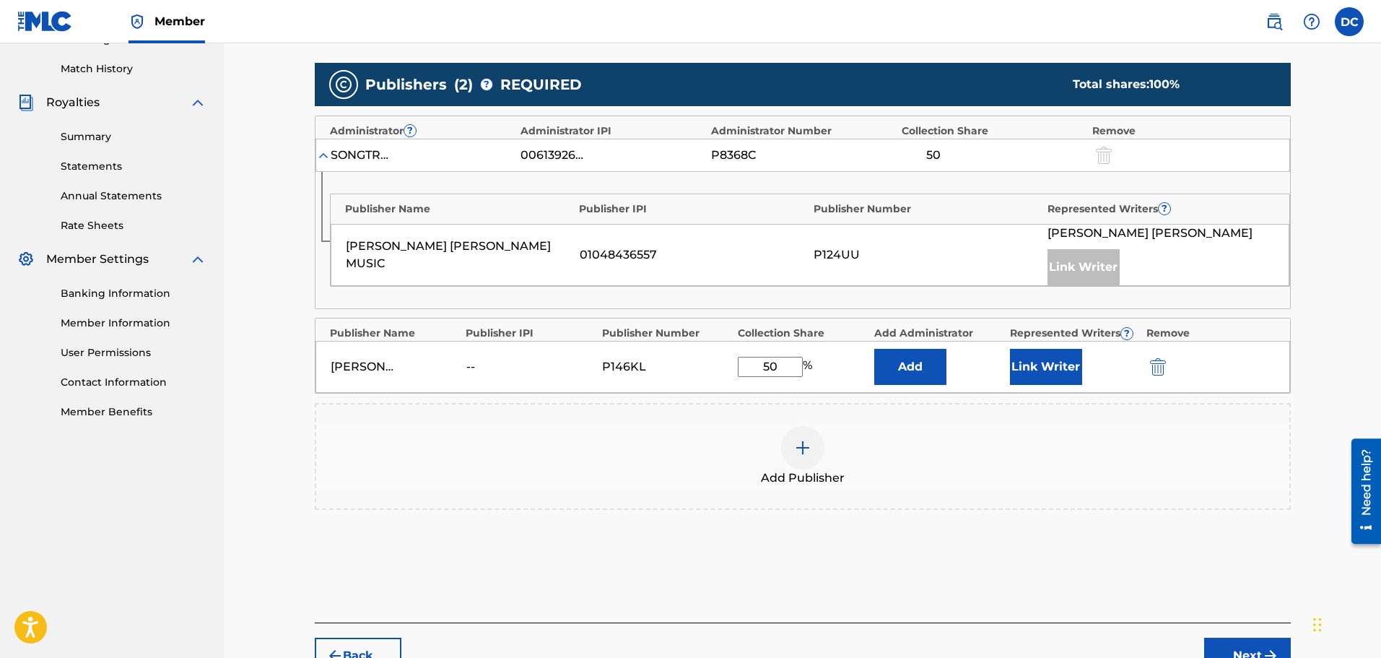
click at [1247, 645] on button "Next" at bounding box center [1247, 655] width 87 height 36
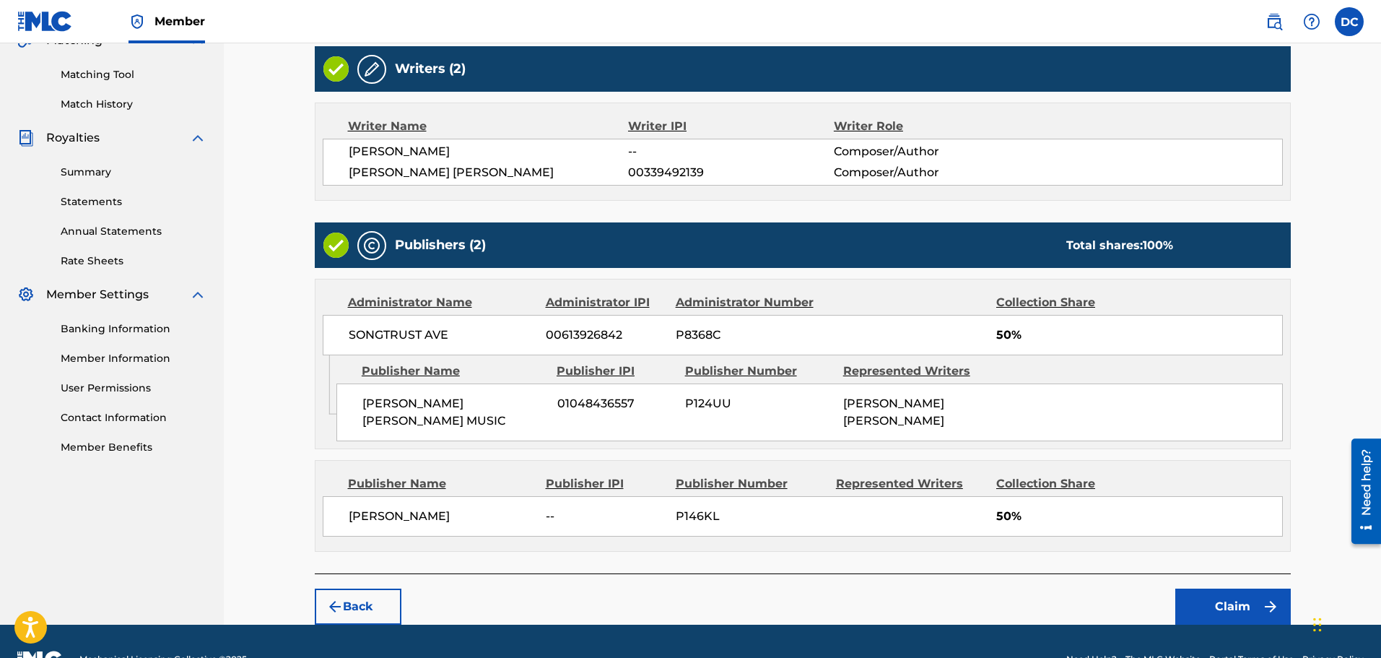
scroll to position [376, 0]
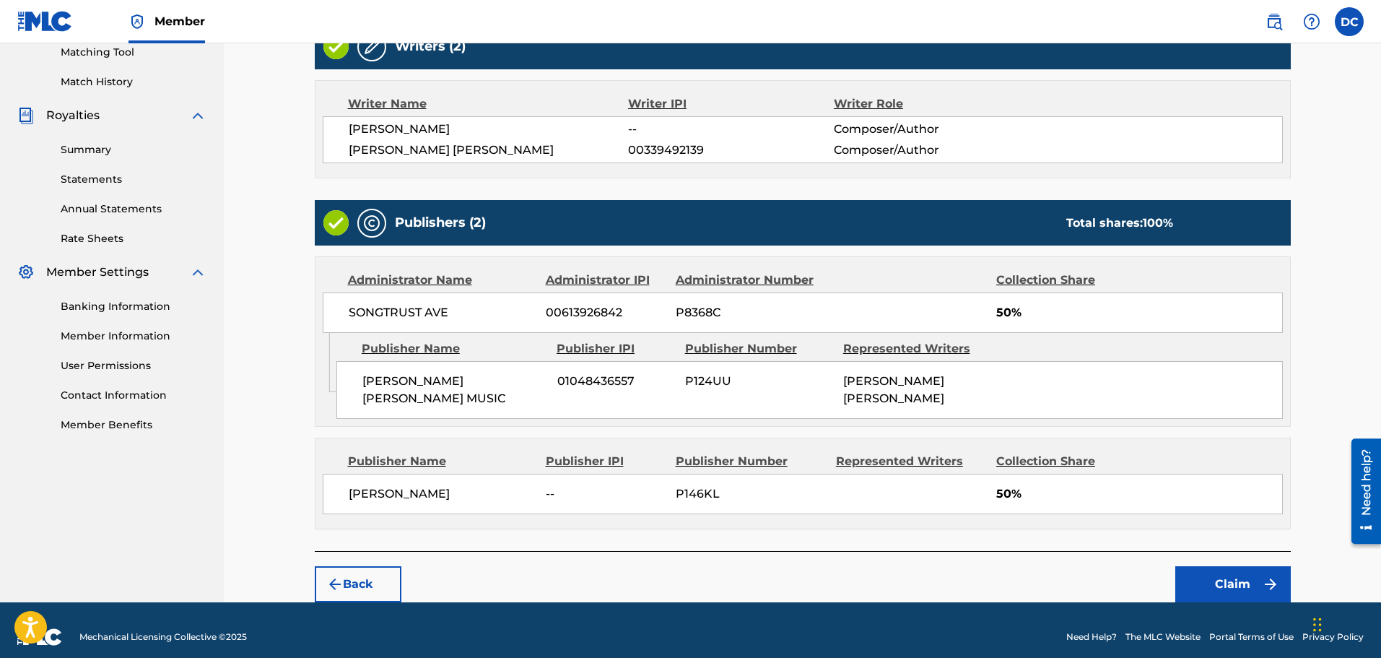
click at [1229, 566] on button "Claim" at bounding box center [1232, 584] width 115 height 36
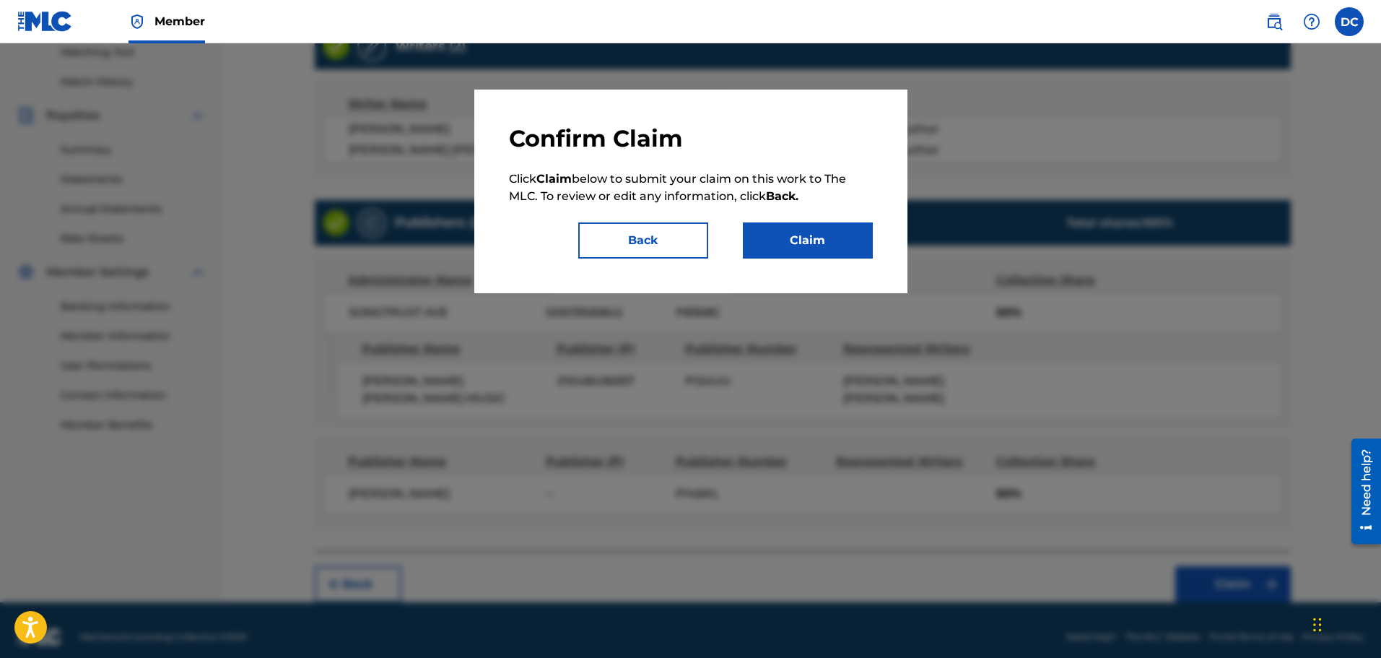
click at [819, 243] on button "Claim" at bounding box center [808, 240] width 130 height 36
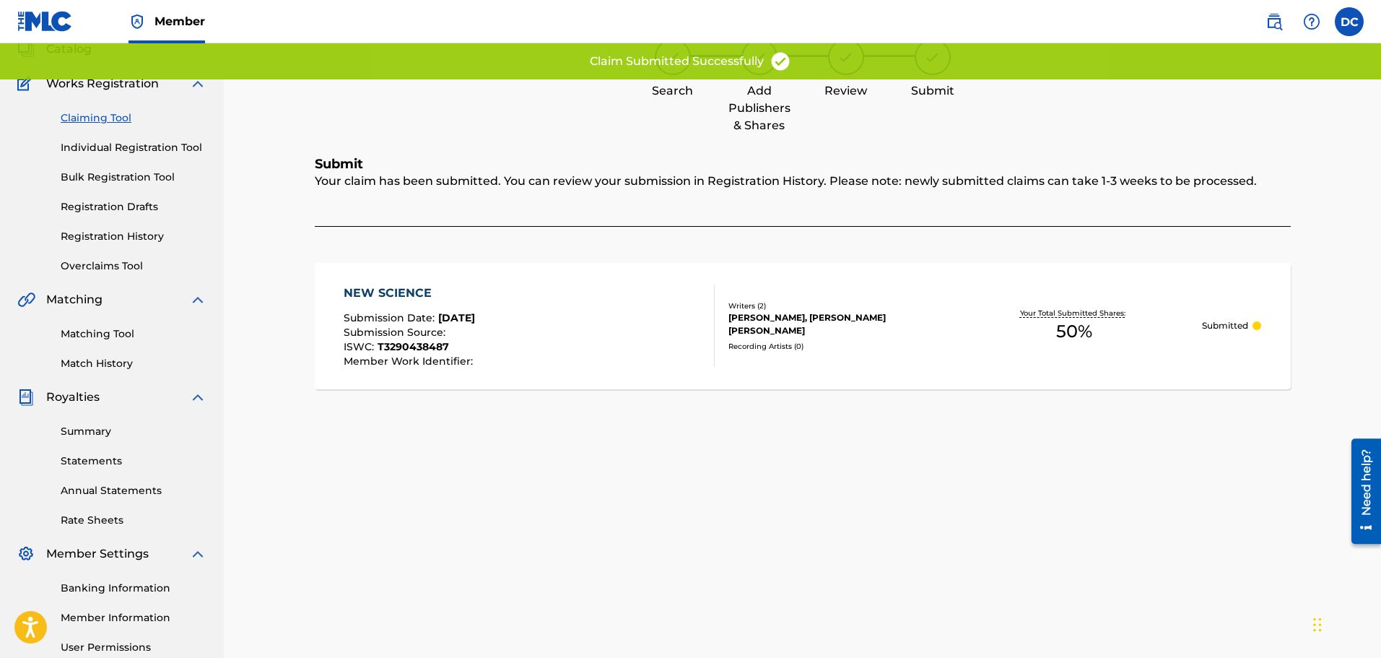
scroll to position [93, 0]
click at [99, 113] on link "Claiming Tool" at bounding box center [134, 119] width 146 height 15
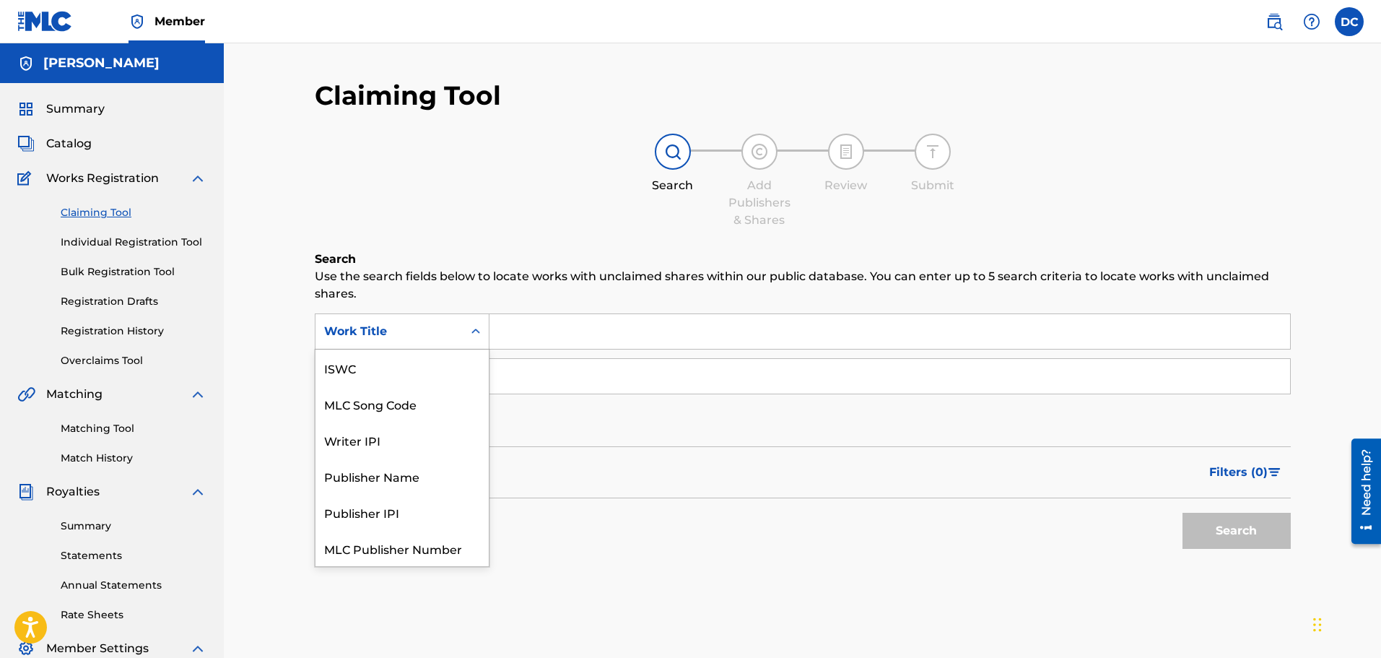
click at [475, 326] on icon "Search Form" at bounding box center [475, 331] width 14 height 14
click at [395, 476] on div "Publisher Name" at bounding box center [401, 476] width 173 height 36
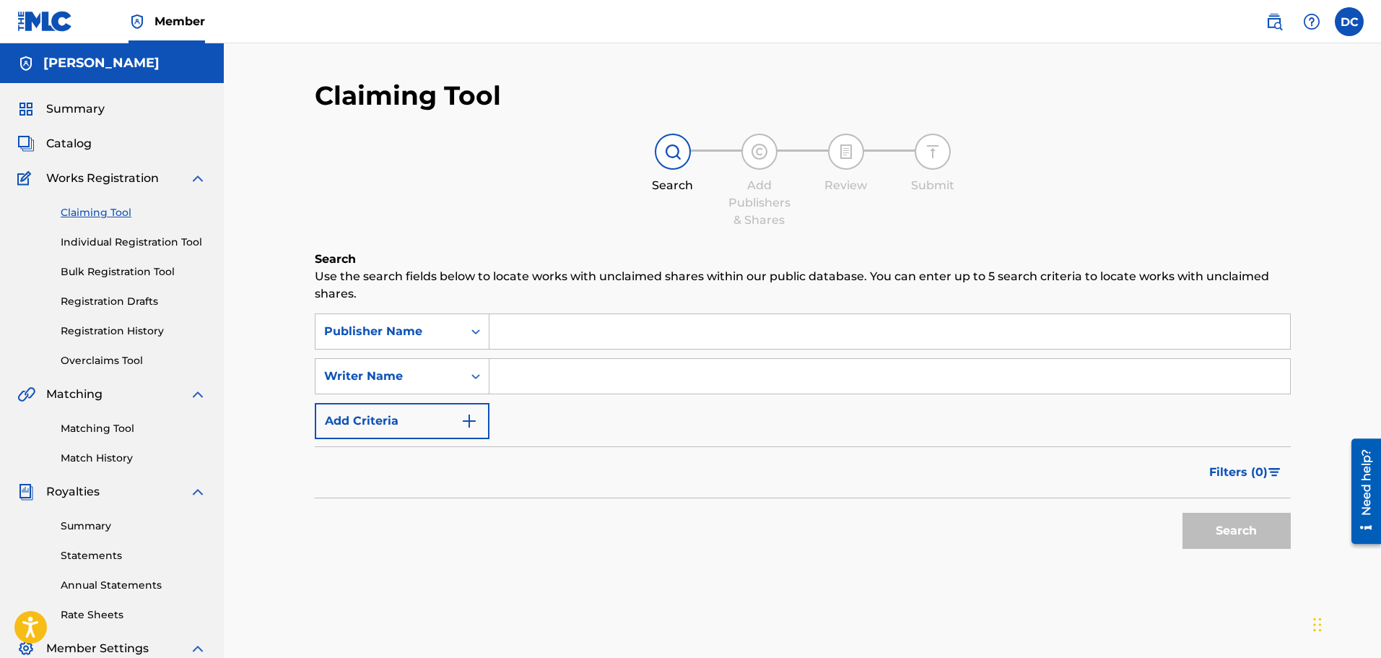
click at [522, 339] on input "Search Form" at bounding box center [889, 331] width 800 height 35
type input "Dan Allen Crawley Music"
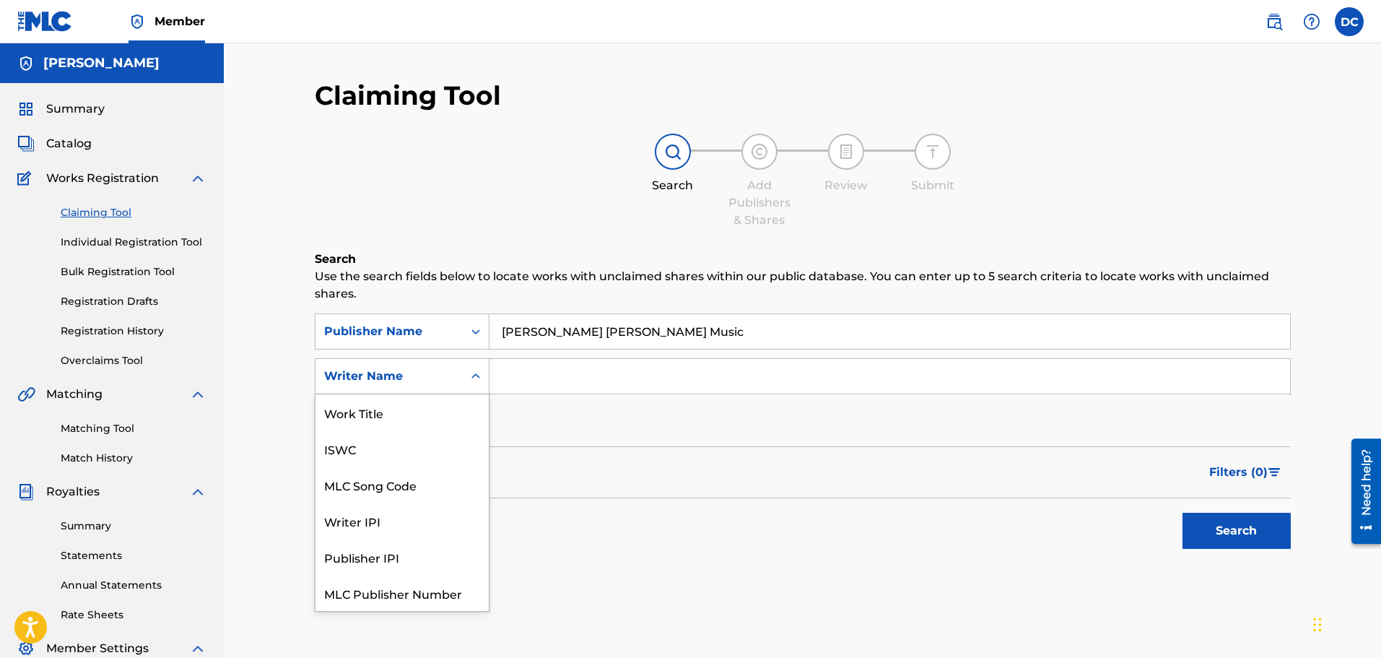
click at [479, 376] on icon "Search Form" at bounding box center [475, 375] width 9 height 5
click at [388, 594] on div "Writer Name" at bounding box center [401, 593] width 173 height 36
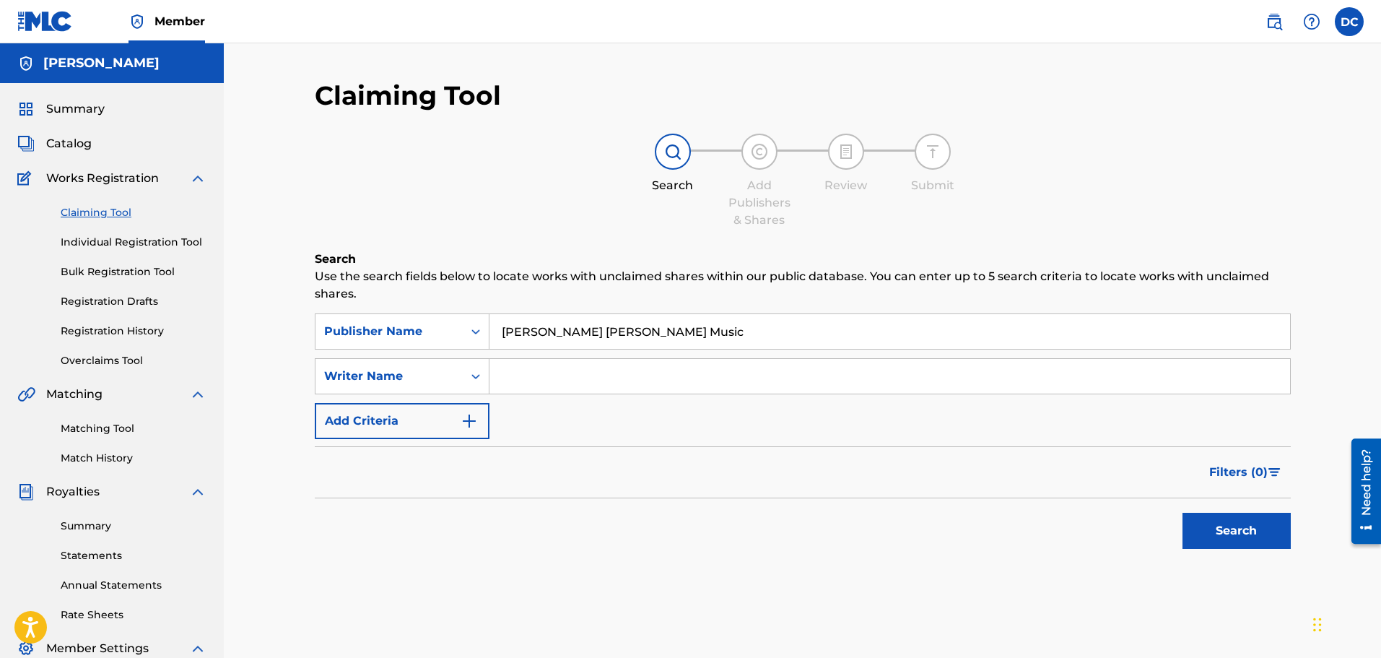
click at [519, 374] on input "Search Form" at bounding box center [889, 376] width 800 height 35
type input "Dan Crawley"
click at [1224, 533] on button "Search" at bounding box center [1236, 530] width 108 height 36
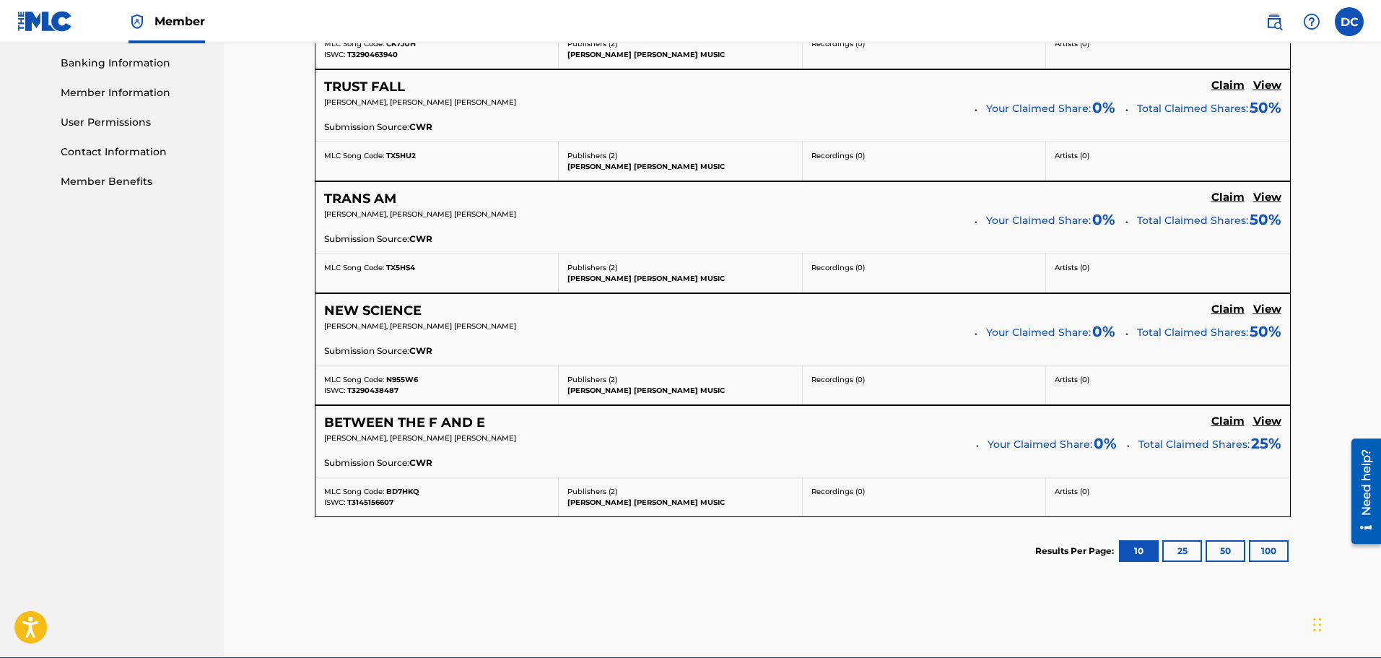
scroll to position [688, 0]
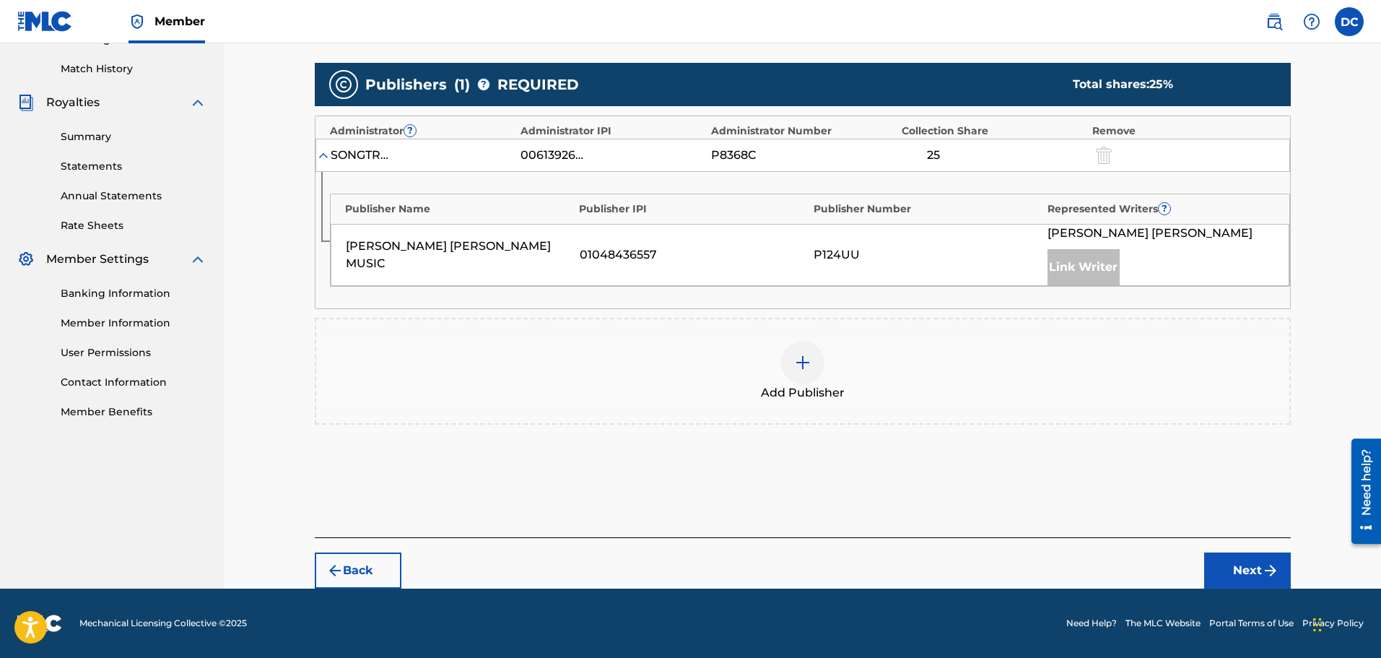
click at [799, 357] on img at bounding box center [802, 362] width 17 height 17
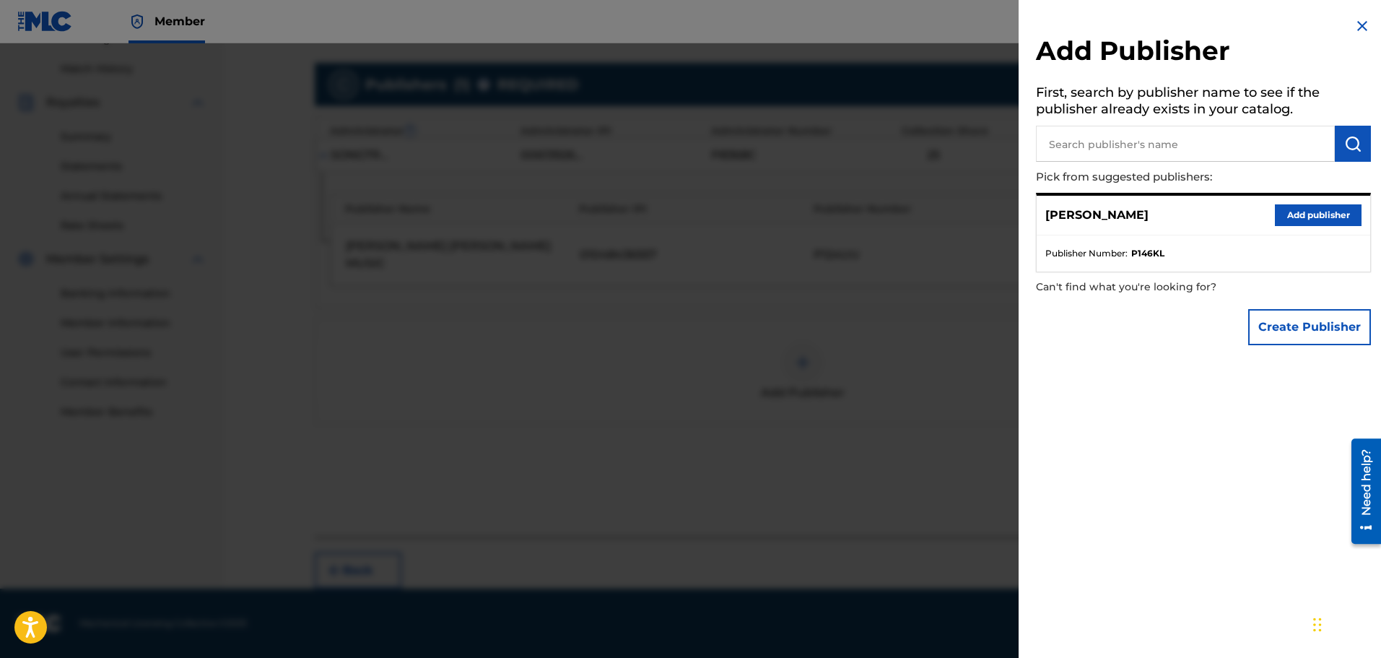
click at [1314, 214] on button "Add publisher" at bounding box center [1318, 215] width 87 height 22
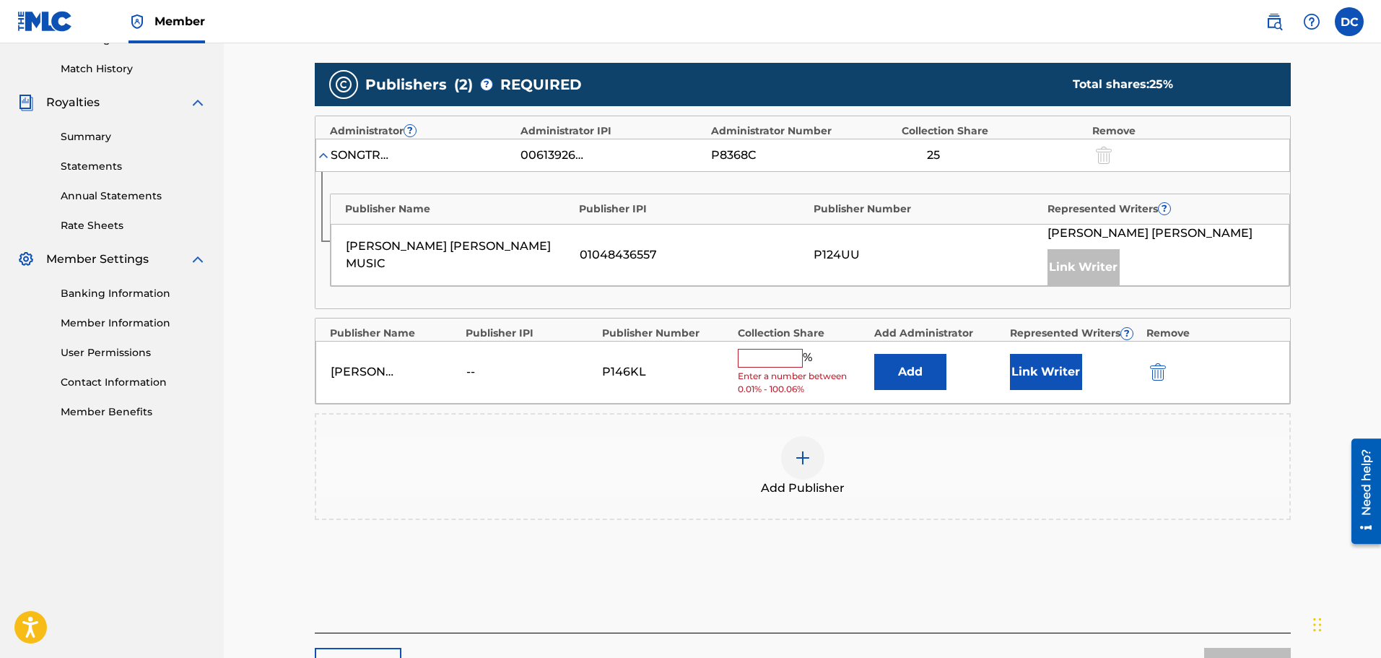
click at [775, 362] on input "text" at bounding box center [770, 358] width 65 height 19
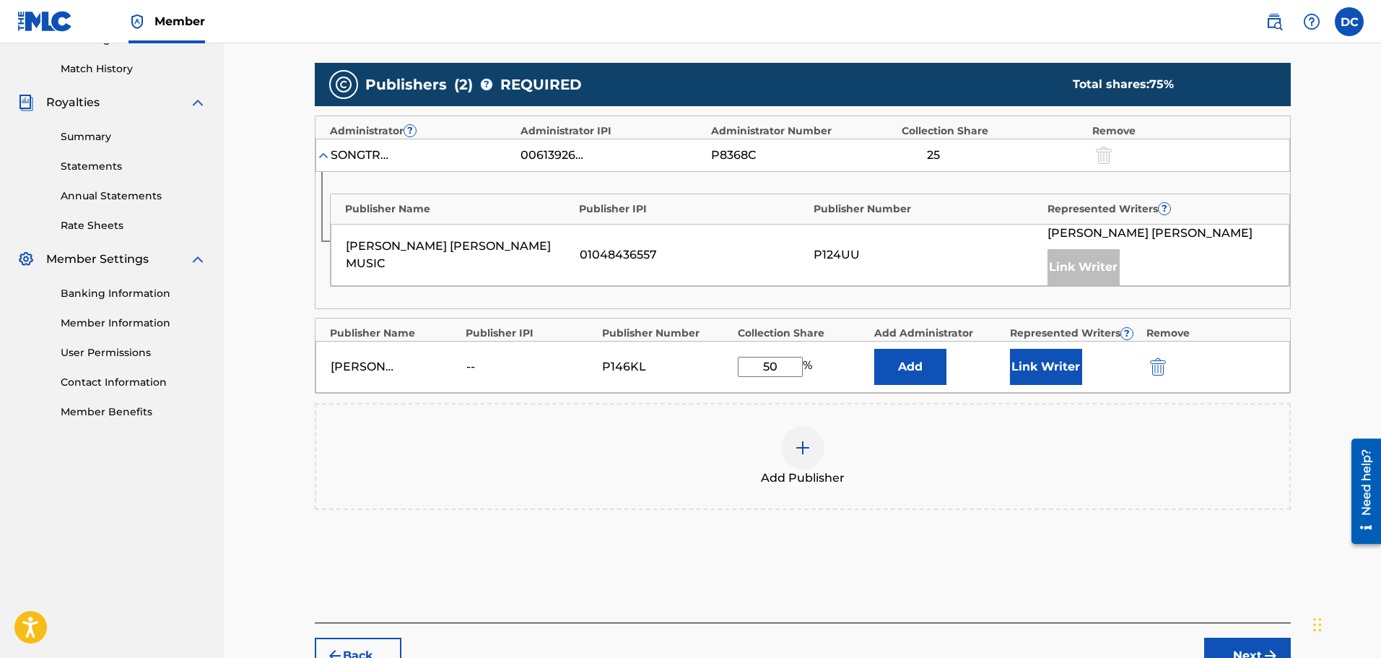
type input "50"
click at [1227, 641] on button "Next" at bounding box center [1247, 655] width 87 height 36
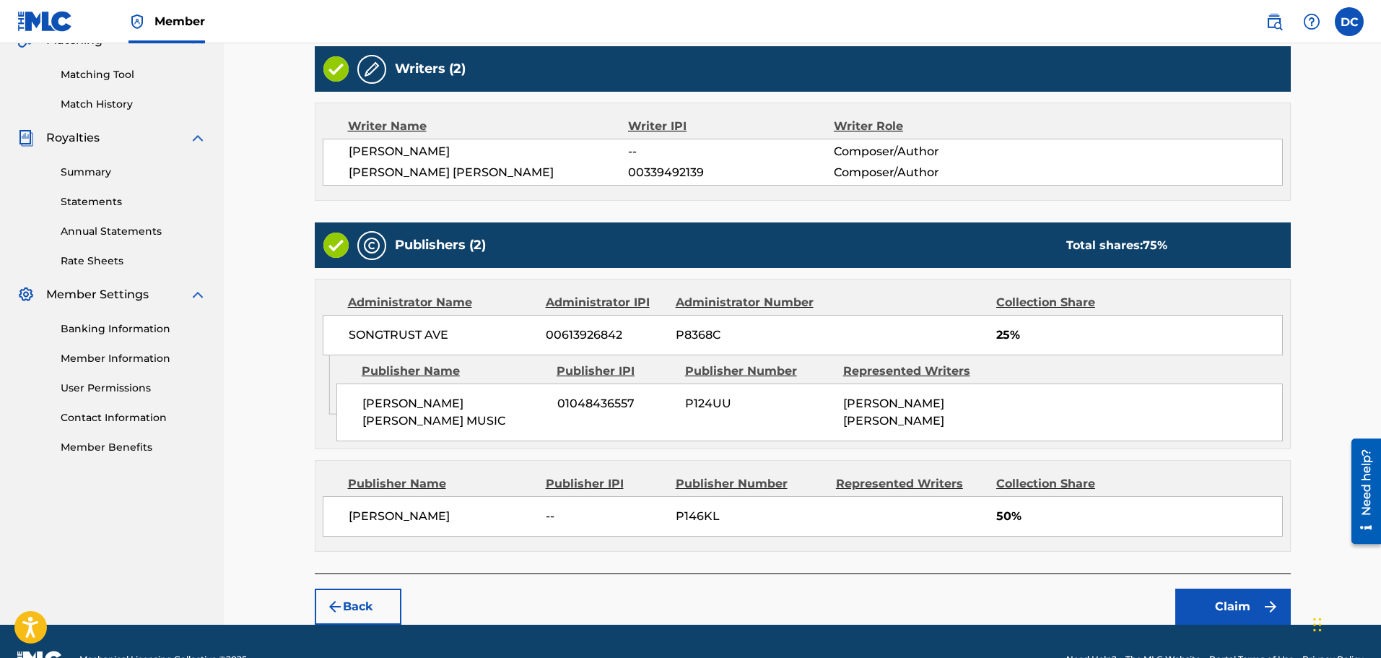
scroll to position [376, 0]
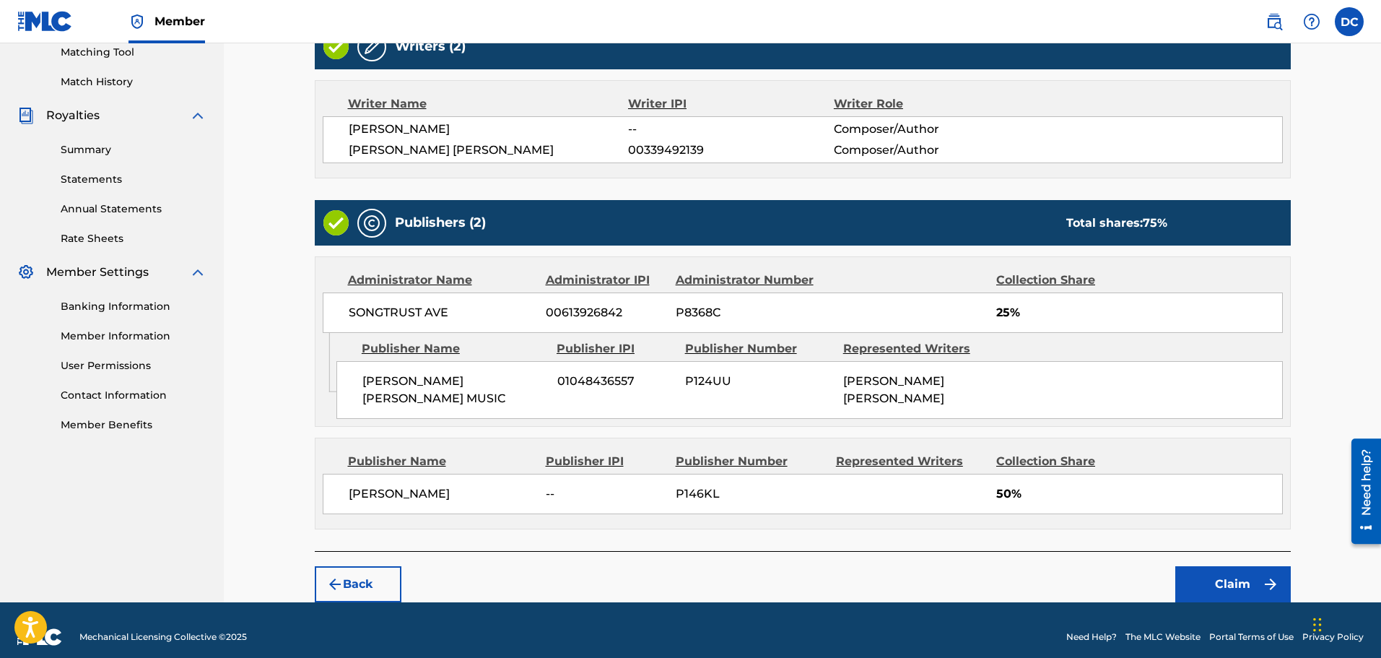
click at [1239, 566] on button "Claim" at bounding box center [1232, 584] width 115 height 36
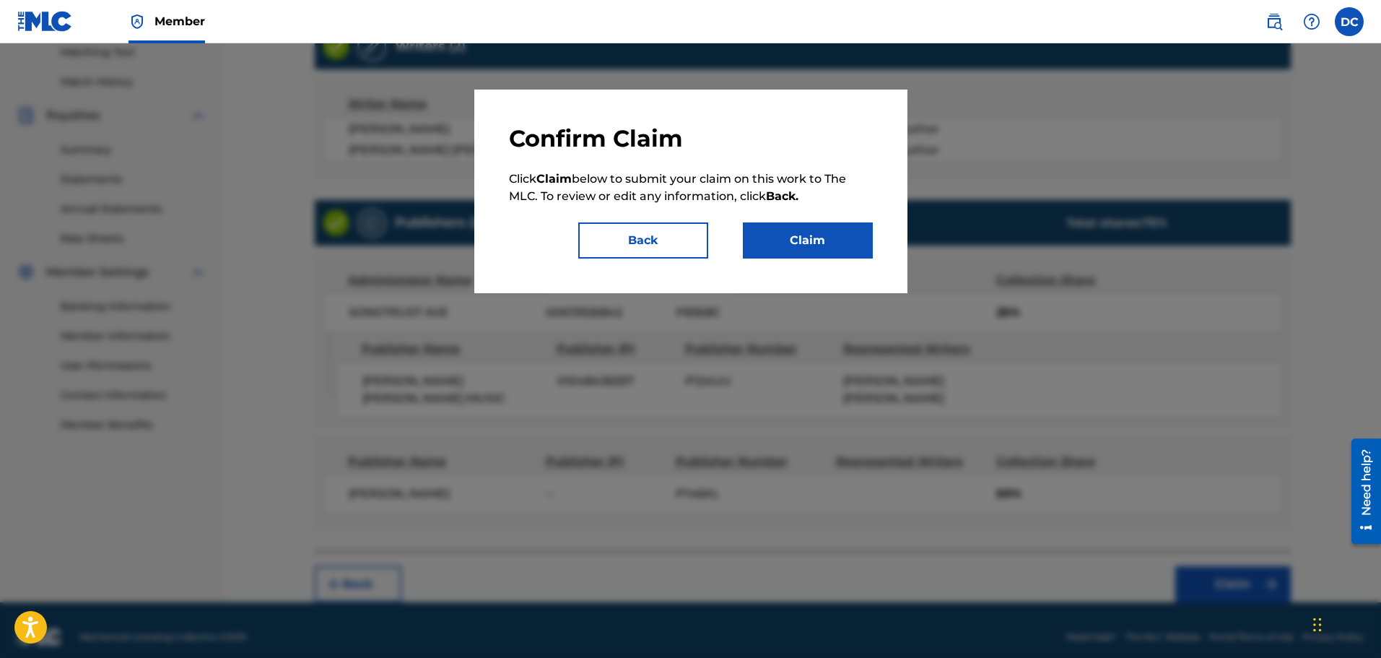
click at [804, 240] on button "Claim" at bounding box center [808, 240] width 130 height 36
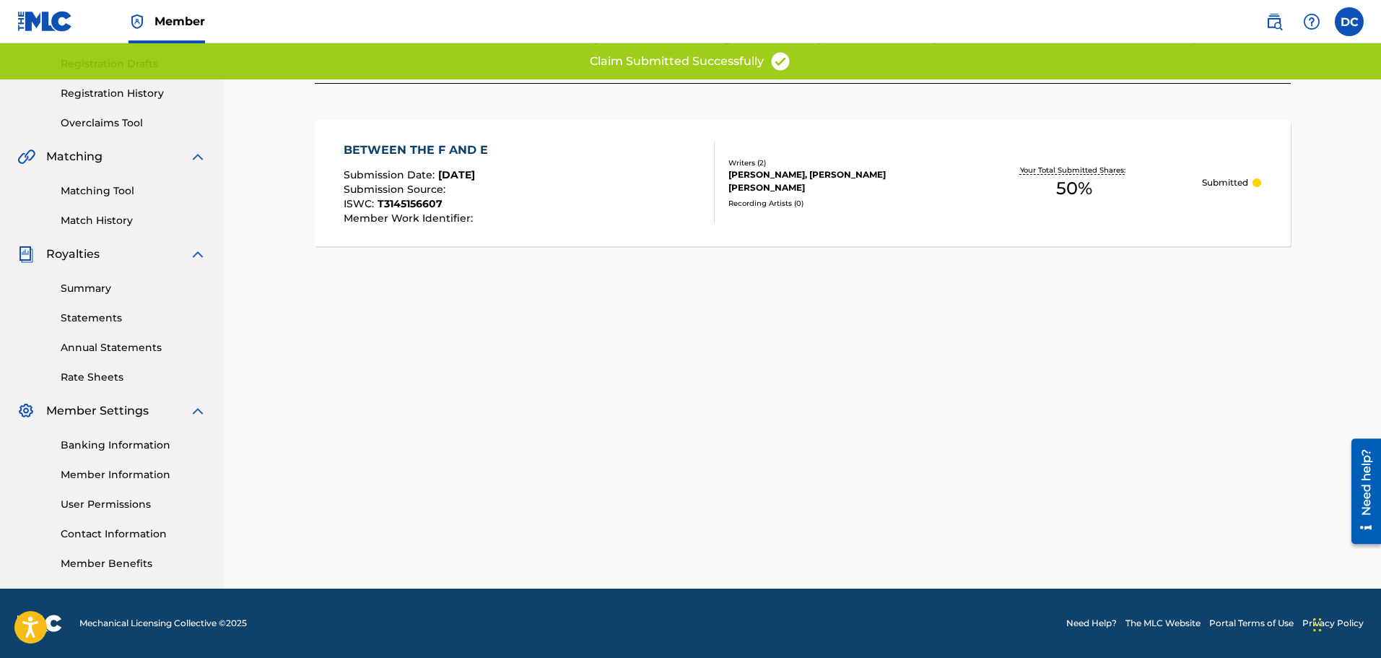
scroll to position [237, 0]
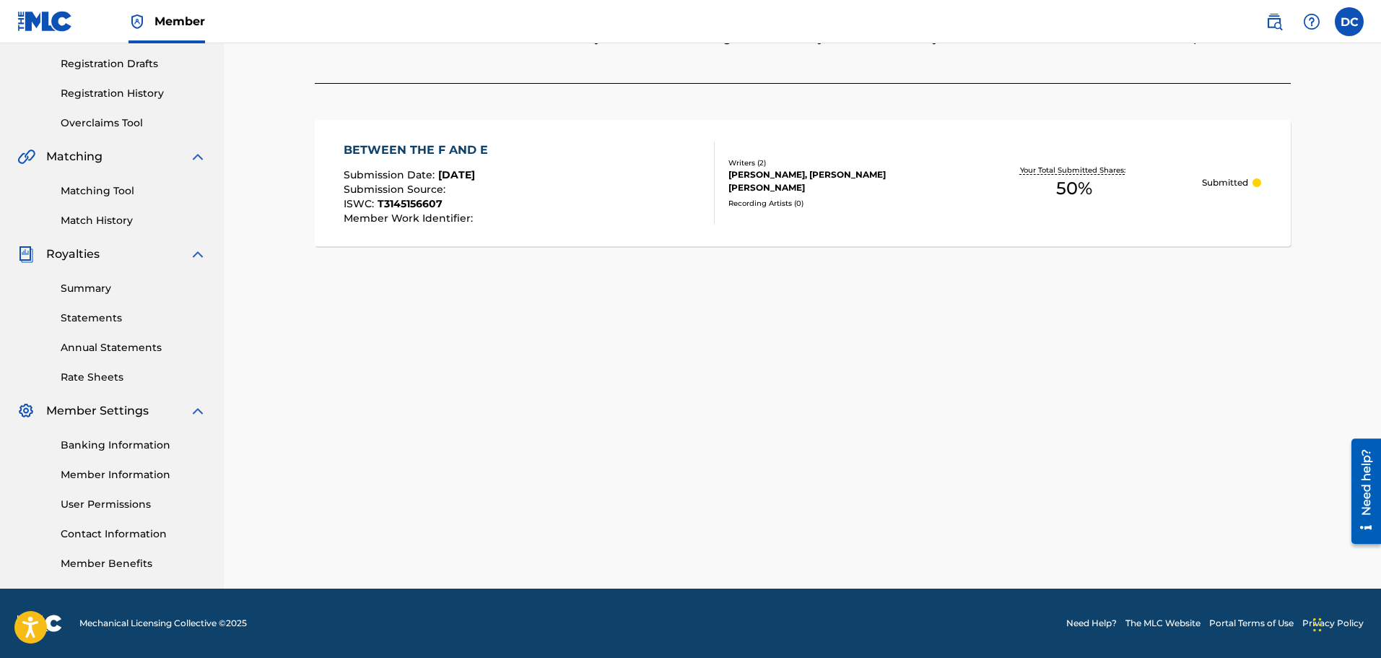
click at [97, 188] on link "Matching Tool" at bounding box center [134, 190] width 146 height 15
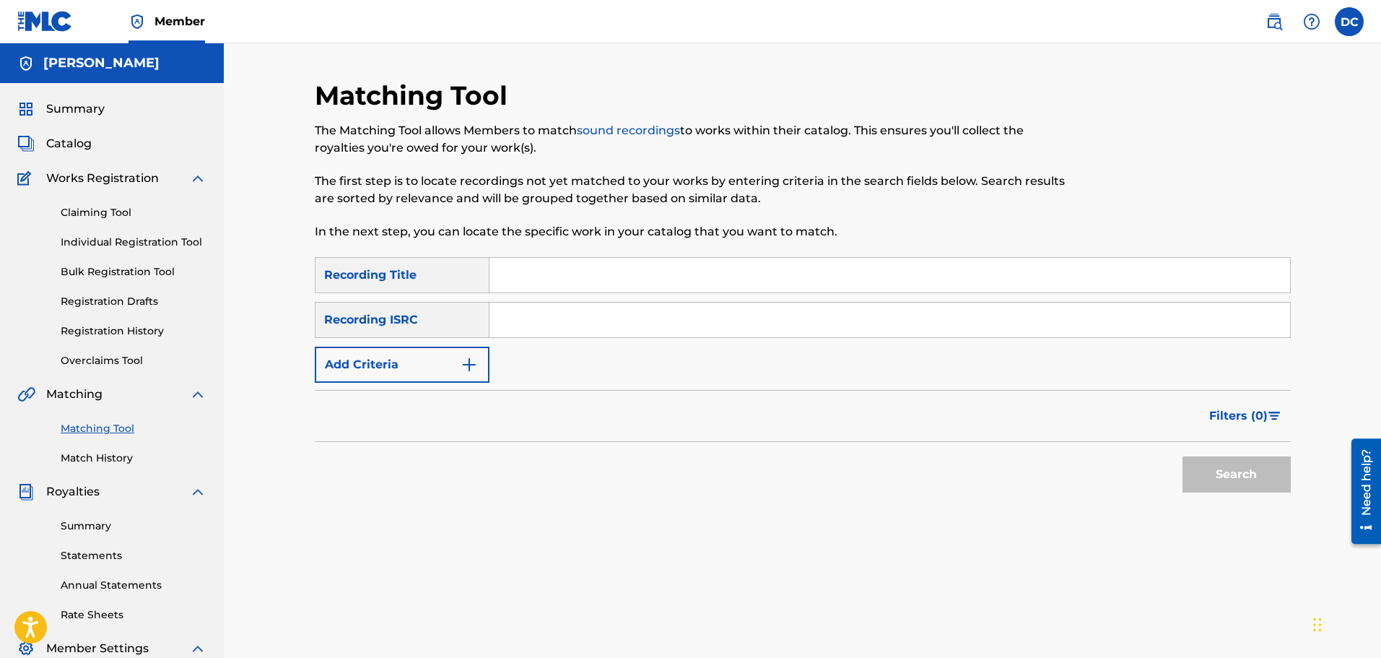
click at [512, 274] on input "Search Form" at bounding box center [889, 275] width 800 height 35
type input "We Aint Fightin Anymore"
click at [1223, 475] on button "Search" at bounding box center [1236, 474] width 108 height 36
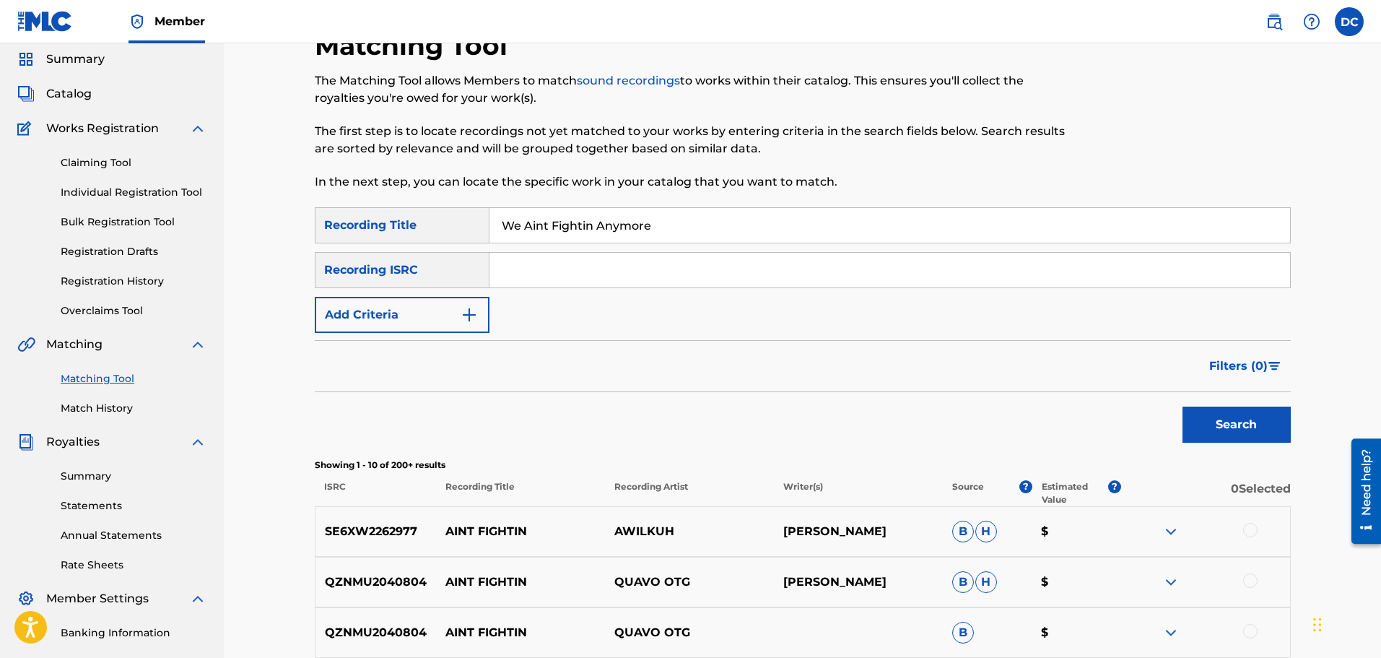
scroll to position [144, 0]
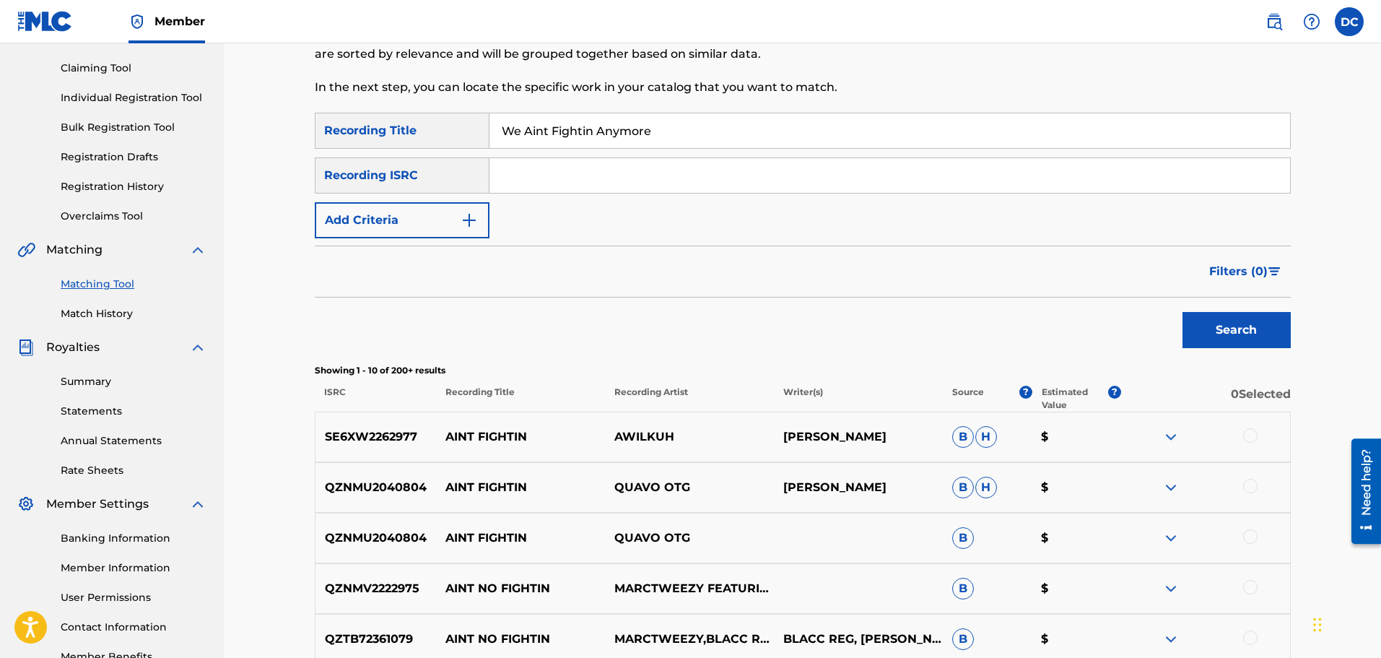
click at [469, 173] on div "Recording ISRC" at bounding box center [402, 175] width 175 height 36
click at [474, 219] on img "Search Form" at bounding box center [469, 219] width 17 height 17
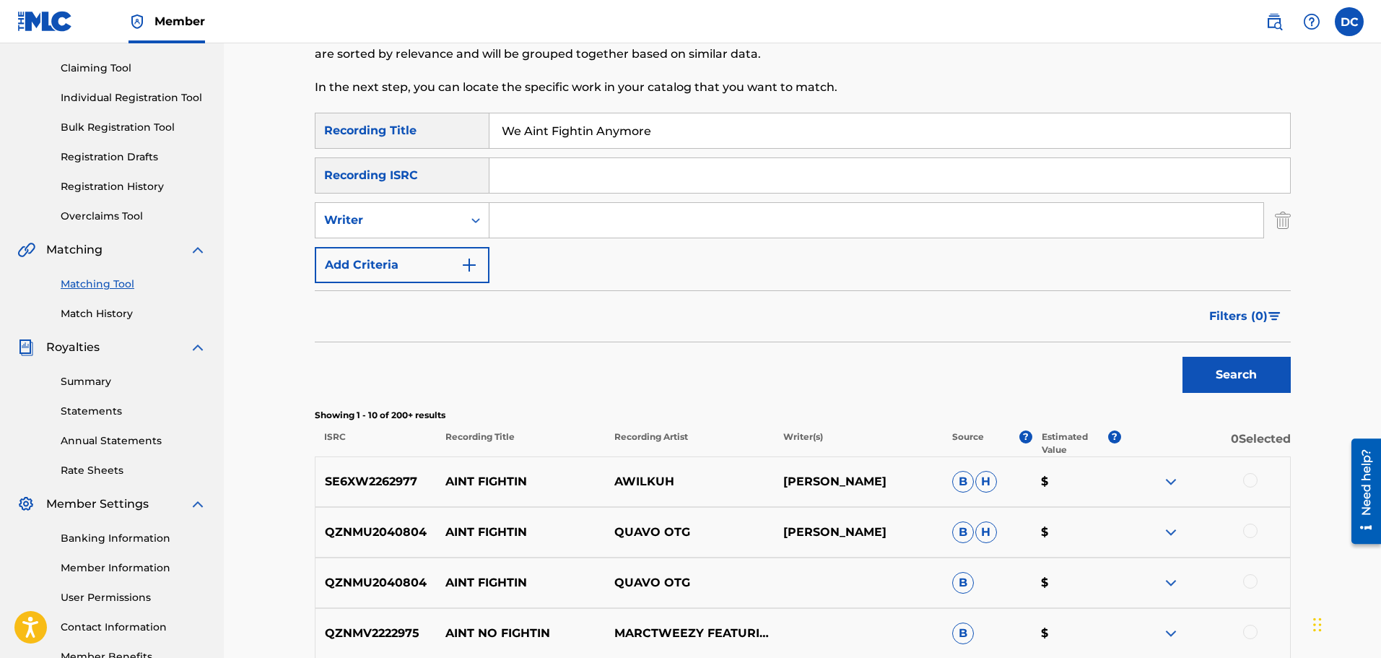
click at [502, 219] on input "Search Form" at bounding box center [876, 220] width 774 height 35
click at [1182, 357] on button "Search" at bounding box center [1236, 375] width 108 height 36
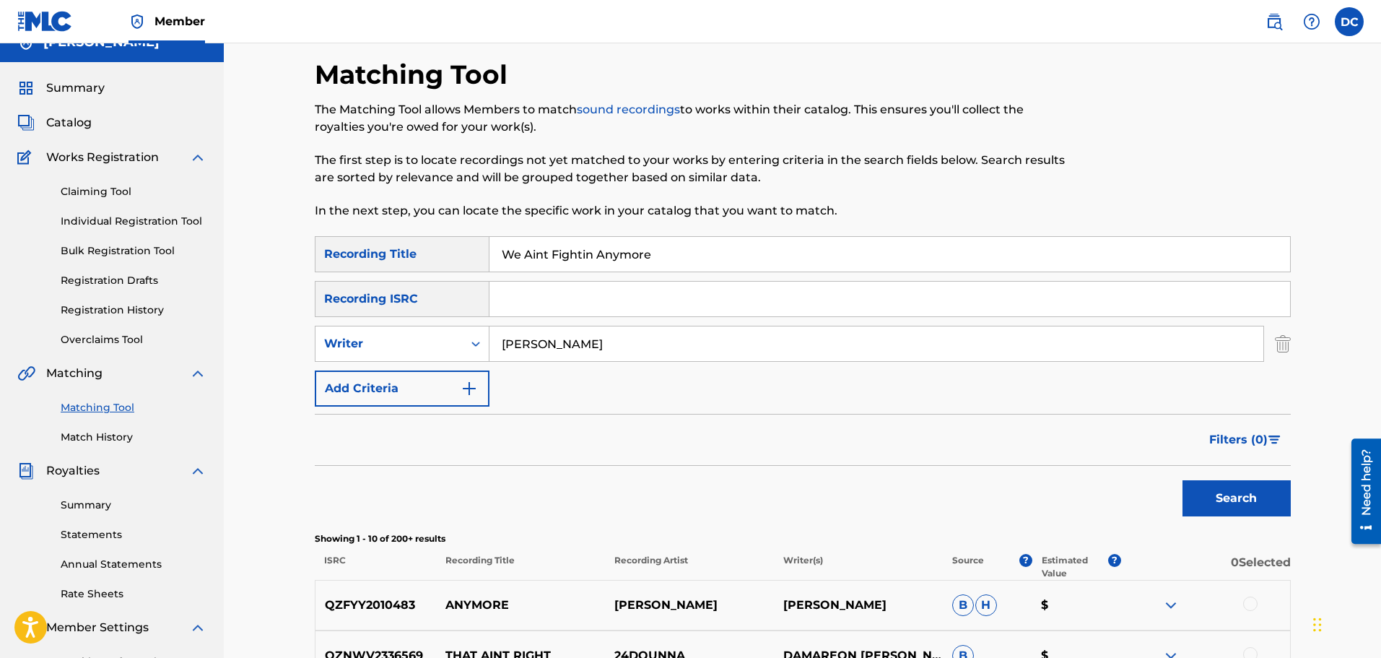
scroll to position [0, 0]
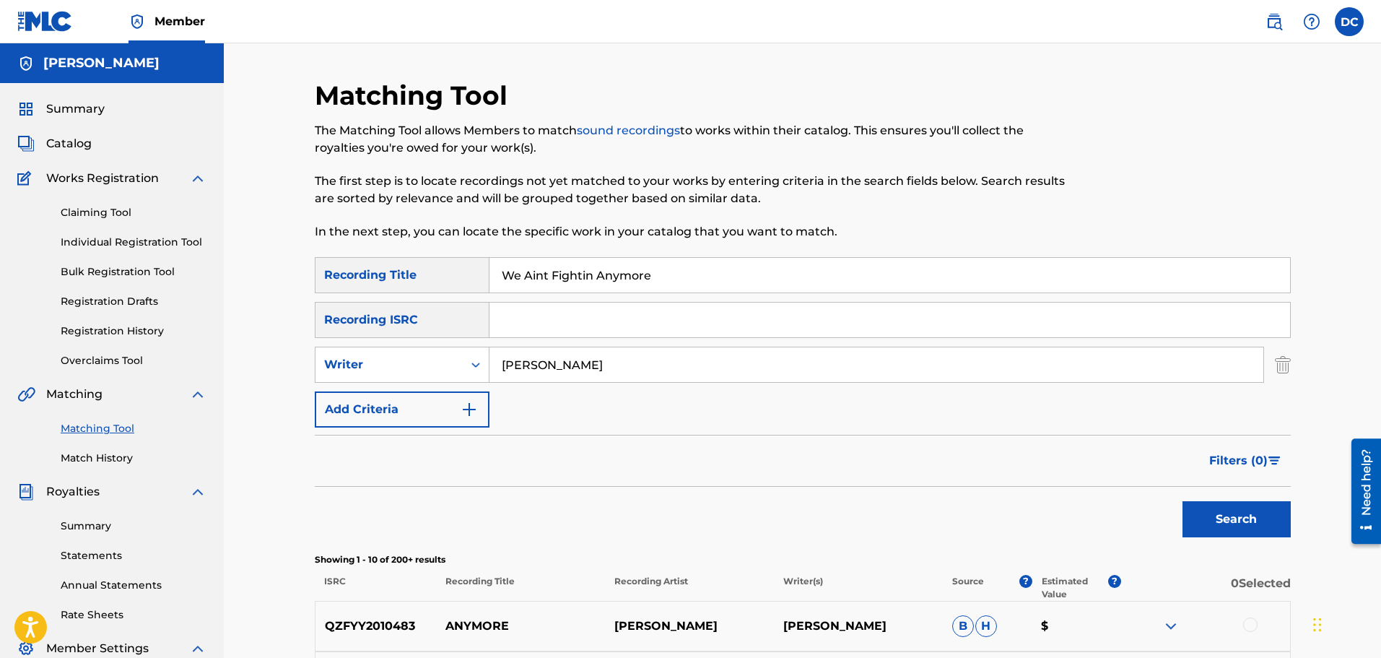
click at [528, 365] on input "Dan Crawley" at bounding box center [876, 364] width 774 height 35
type input "Dan Allen Crawley"
click at [1228, 524] on button "Search" at bounding box center [1236, 519] width 108 height 36
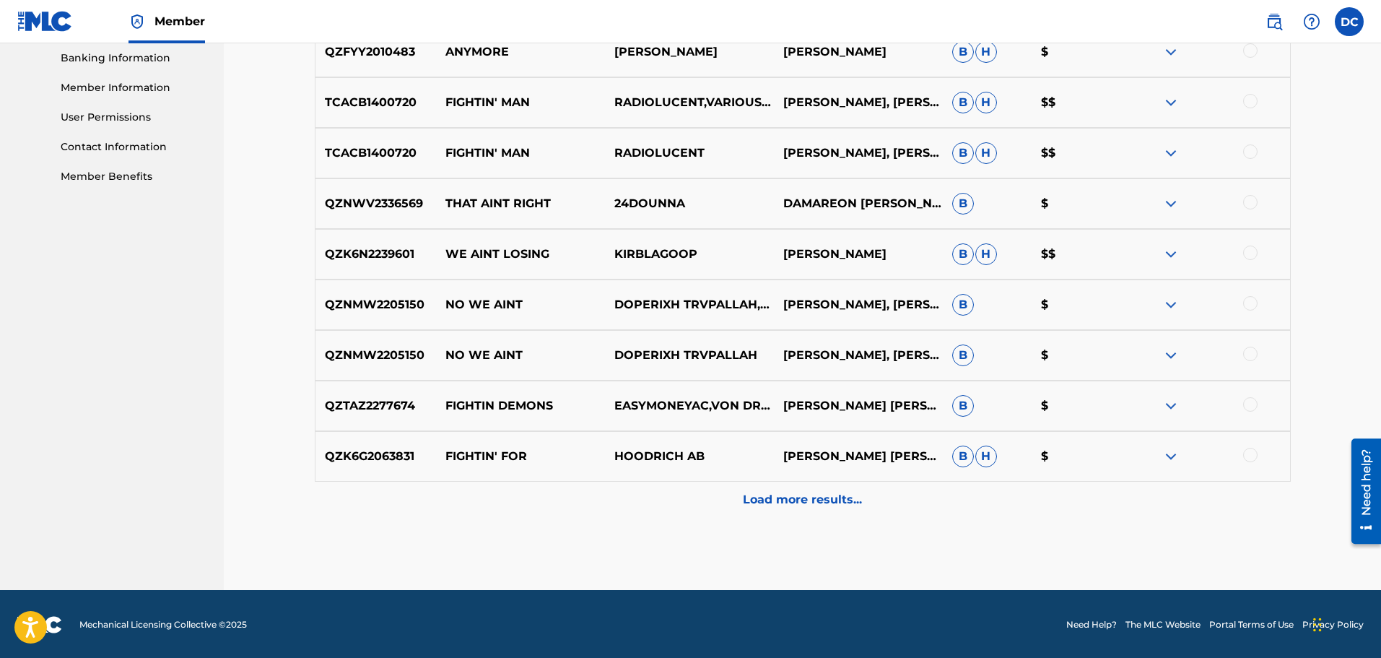
scroll to position [626, 0]
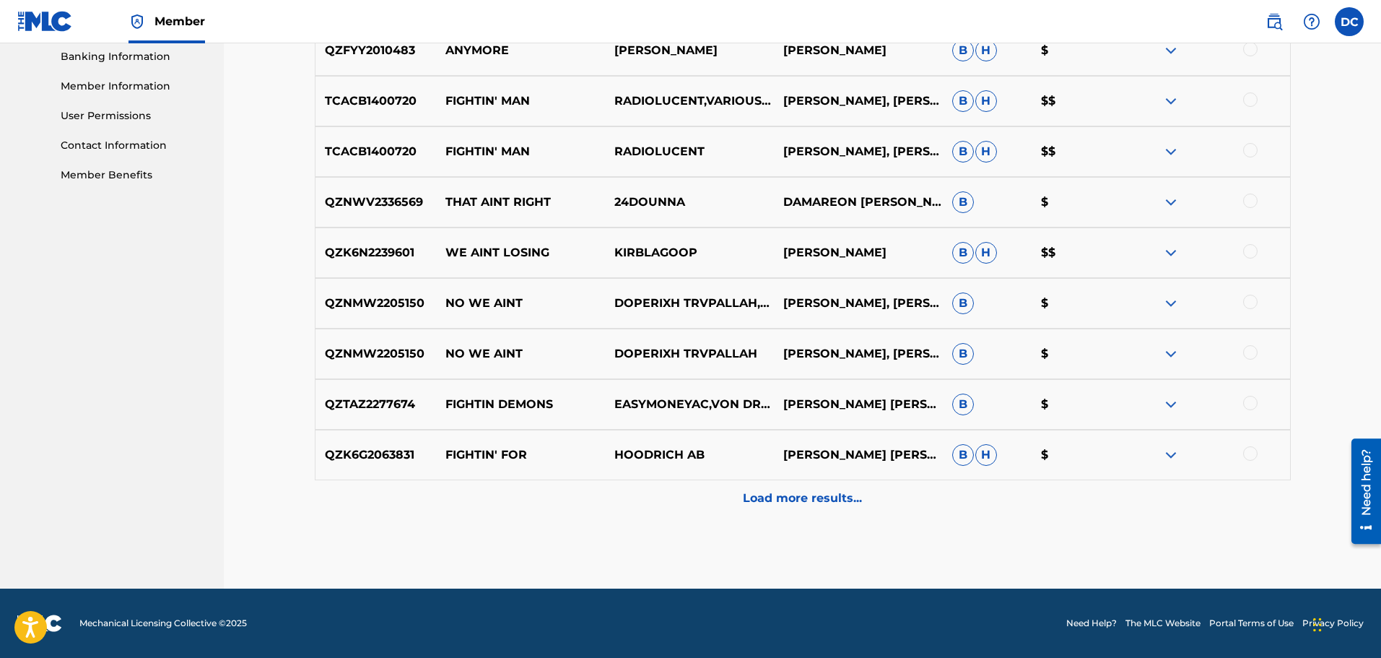
click at [775, 497] on p "Load more results..." at bounding box center [802, 497] width 119 height 17
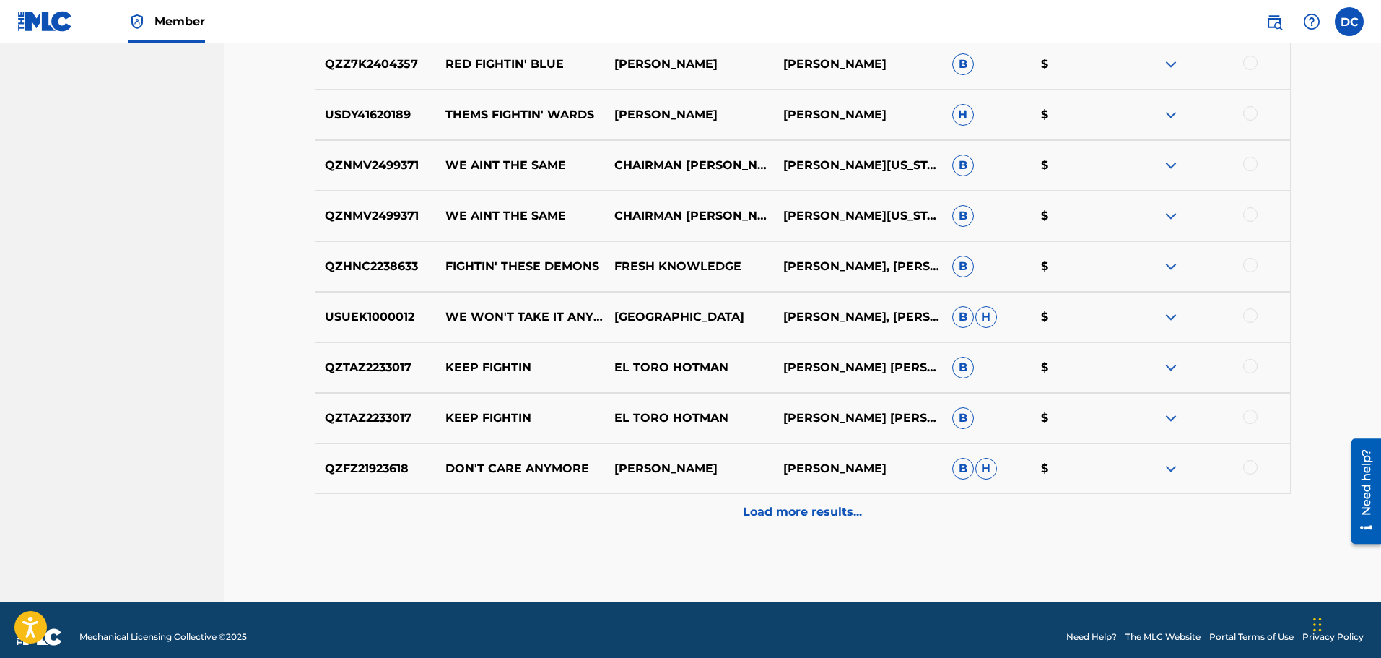
scroll to position [1131, 0]
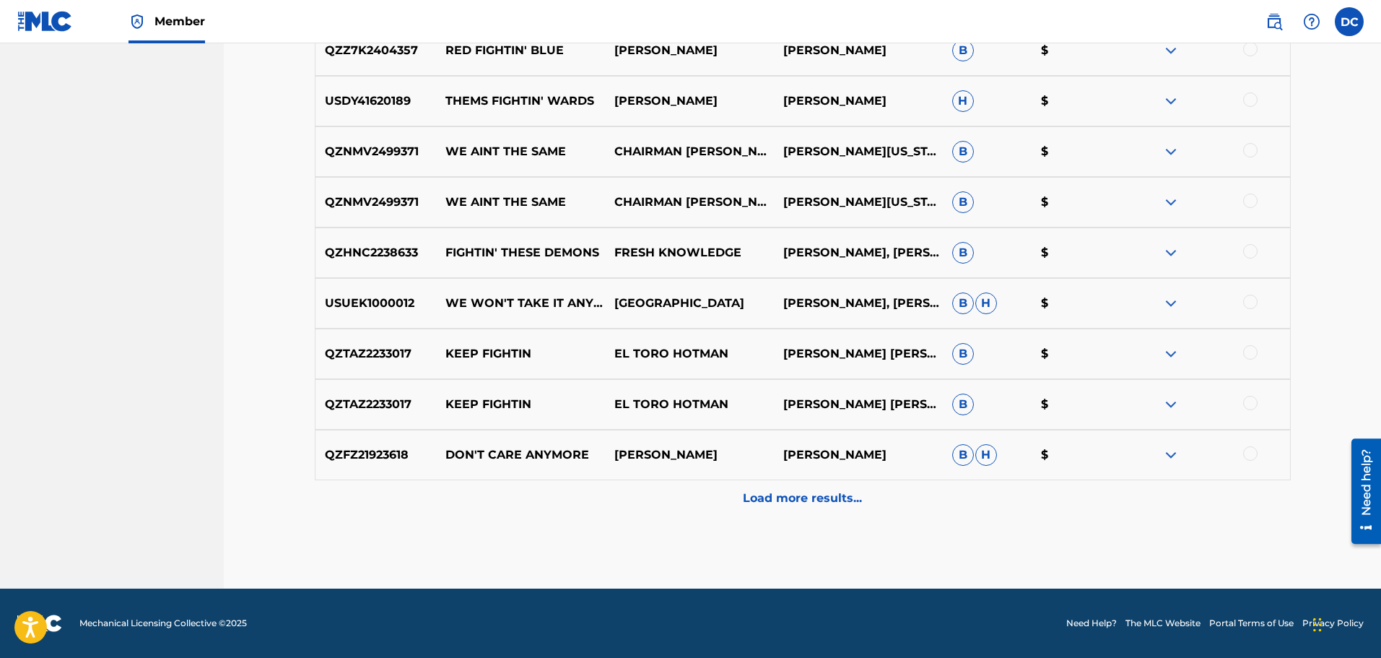
click at [787, 499] on p "Load more results..." at bounding box center [802, 497] width 119 height 17
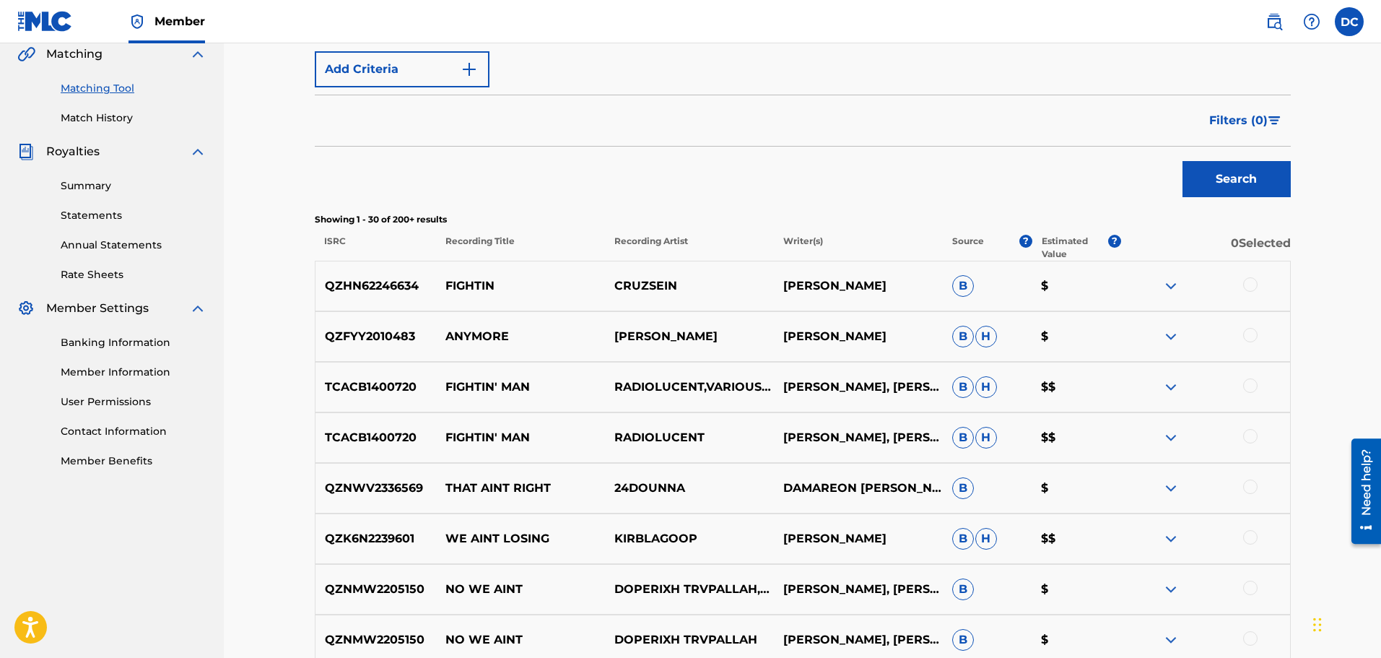
scroll to position [193, 0]
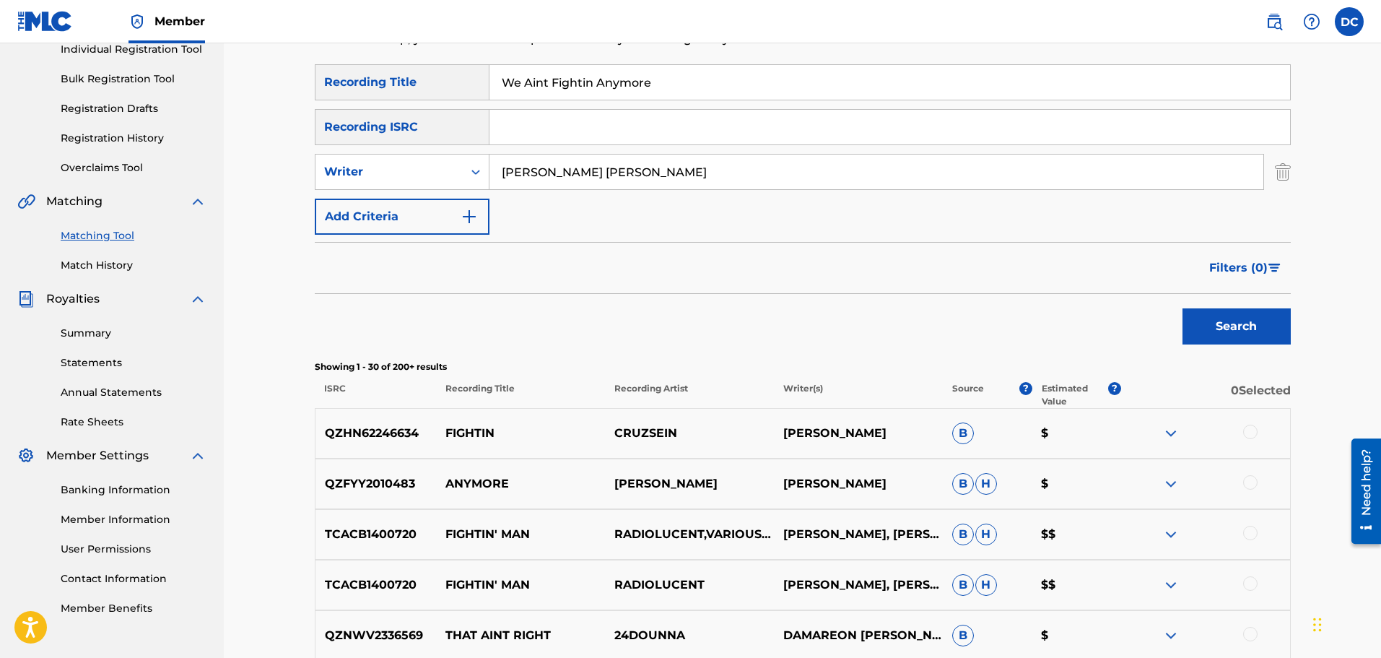
click at [803, 388] on p "Writer(s)" at bounding box center [858, 395] width 169 height 26
click at [1166, 533] on img at bounding box center [1170, 533] width 17 height 17
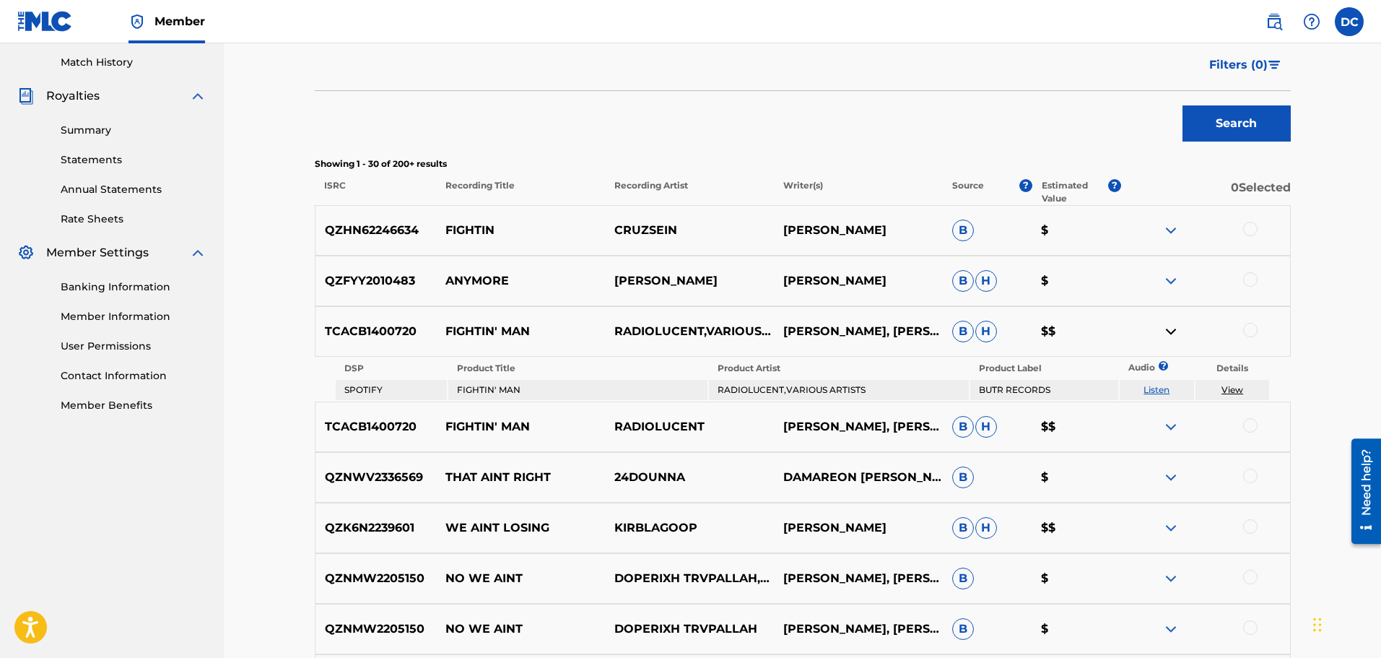
scroll to position [481, 0]
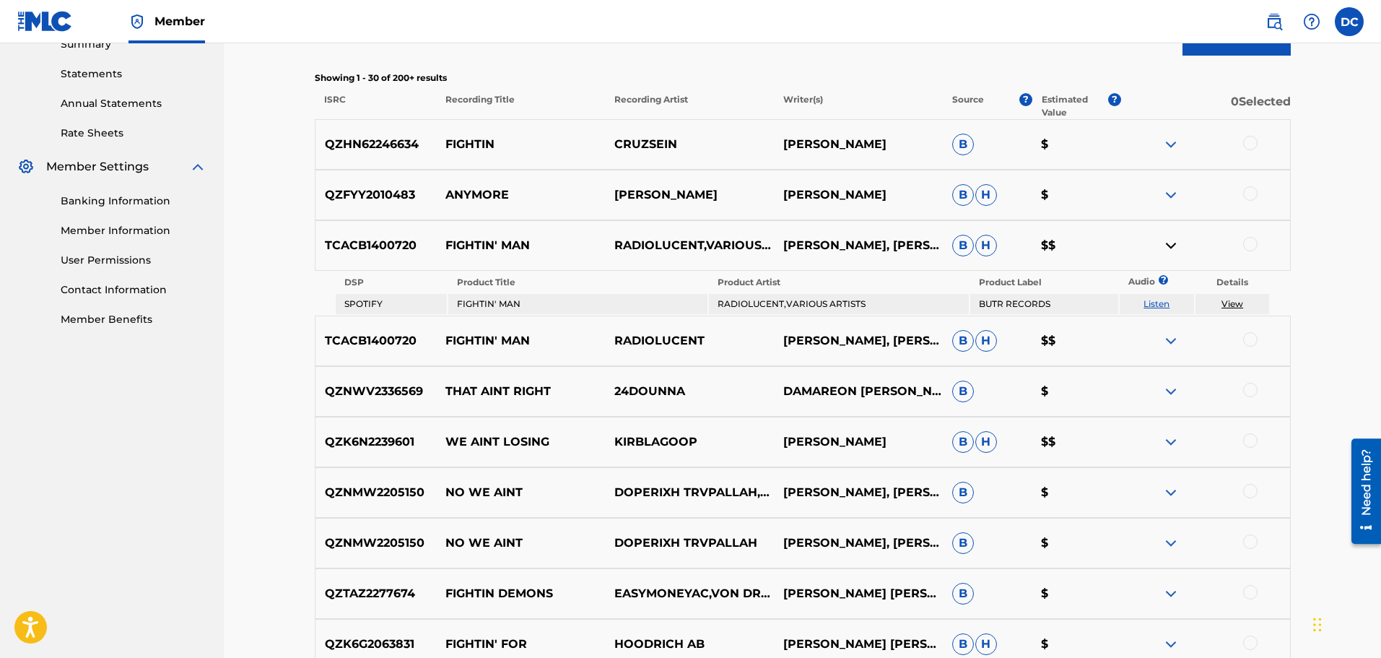
click at [1235, 303] on link "View" at bounding box center [1232, 303] width 22 height 11
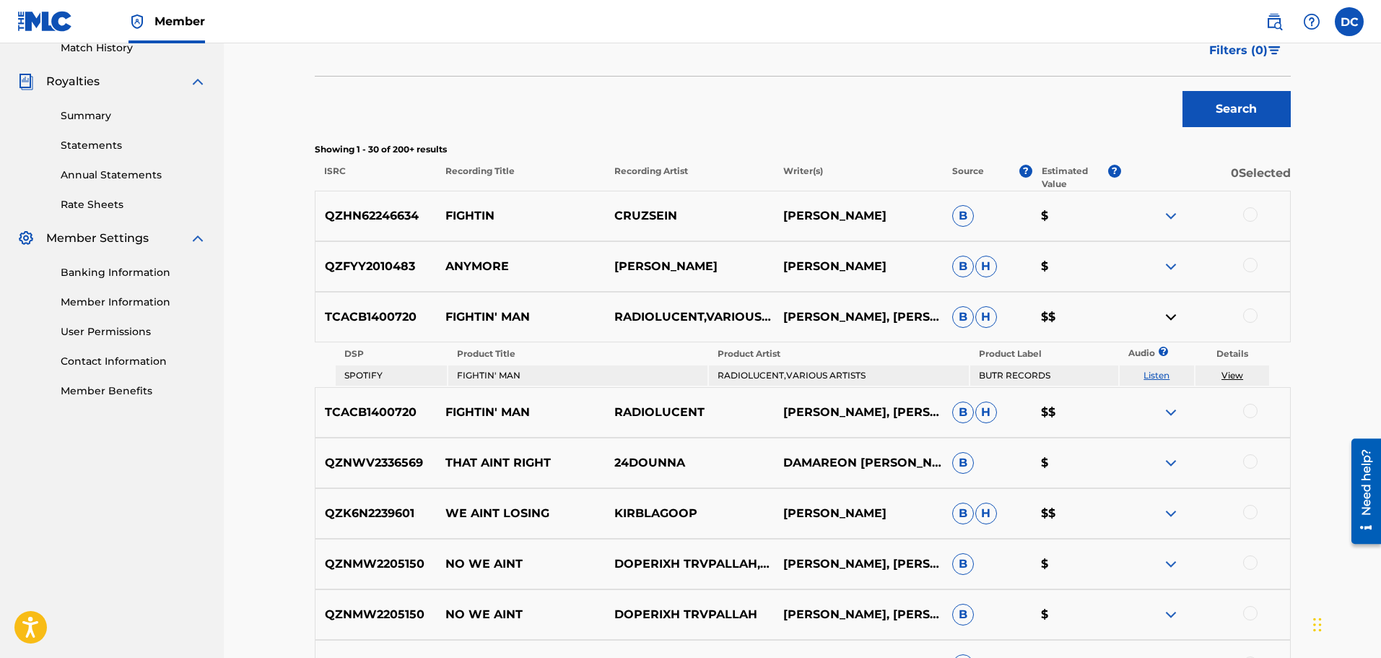
scroll to position [409, 0]
click at [1171, 266] on img at bounding box center [1170, 266] width 17 height 17
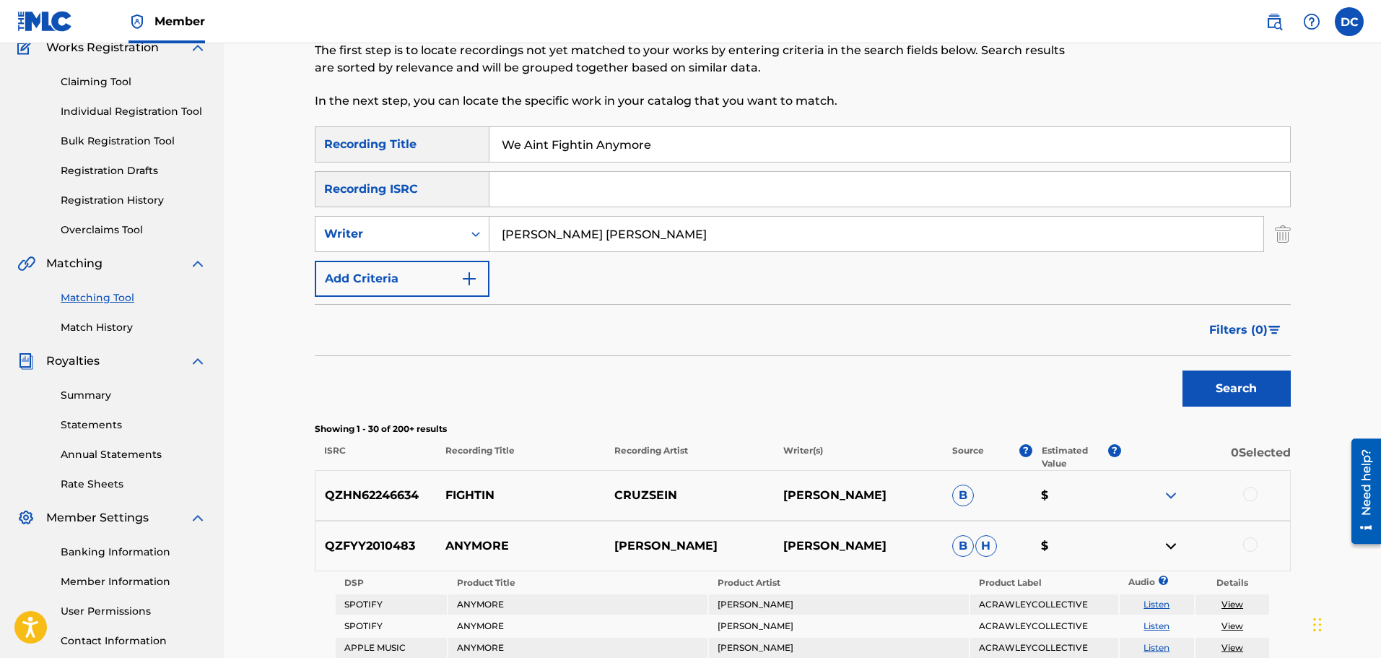
scroll to position [121, 0]
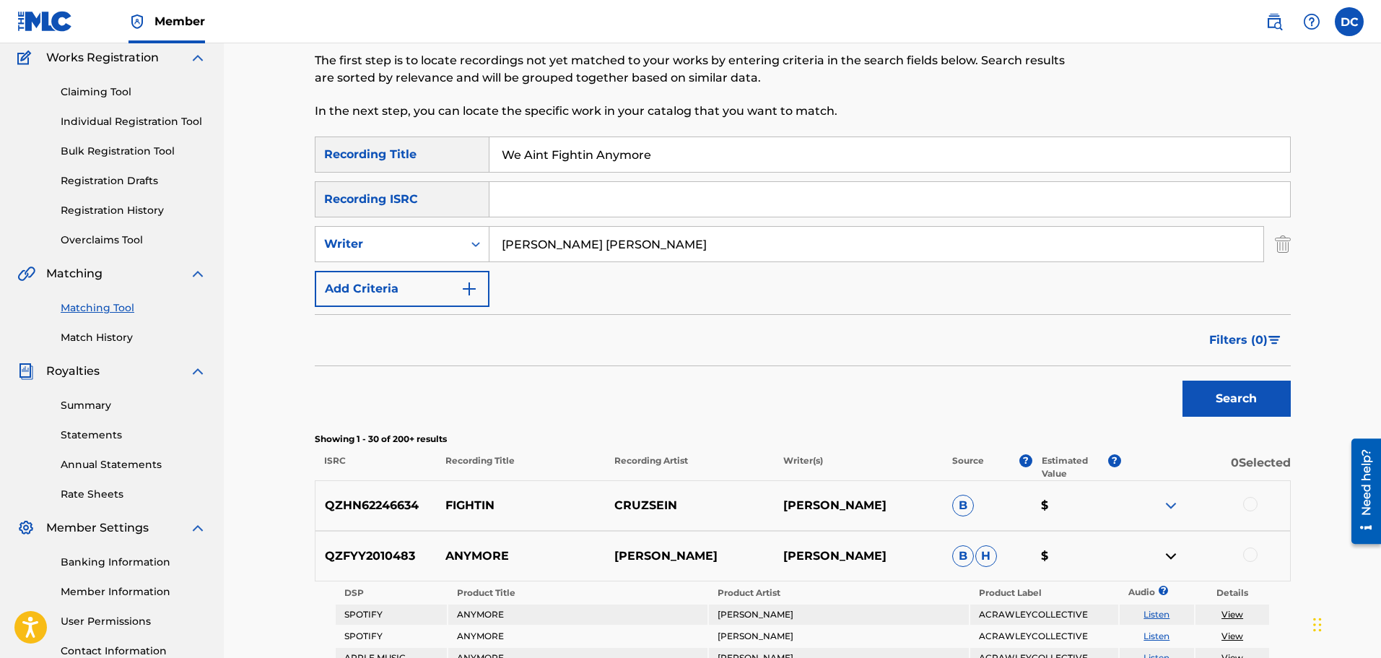
click at [680, 148] on input "We Aint Fightin Anymore" at bounding box center [889, 154] width 800 height 35
type input "W"
click at [538, 204] on input "Search Form" at bounding box center [889, 199] width 800 height 35
paste input "ushm92039570"
type input "ushm92039570"
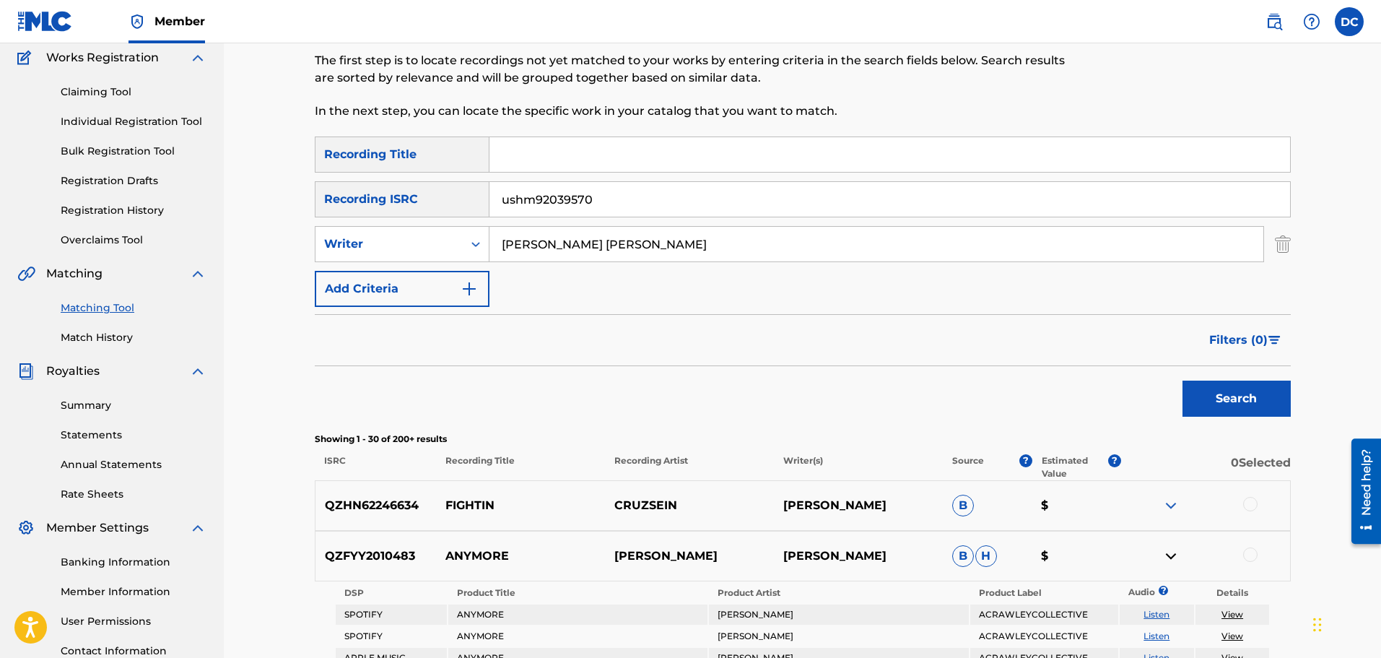
click at [1242, 398] on button "Search" at bounding box center [1236, 398] width 108 height 36
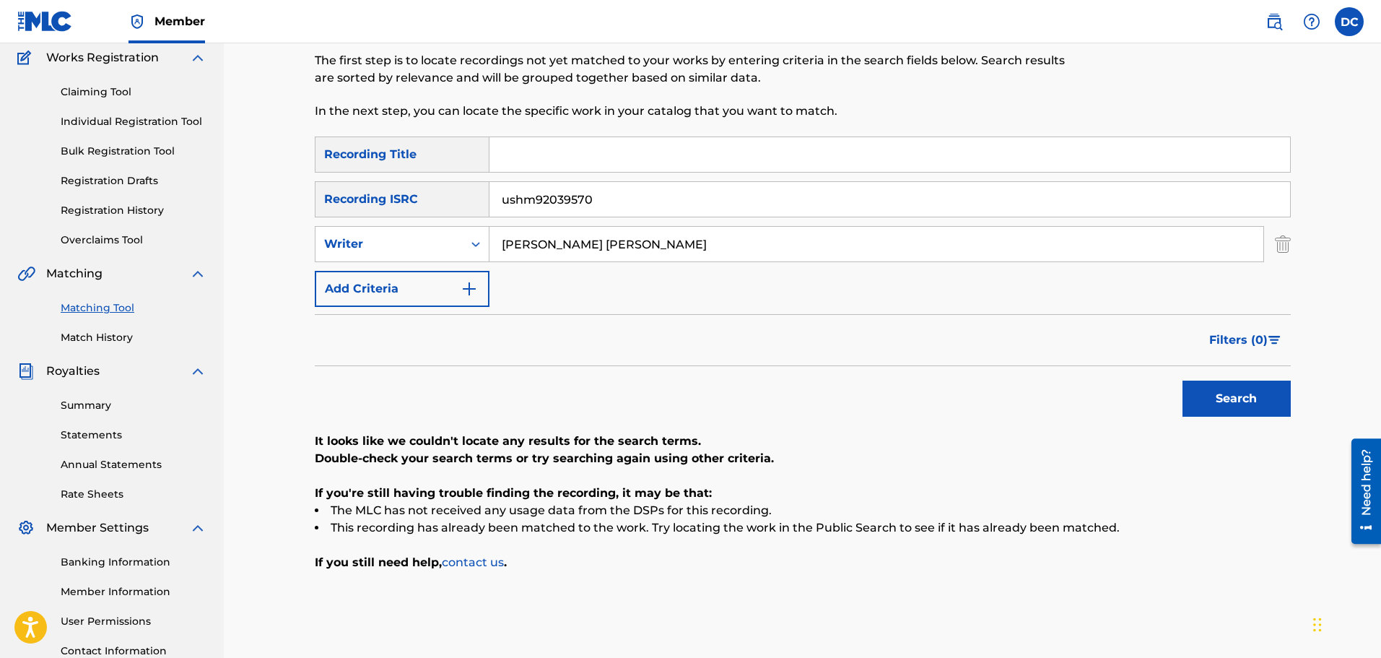
click at [538, 157] on input "Search Form" at bounding box center [889, 154] width 800 height 35
type input "San Andreas"
click at [1182, 380] on button "Search" at bounding box center [1236, 398] width 108 height 36
click at [556, 245] on input "Dan Allen Crawley" at bounding box center [876, 244] width 774 height 35
type input "Dan Crawley"
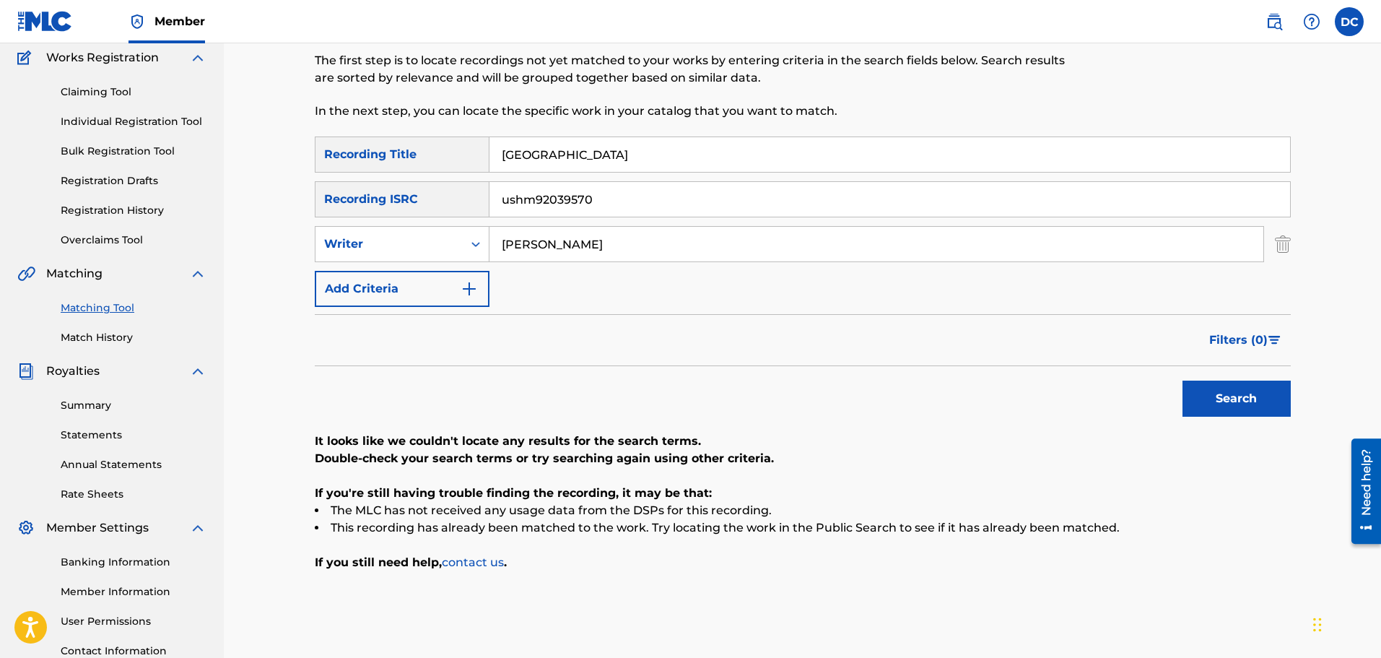
click at [1209, 396] on button "Search" at bounding box center [1236, 398] width 108 height 36
click at [1282, 243] on img "Search Form" at bounding box center [1283, 244] width 16 height 36
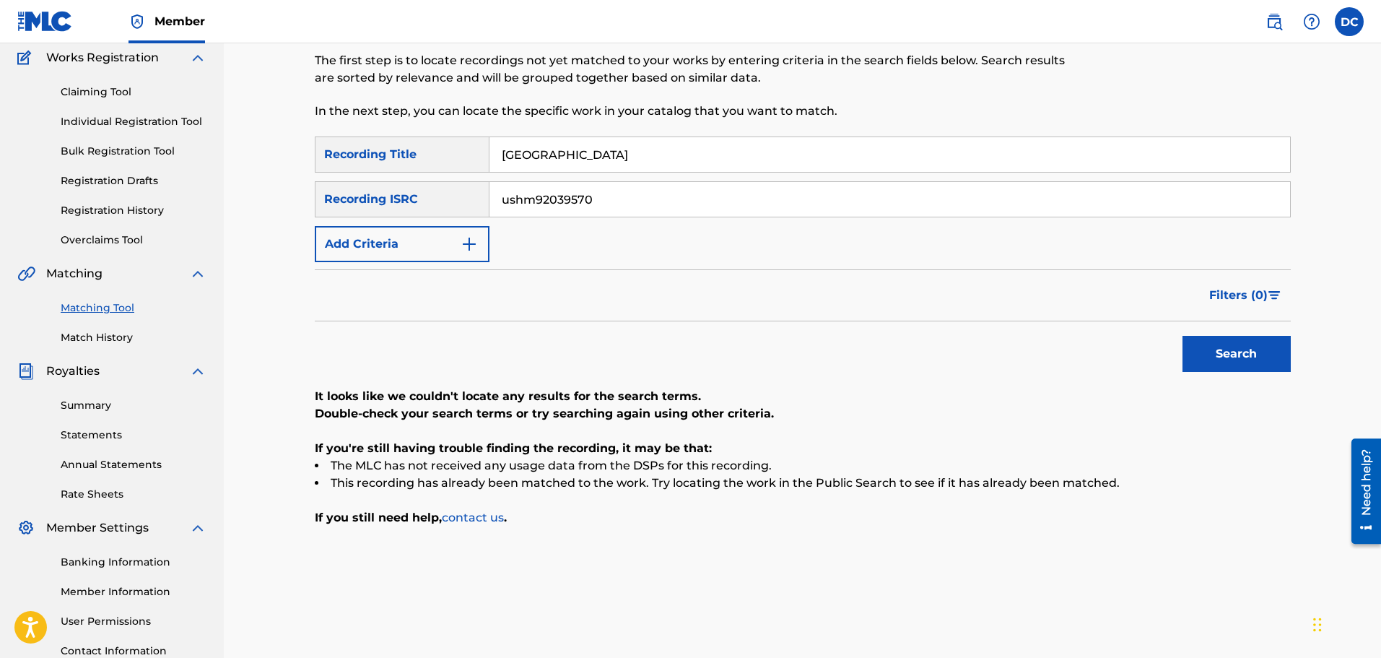
click at [1200, 362] on button "Search" at bounding box center [1236, 354] width 108 height 36
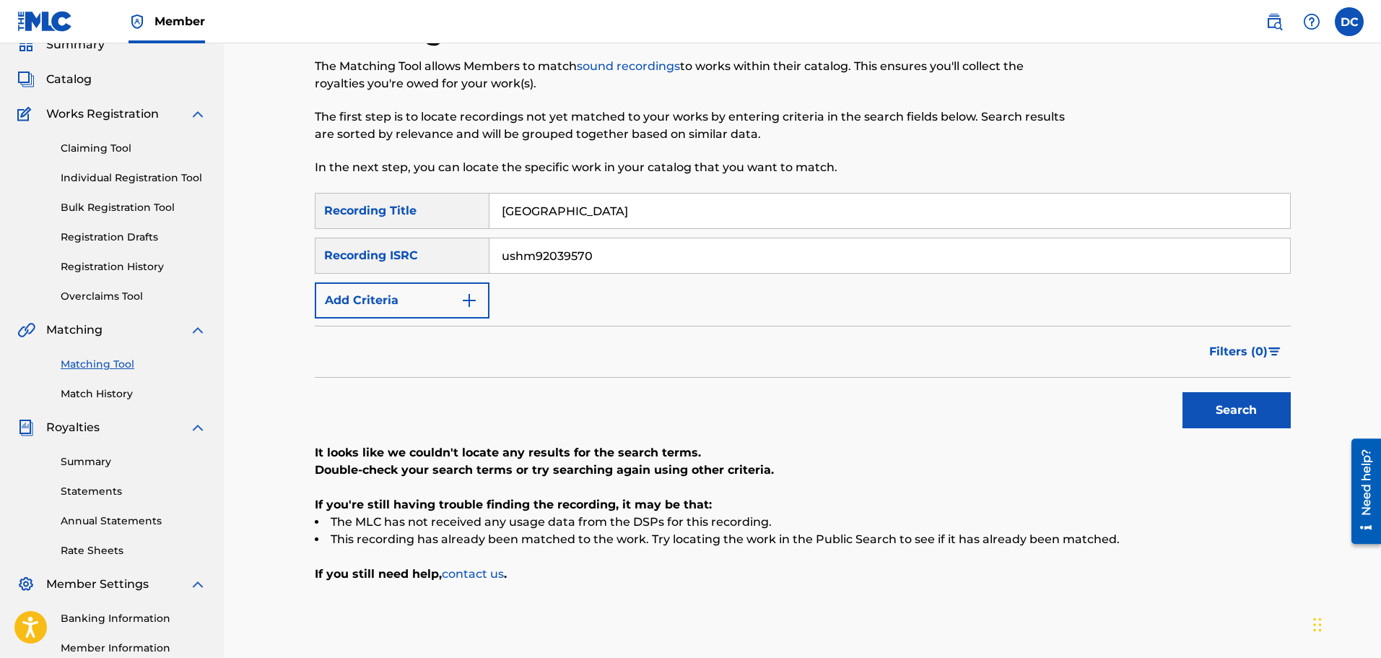
scroll to position [0, 0]
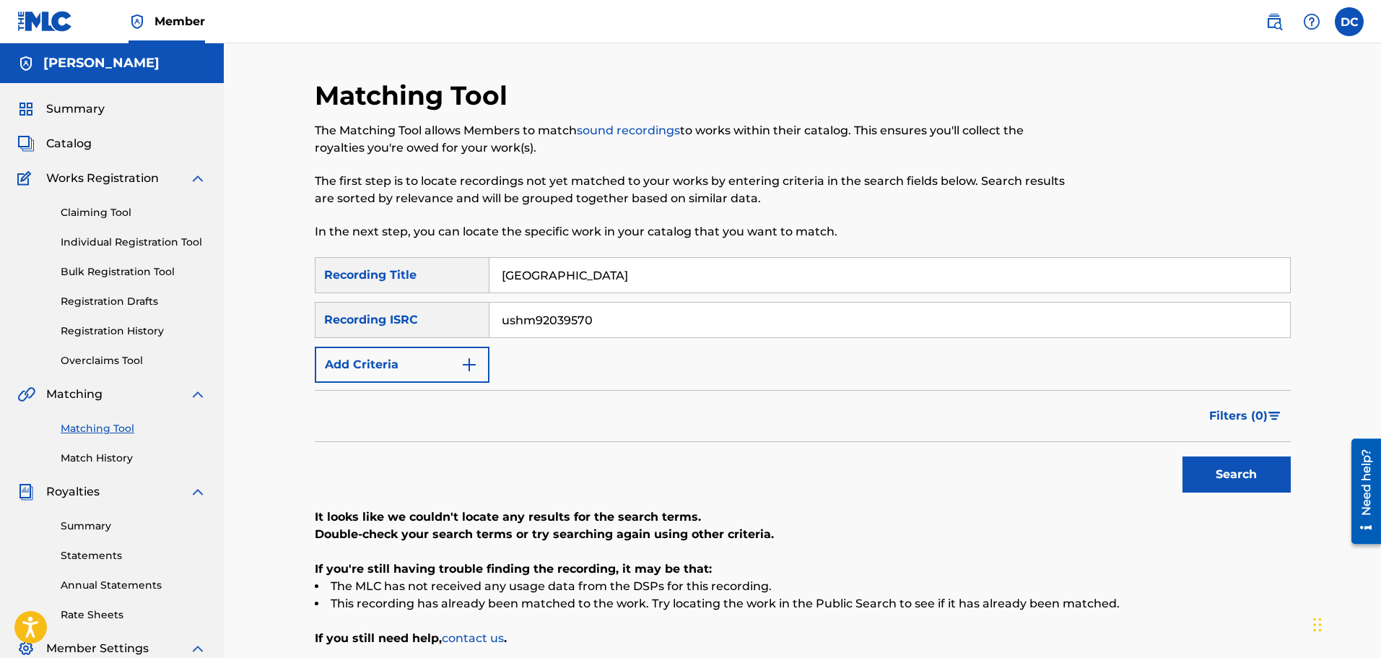
click at [157, 245] on link "Individual Registration Tool" at bounding box center [134, 242] width 146 height 15
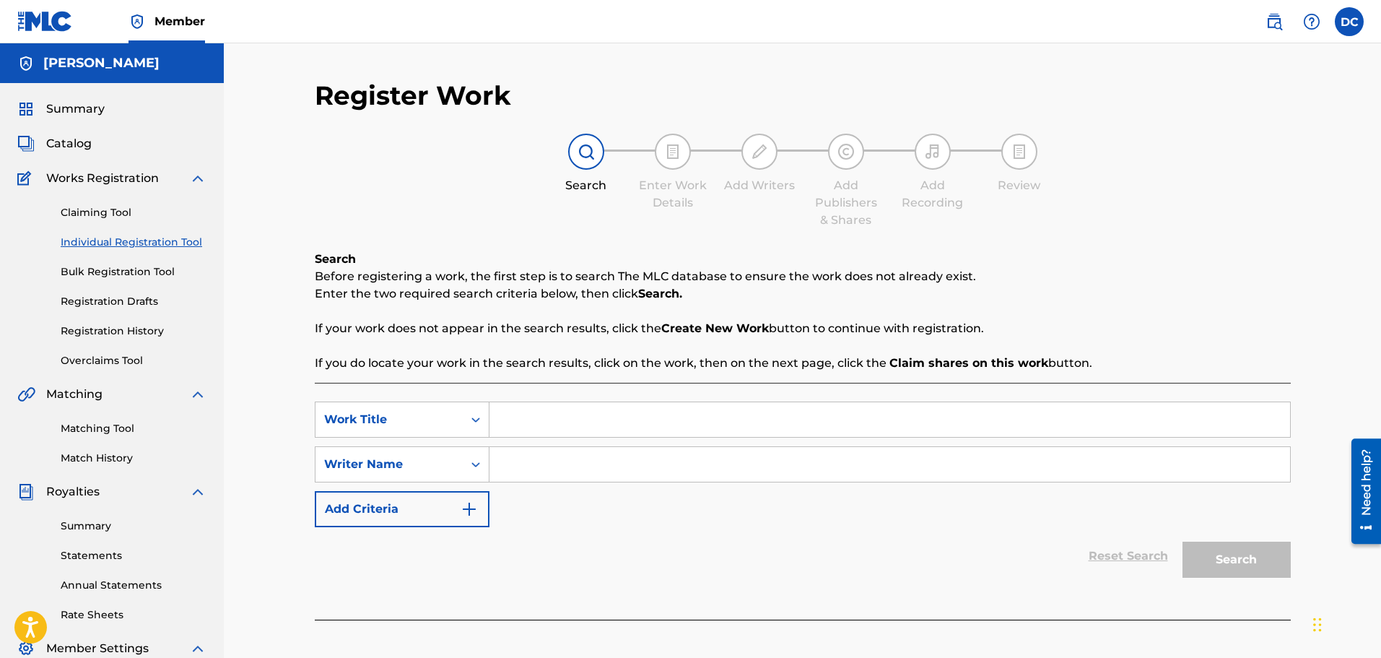
click at [534, 420] on input "Search Form" at bounding box center [889, 419] width 800 height 35
type input "San Andreas"
click at [525, 471] on input "Search Form" at bounding box center [889, 464] width 800 height 35
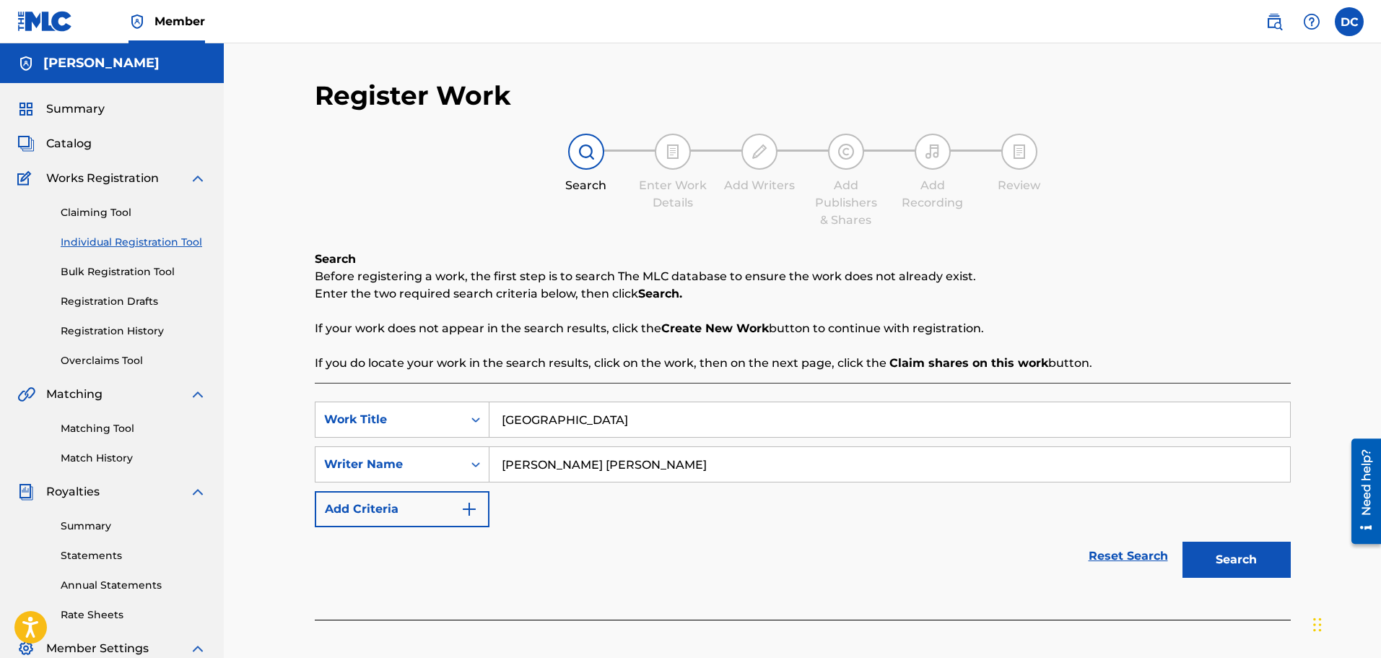
type input "Dan Allen Crawley"
click at [1240, 564] on button "Search" at bounding box center [1236, 559] width 108 height 36
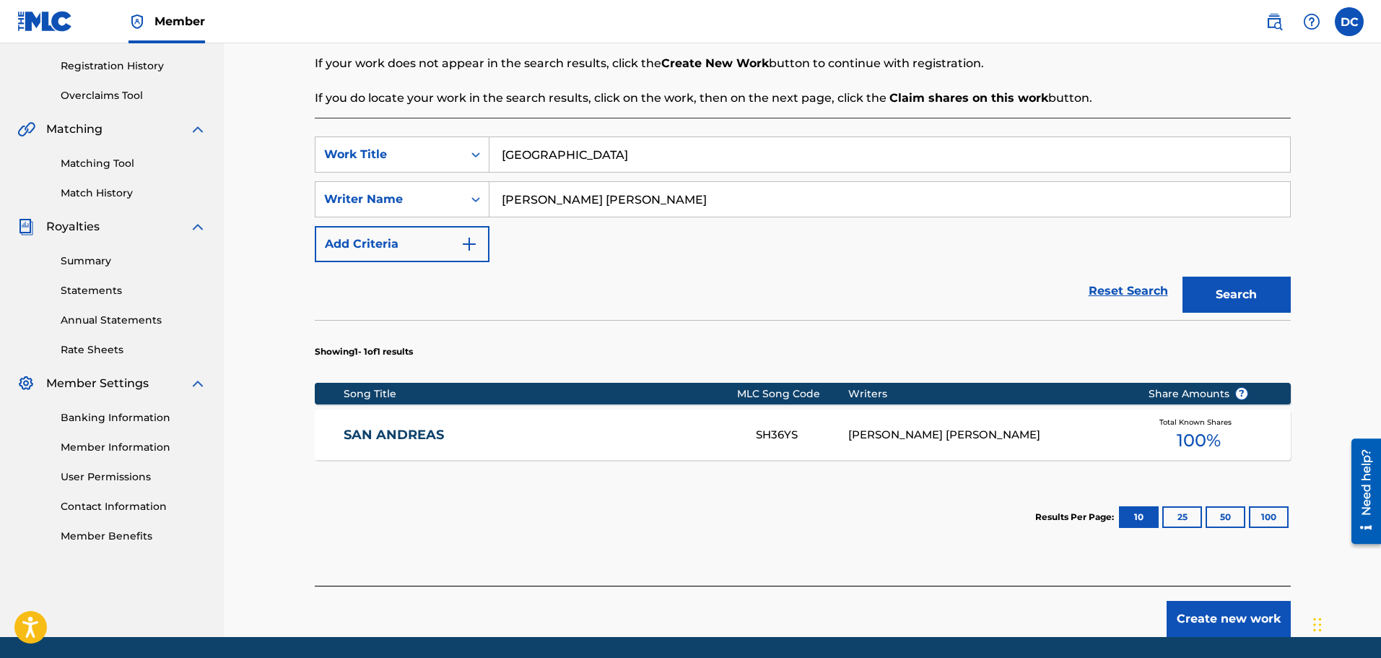
scroll to position [241, 0]
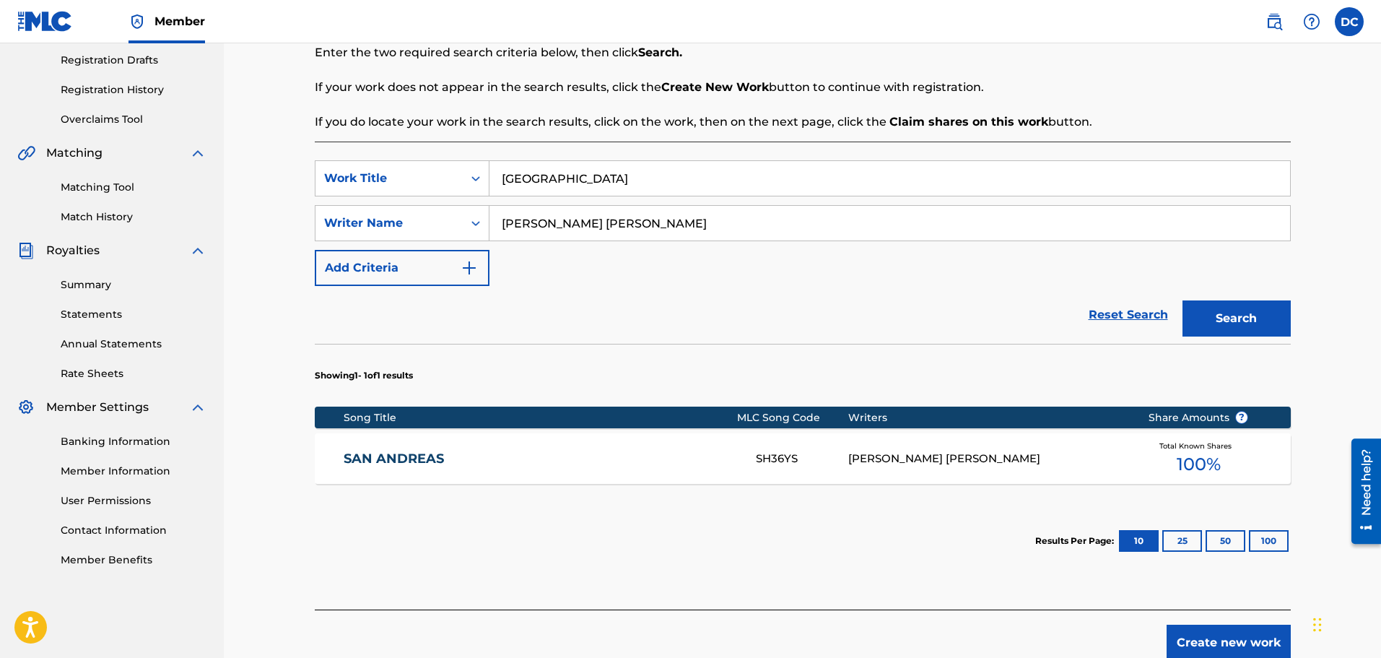
click at [422, 459] on link "SAN ANDREAS" at bounding box center [540, 458] width 393 height 17
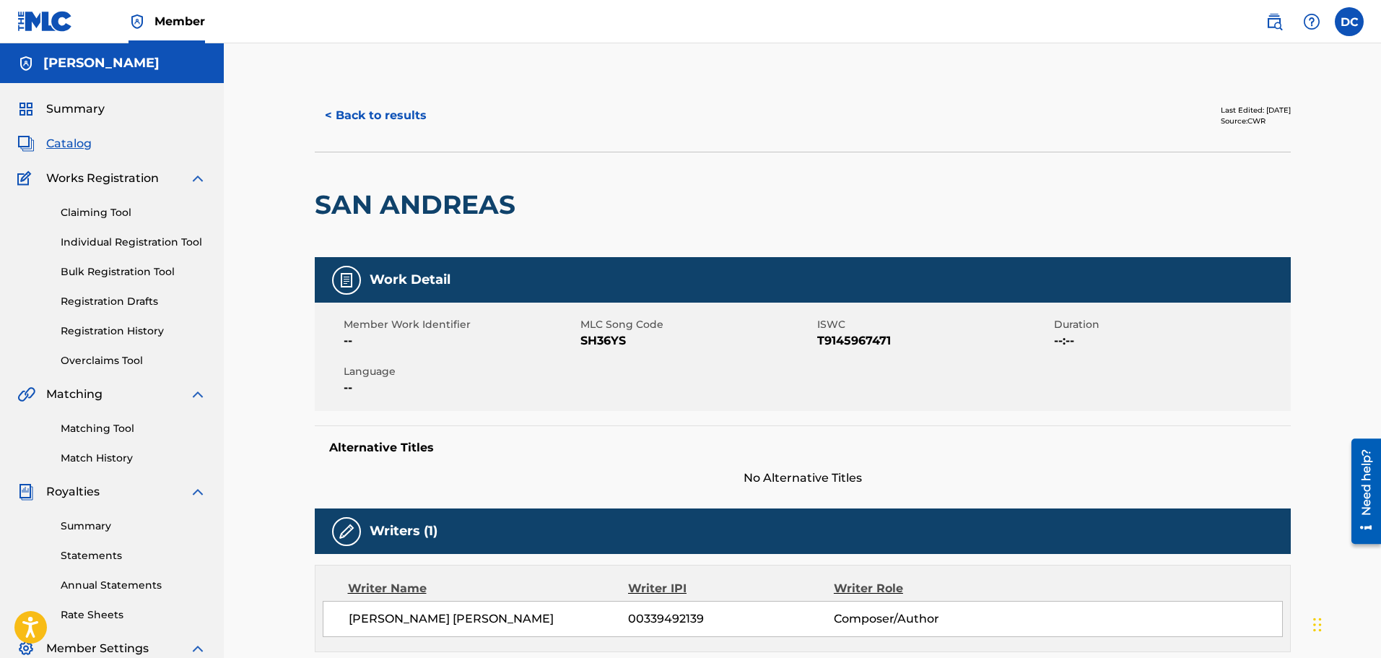
click at [377, 118] on button "< Back to results" at bounding box center [376, 115] width 122 height 36
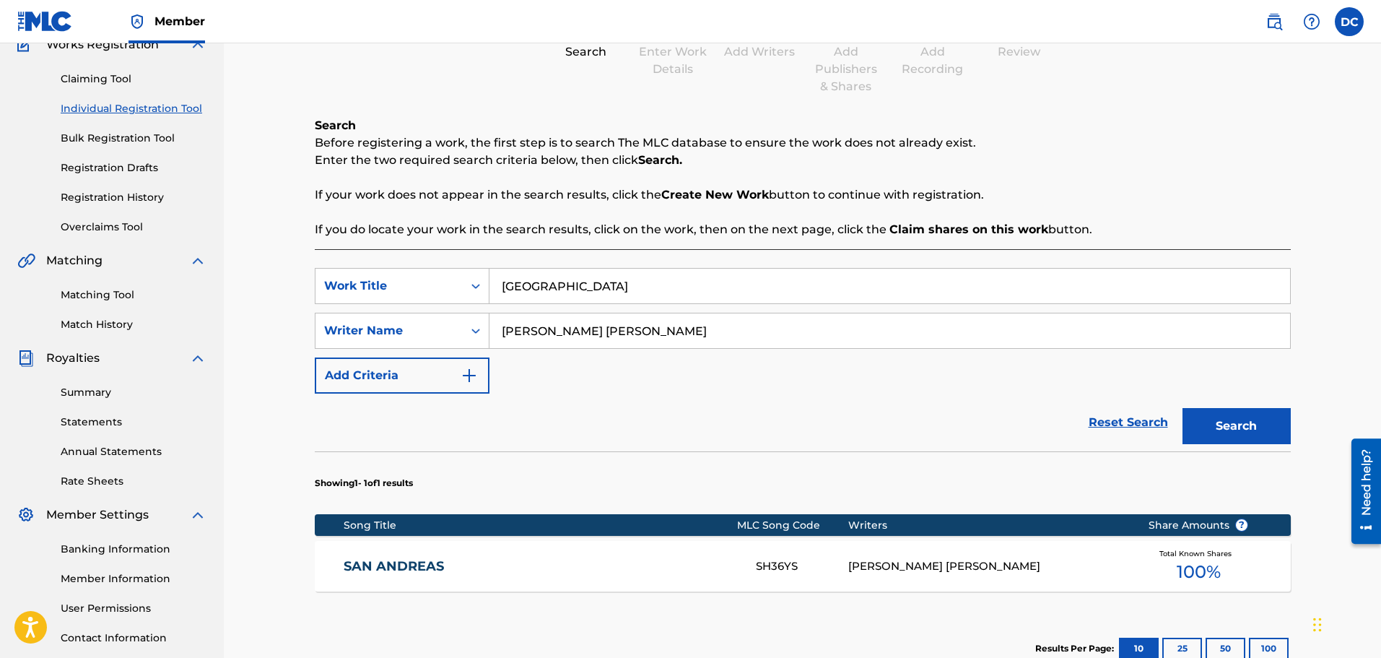
scroll to position [144, 0]
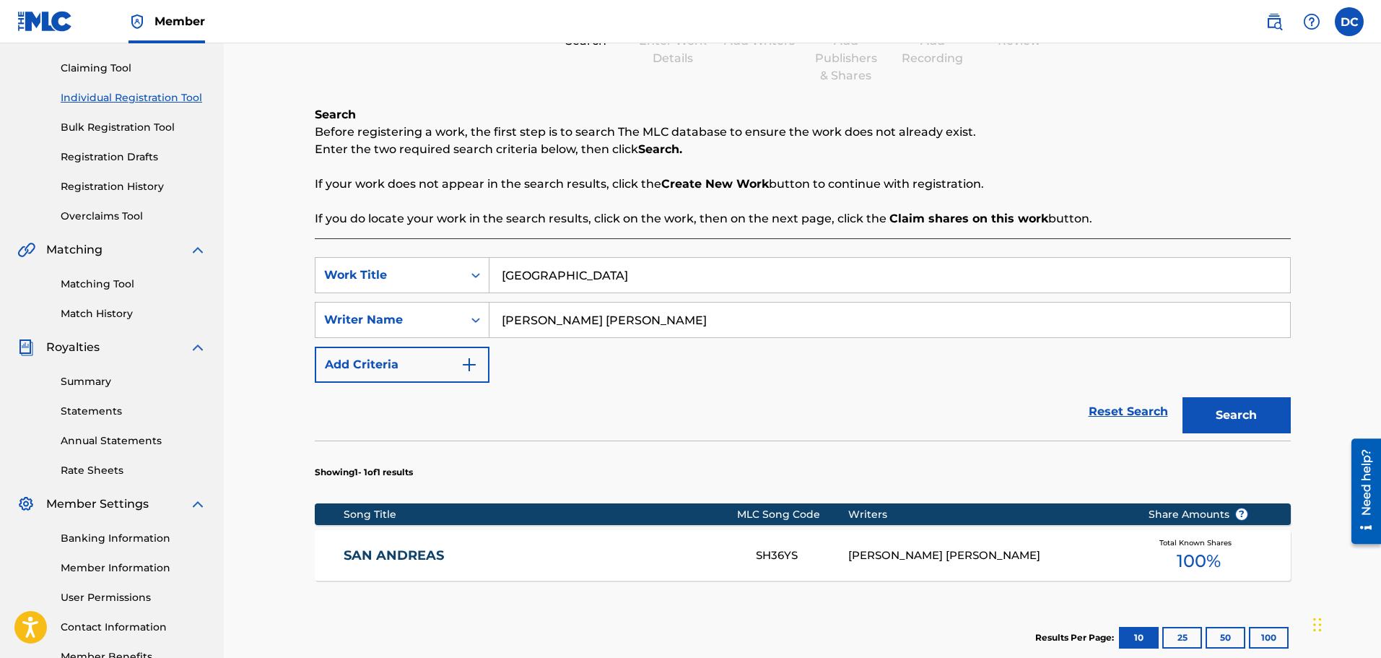
click at [403, 556] on link "SAN ANDREAS" at bounding box center [540, 555] width 393 height 17
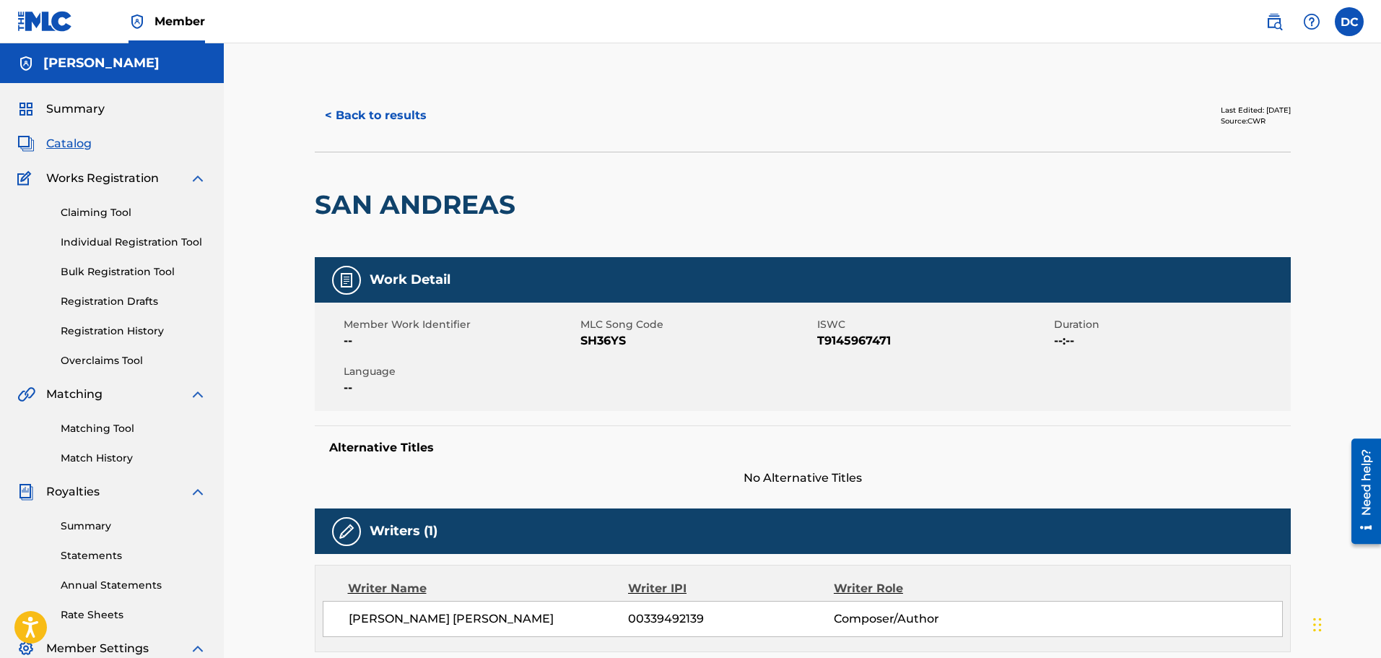
click at [100, 329] on link "Registration History" at bounding box center [134, 330] width 146 height 15
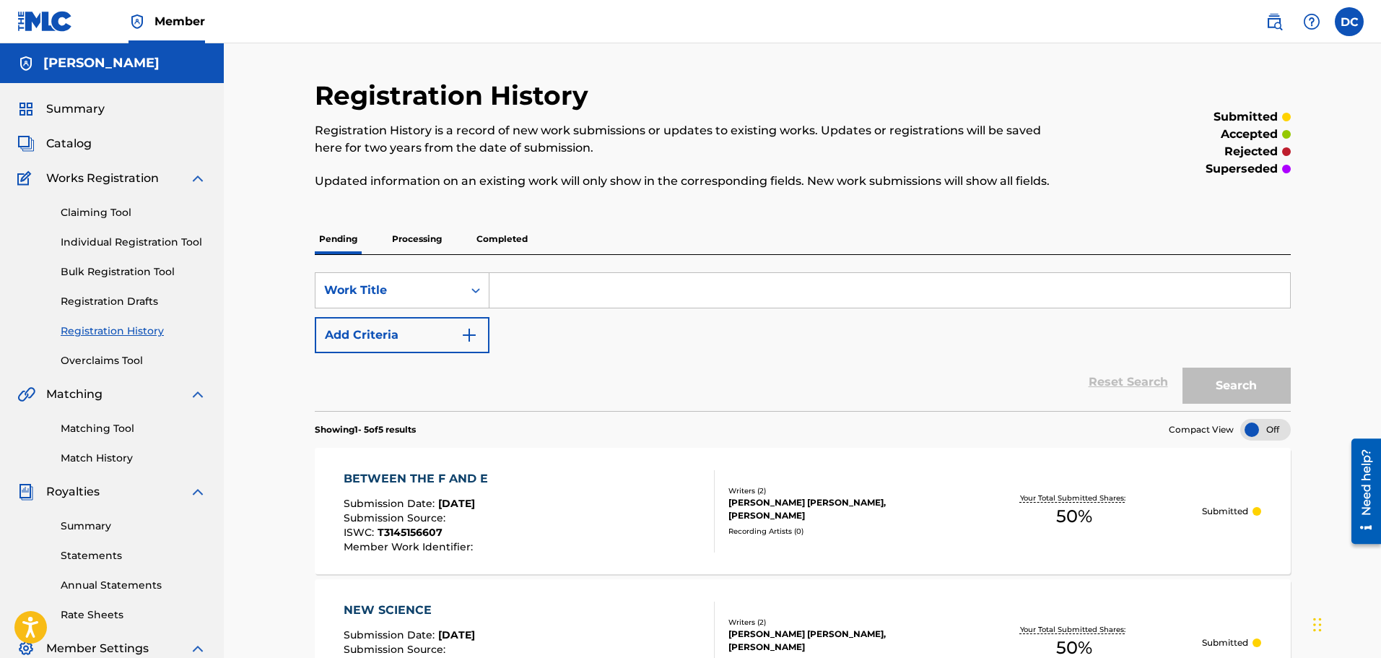
click at [398, 234] on p "Processing" at bounding box center [417, 239] width 58 height 30
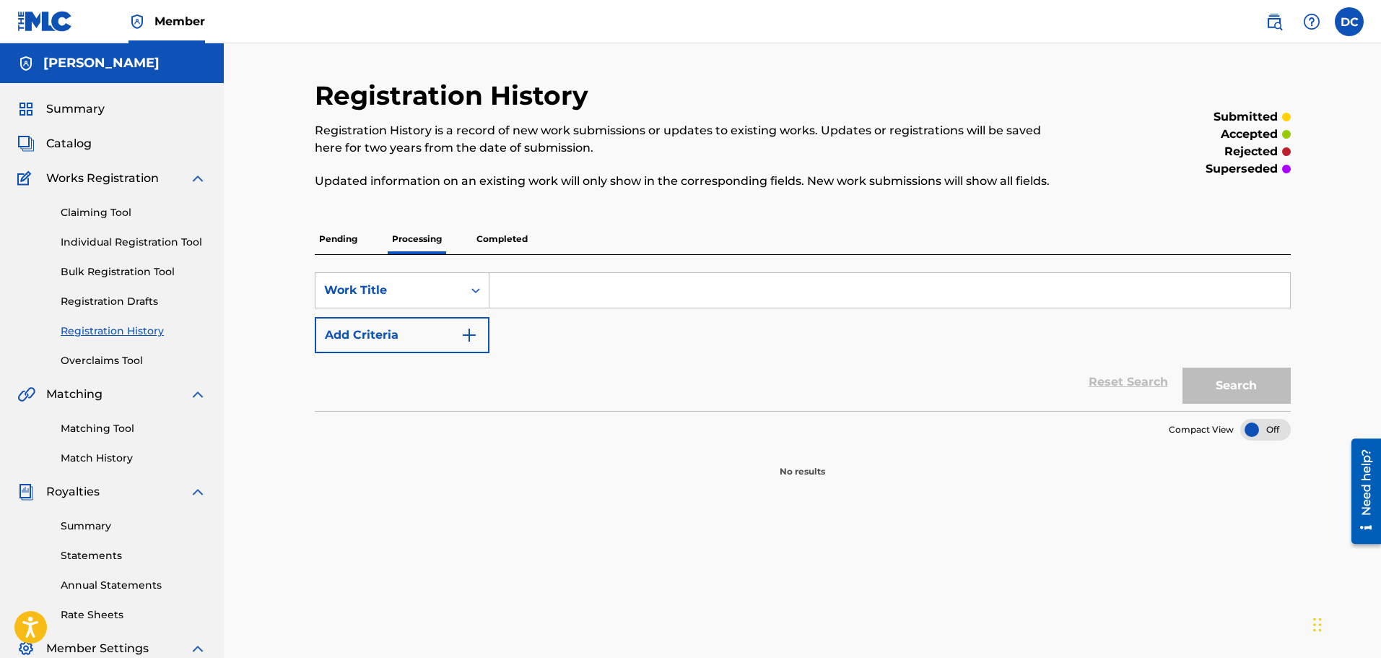
click at [492, 237] on p "Completed" at bounding box center [502, 239] width 60 height 30
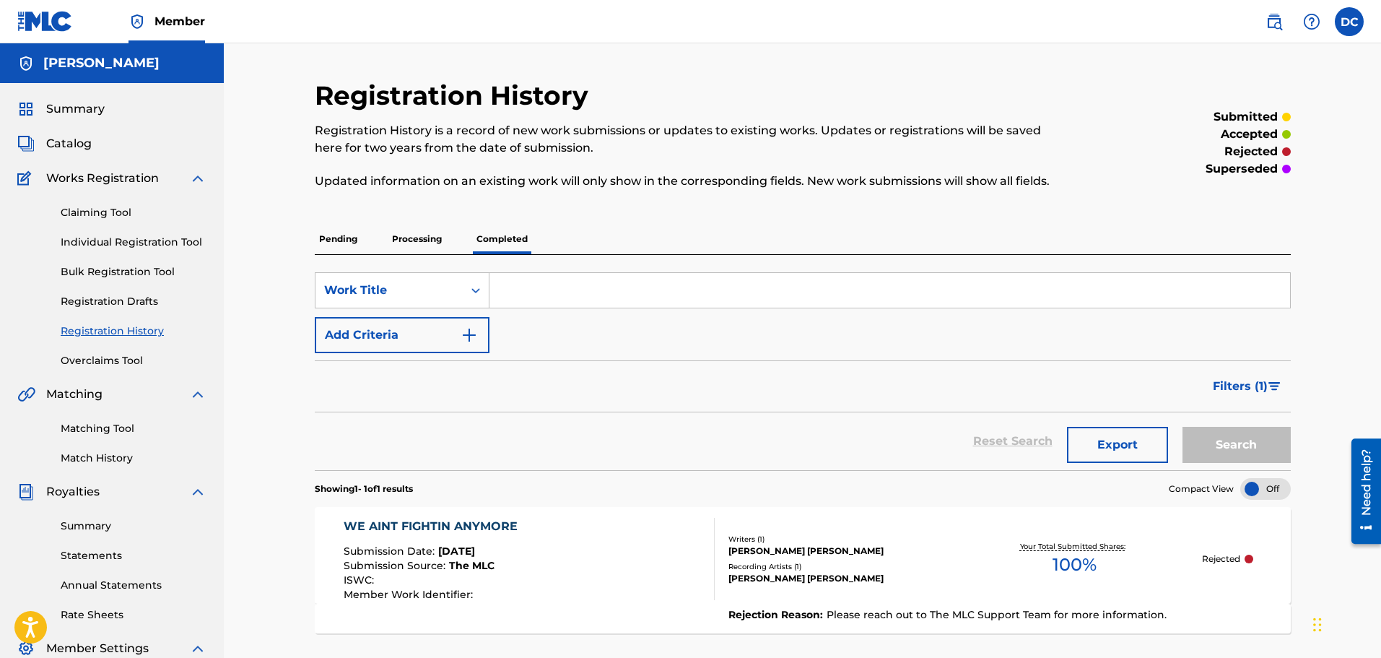
click at [333, 236] on p "Pending" at bounding box center [338, 239] width 47 height 30
